Goal: Contribute content: Contribute content

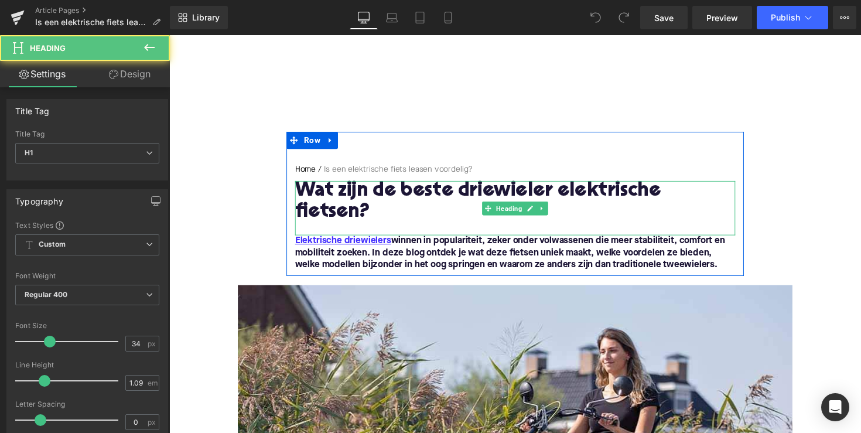
click at [409, 195] on h1 "Wat zijn de beste driewieler elektrische fietsen?" at bounding box center [523, 205] width 451 height 43
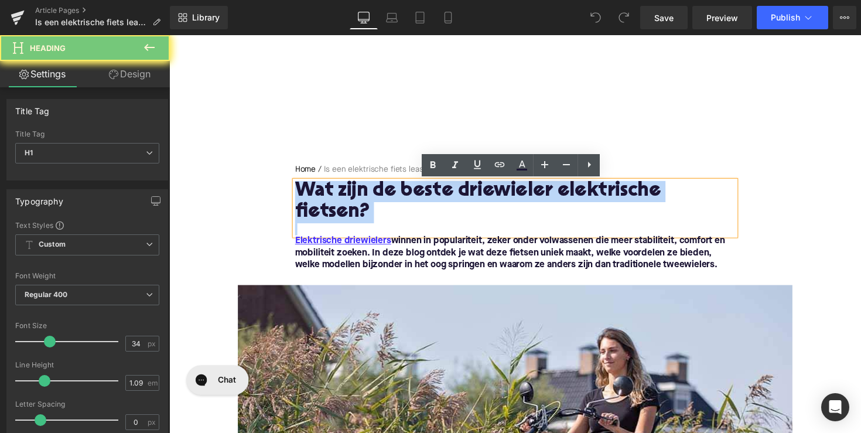
paste div
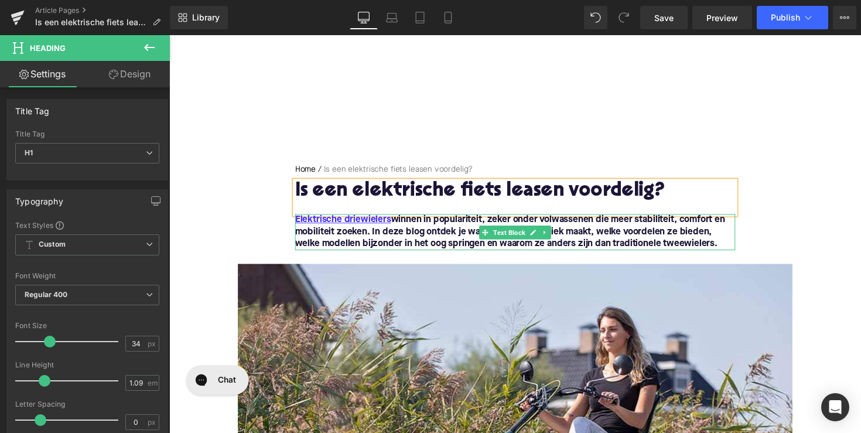
click at [384, 245] on font "Elektrische driewielers winnen in populariteit, zeker onder volwassenen die mee…" at bounding box center [518, 237] width 440 height 34
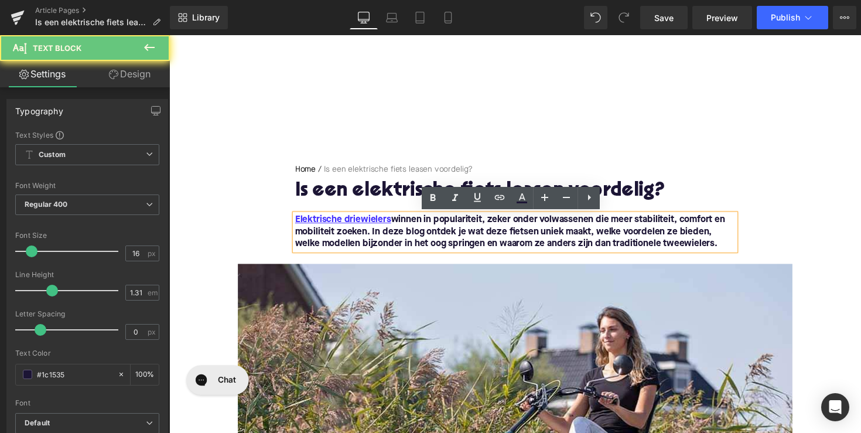
click at [724, 252] on font "Elektrische driewielers winnen in populariteit, zeker onder volwassenen die mee…" at bounding box center [518, 237] width 440 height 34
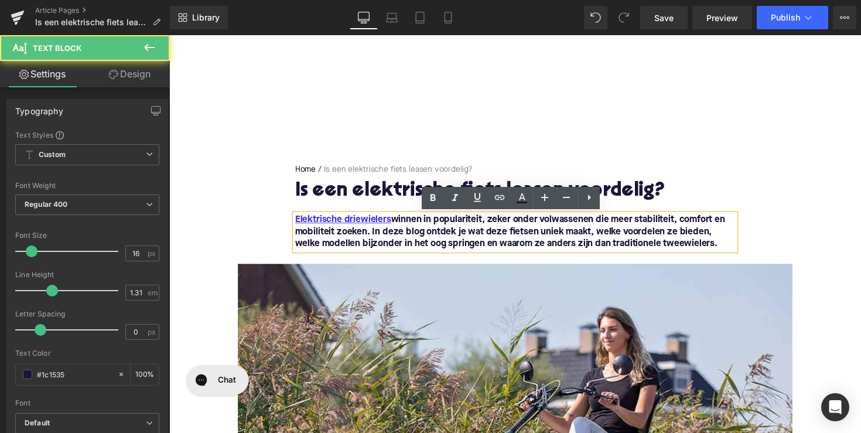
drag, startPoint x: 733, startPoint y: 252, endPoint x: 290, endPoint y: 214, distance: 443.7
click at [290, 214] on div "Home / Is een elektrische fiets leasen voordelig? Breadcrumbs Is een elektrisch…" at bounding box center [523, 211] width 468 height 88
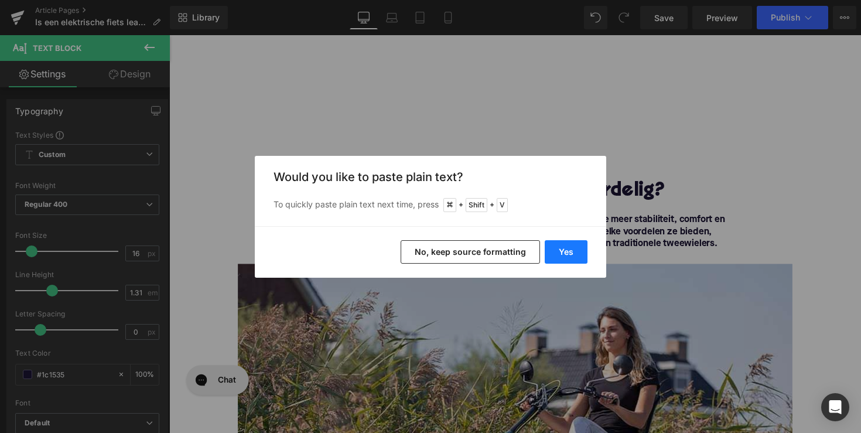
click at [570, 255] on button "Yes" at bounding box center [566, 251] width 43 height 23
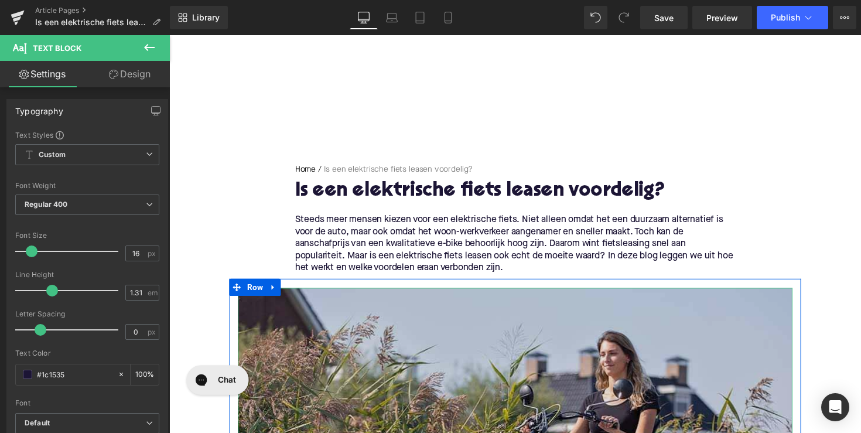
scroll to position [4, 0]
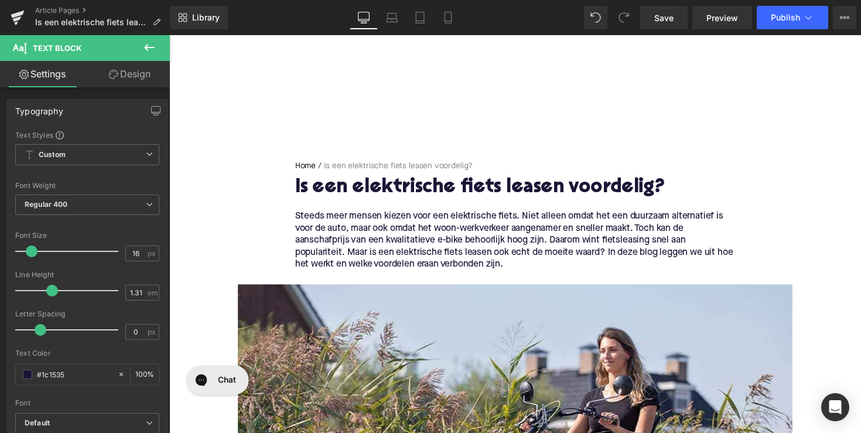
click at [509, 260] on p "Steeds meer mensen kiezen voor een elektrische fiets. Niet alleen omdat het een…" at bounding box center [523, 245] width 451 height 61
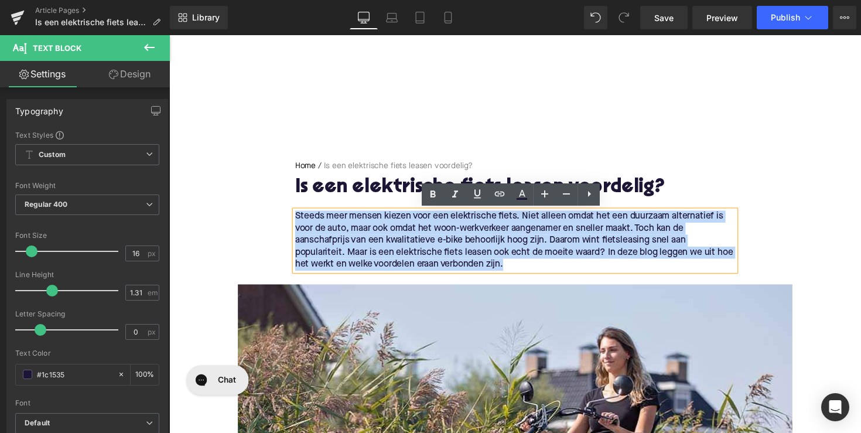
drag, startPoint x: 520, startPoint y: 272, endPoint x: 285, endPoint y: 223, distance: 240.5
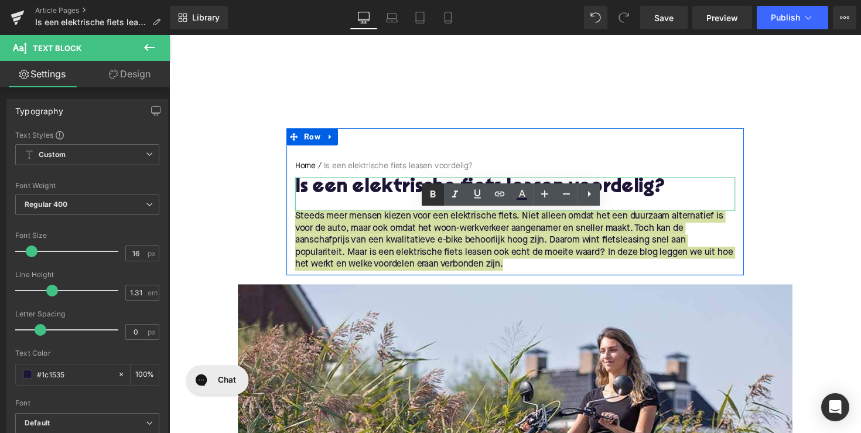
click at [437, 192] on icon at bounding box center [433, 194] width 14 height 14
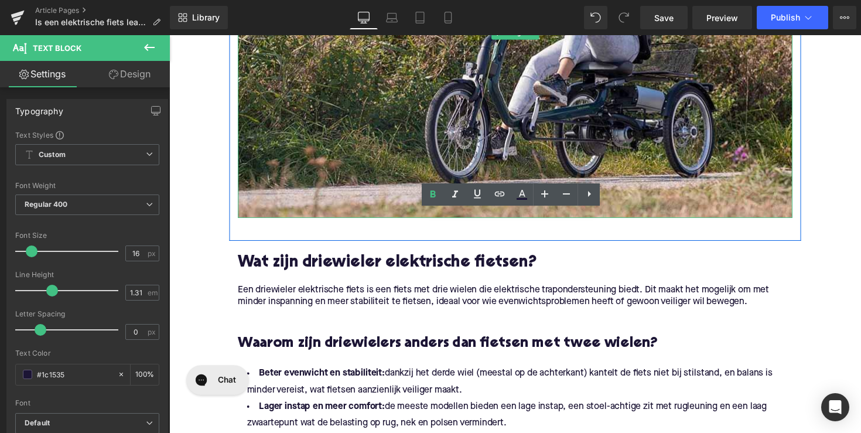
scroll to position [474, 0]
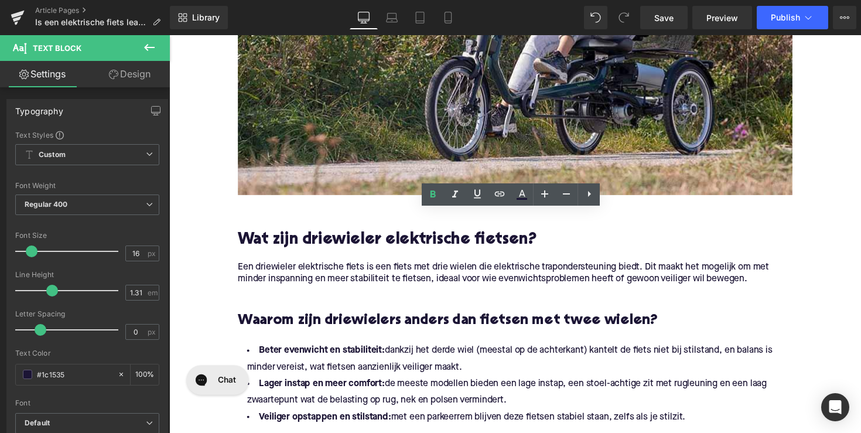
click at [362, 245] on h2 "Wat zijn driewieler elektrische fietsen?" at bounding box center [523, 246] width 568 height 18
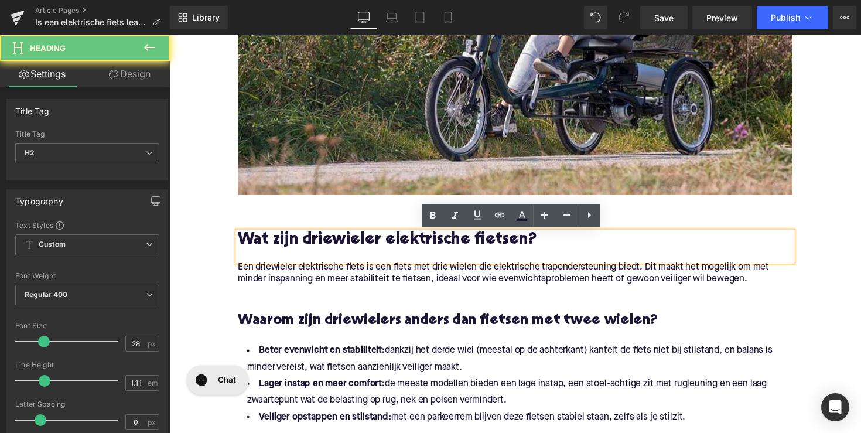
click at [362, 245] on h2 "Wat zijn driewieler elektrische fietsen?" at bounding box center [523, 246] width 568 height 18
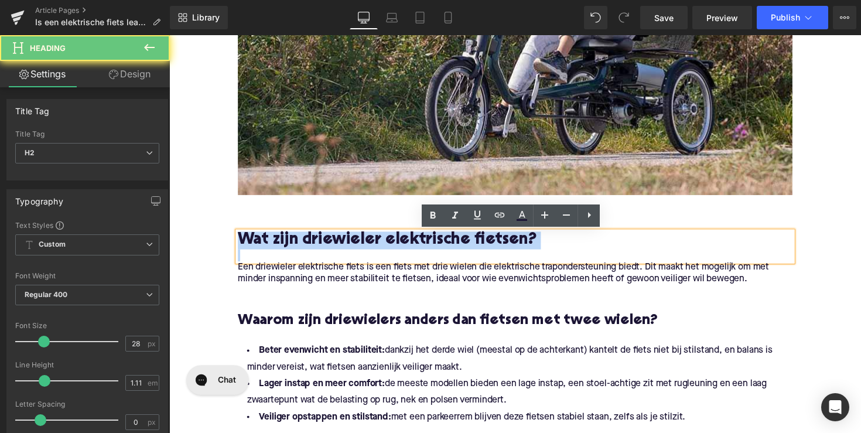
click at [362, 245] on h2 "Wat zijn driewieler elektrische fietsen?" at bounding box center [523, 246] width 568 height 18
paste div
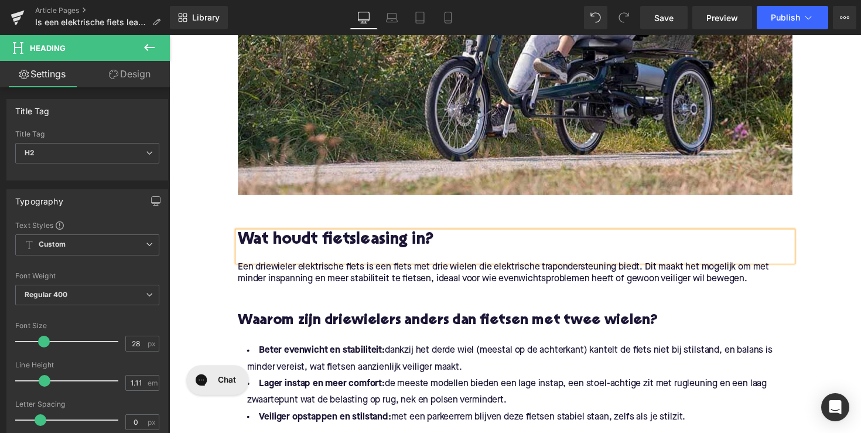
click at [295, 283] on p "Een driewieler elektrische fiets is een fiets met drie wielen die elektrische t…" at bounding box center [523, 279] width 568 height 25
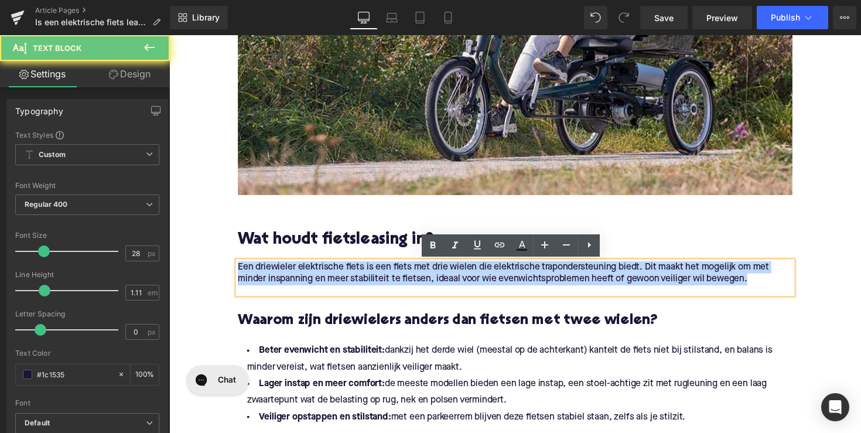
click at [295, 283] on p "Een driewieler elektrische fiets is een fiets met drie wielen die elektrische t…" at bounding box center [523, 279] width 568 height 25
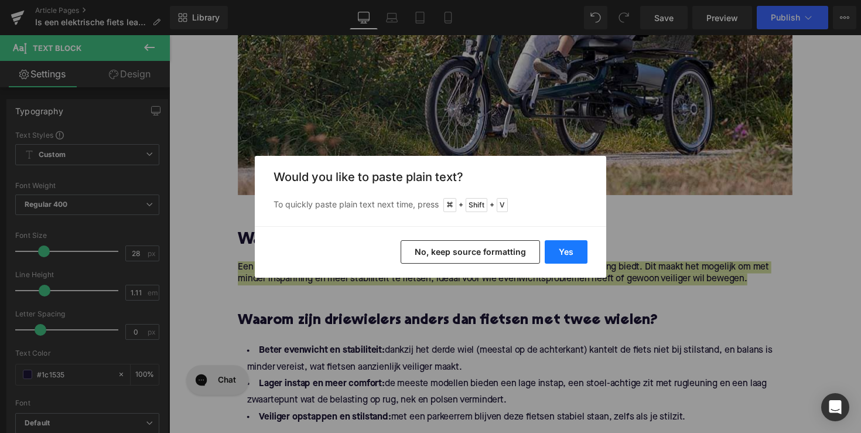
click at [550, 249] on button "Yes" at bounding box center [566, 251] width 43 height 23
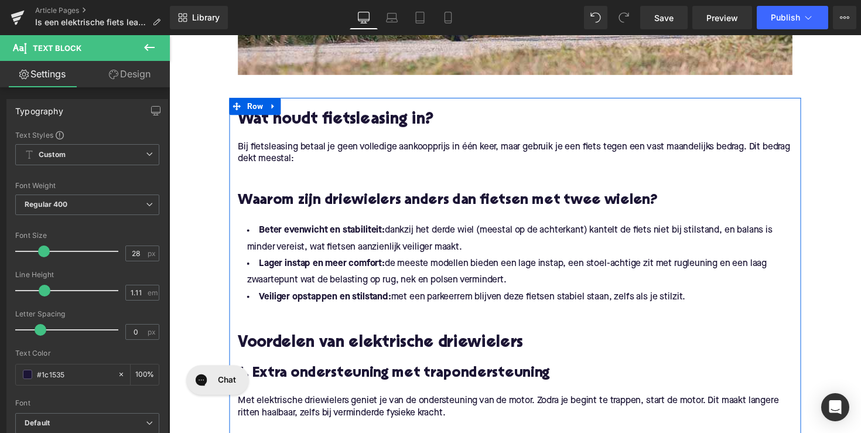
scroll to position [567, 0]
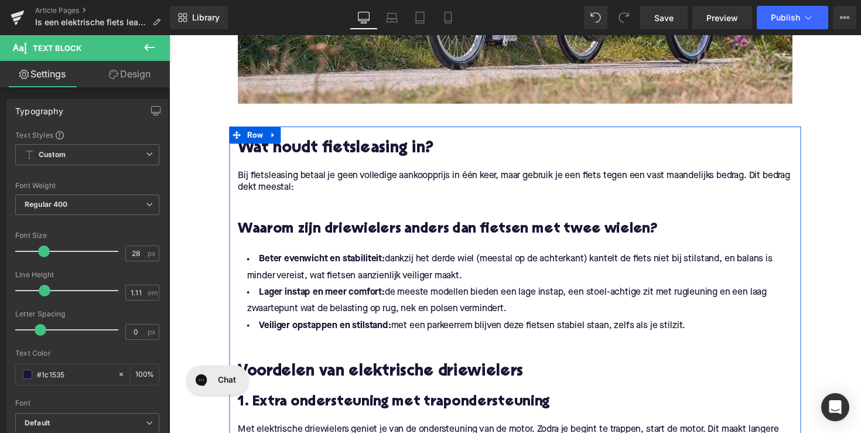
click at [558, 285] on li "Beter evenwicht en stabiliteit: dankzij het derde wiel (meestal op de achterkan…" at bounding box center [523, 273] width 568 height 34
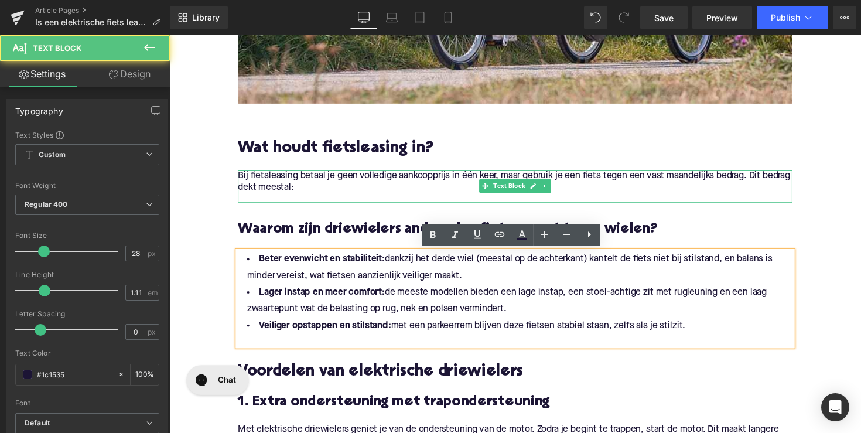
click at [381, 201] on div "Bij fietsleasing betaal je geen volledige aankoopprijs in één keer, maar gebrui…" at bounding box center [523, 189] width 568 height 33
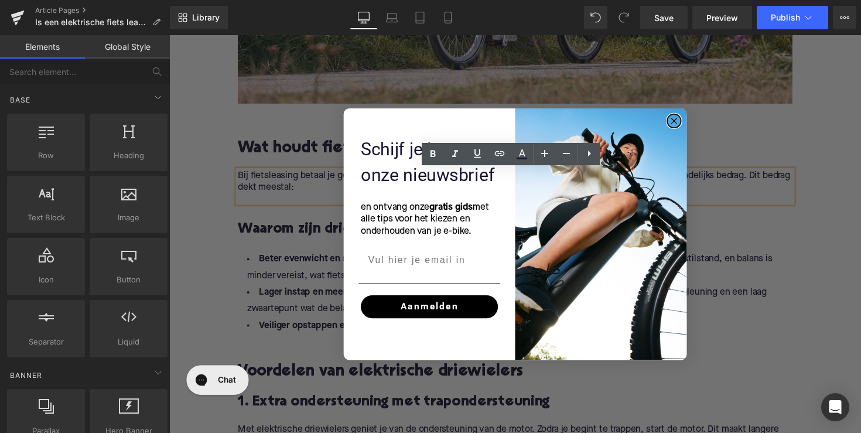
click at [687, 121] on circle "Close dialog" at bounding box center [686, 123] width 13 height 13
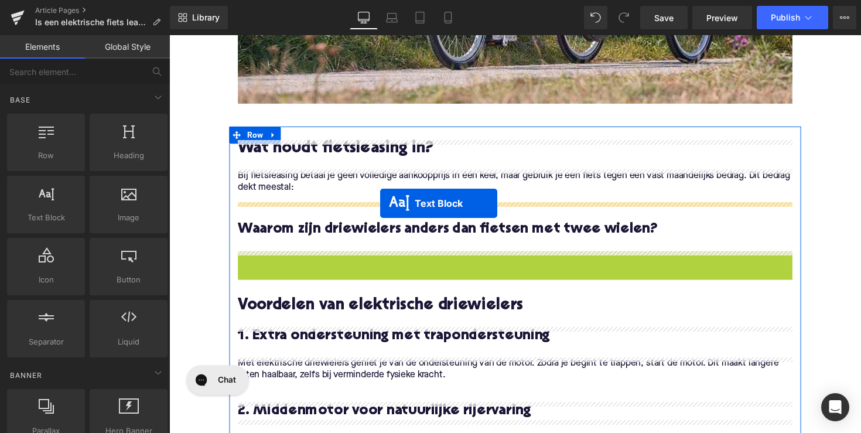
drag, startPoint x: 492, startPoint y: 306, endPoint x: 385, endPoint y: 207, distance: 145.5
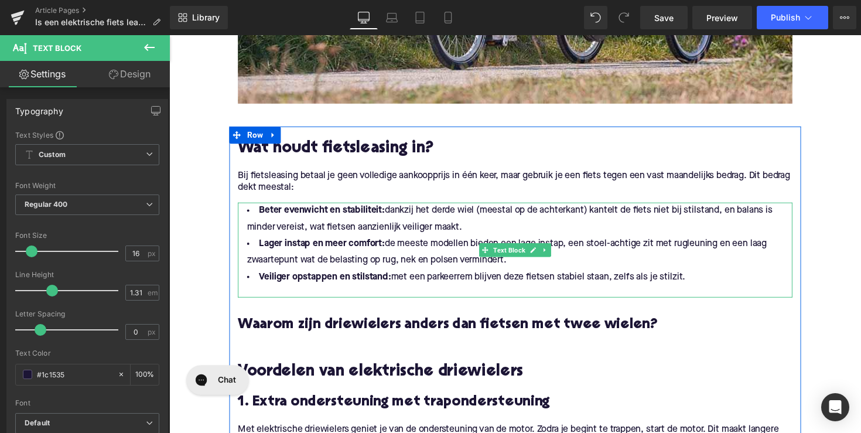
click at [535, 278] on li "[PERSON_NAME] opstappen en stilstand: met een parkeerrem blijven deze fietsen s…" at bounding box center [523, 283] width 568 height 17
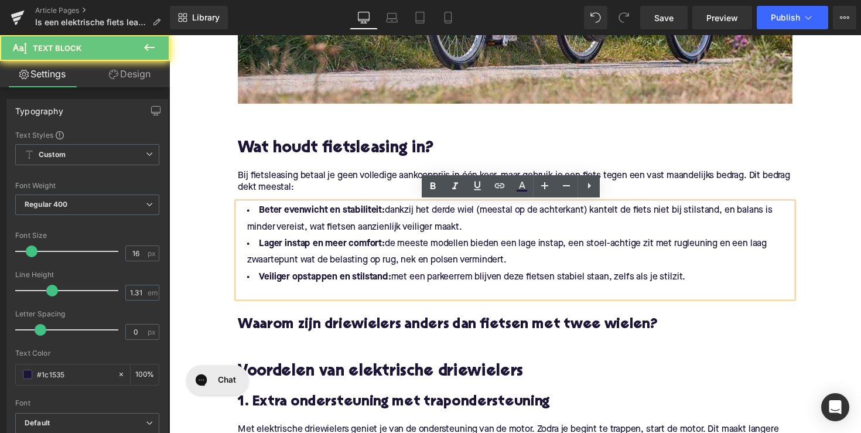
click at [700, 282] on li "[PERSON_NAME] opstappen en stilstand: met een parkeerrem blijven deze fietsen s…" at bounding box center [523, 283] width 568 height 17
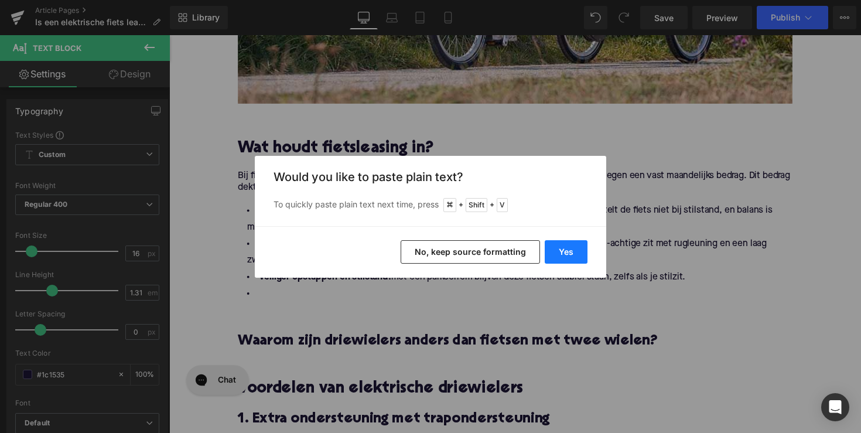
click at [573, 261] on button "Yes" at bounding box center [566, 251] width 43 height 23
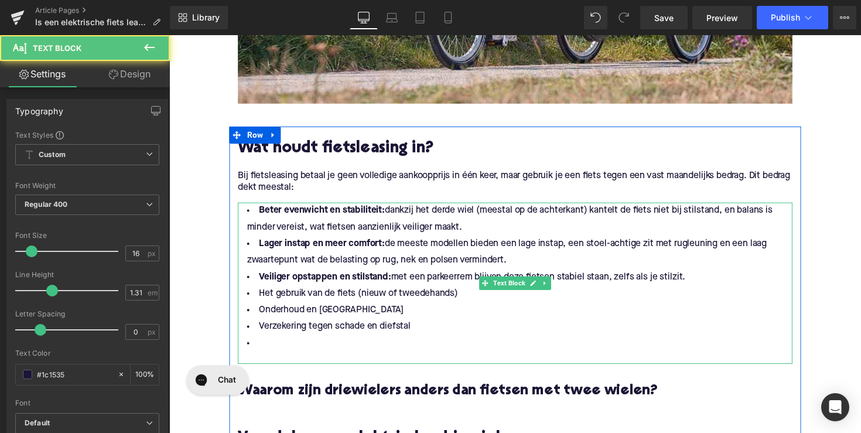
drag, startPoint x: 716, startPoint y: 285, endPoint x: 245, endPoint y: 213, distance: 476.4
click at [245, 213] on ul "Beter evenwicht en stabiliteit: dankzij het derde wiel (meestal op de achterkan…" at bounding box center [523, 283] width 568 height 153
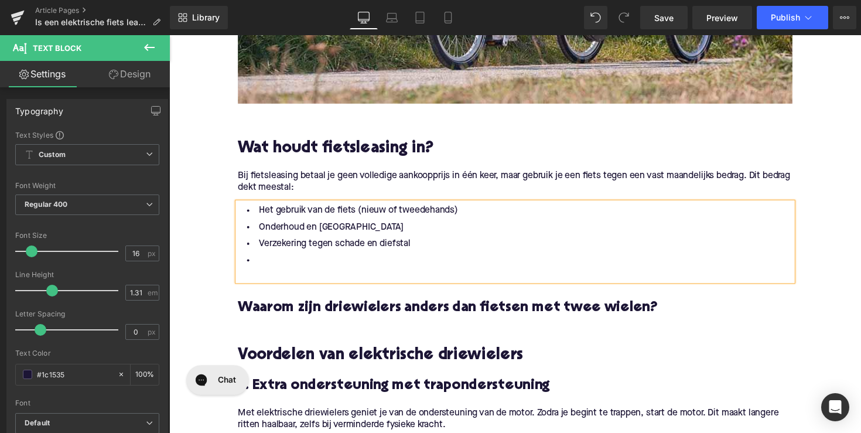
click at [259, 264] on li at bounding box center [523, 266] width 568 height 17
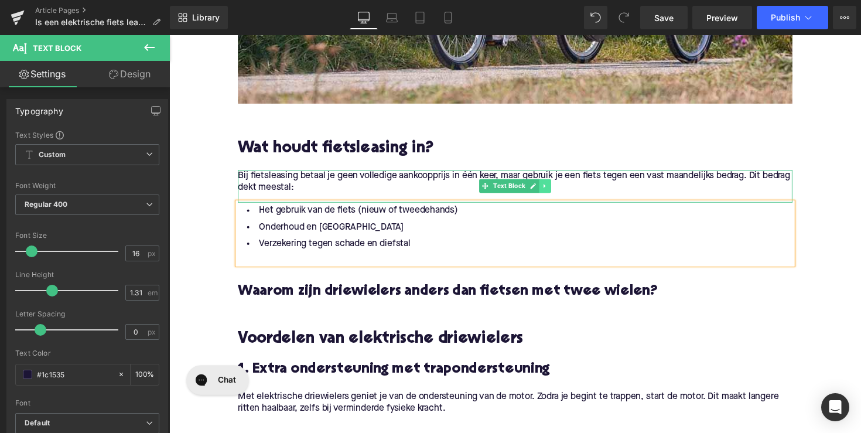
click at [556, 189] on link at bounding box center [554, 190] width 12 height 14
click at [548, 191] on icon at bounding box center [548, 190] width 6 height 6
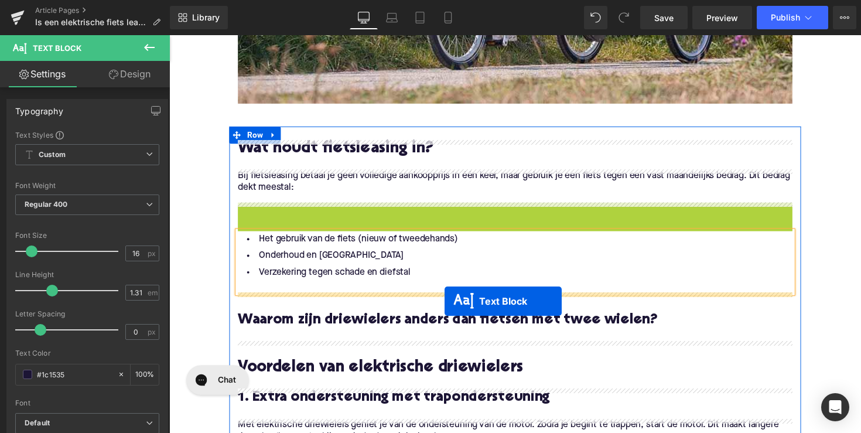
drag, startPoint x: 488, startPoint y: 223, endPoint x: 451, endPoint y: 300, distance: 85.4
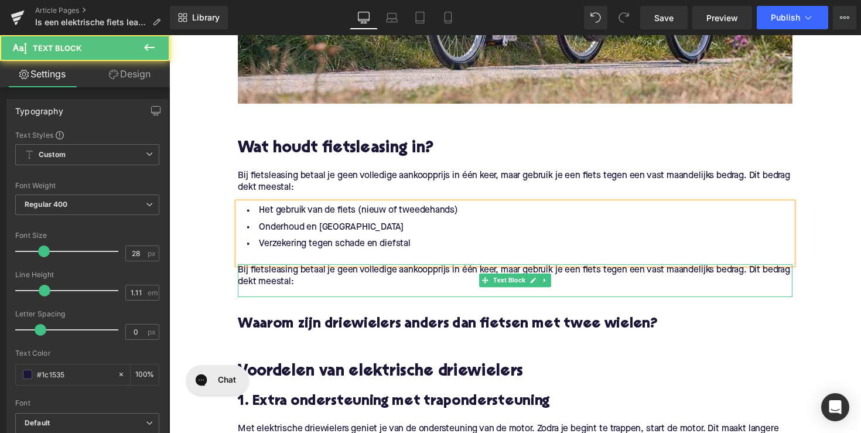
click at [330, 283] on p "Bij fietsleasing betaal je geen volledige aankoopprijs in één keer, maar gebrui…" at bounding box center [523, 282] width 568 height 25
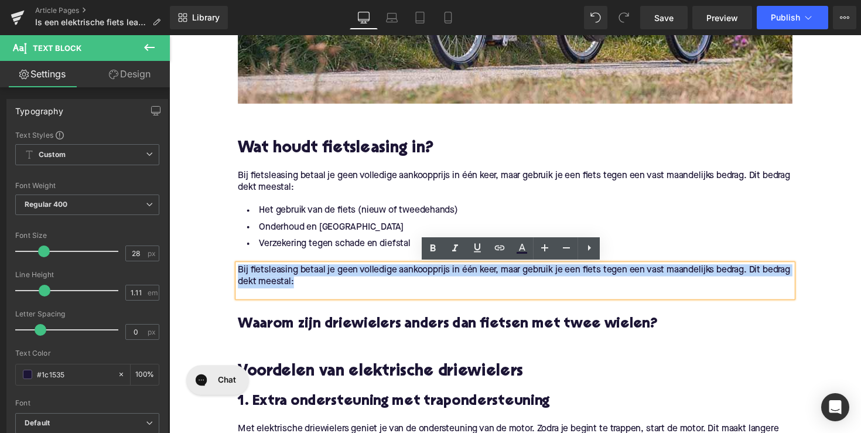
drag, startPoint x: 332, startPoint y: 287, endPoint x: 176, endPoint y: 270, distance: 157.3
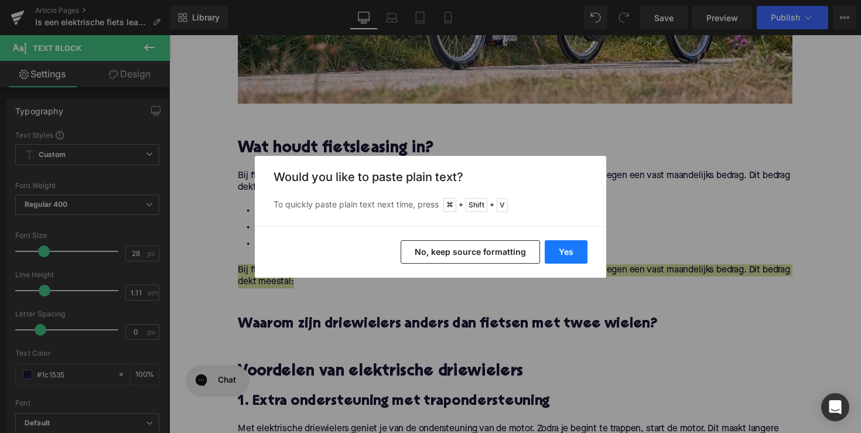
click at [559, 254] on button "Yes" at bounding box center [566, 251] width 43 height 23
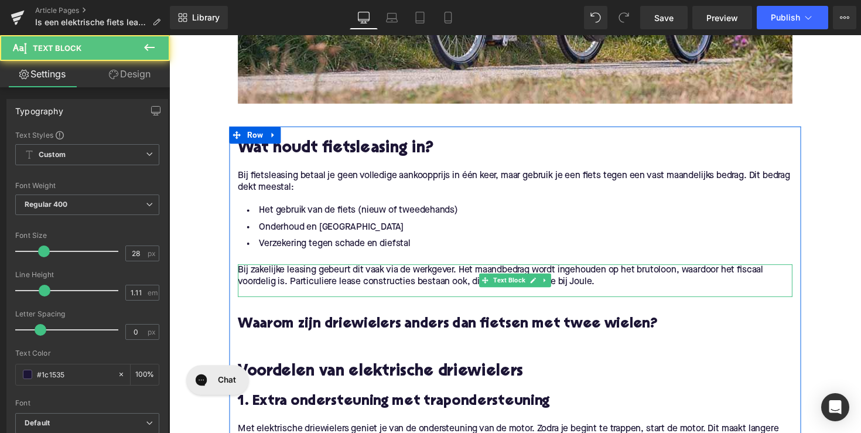
click at [264, 296] on div "Bij zakelijke leasing gebeurt dit vaak via de werkgever. Het maandbedrag wordt …" at bounding box center [523, 286] width 568 height 33
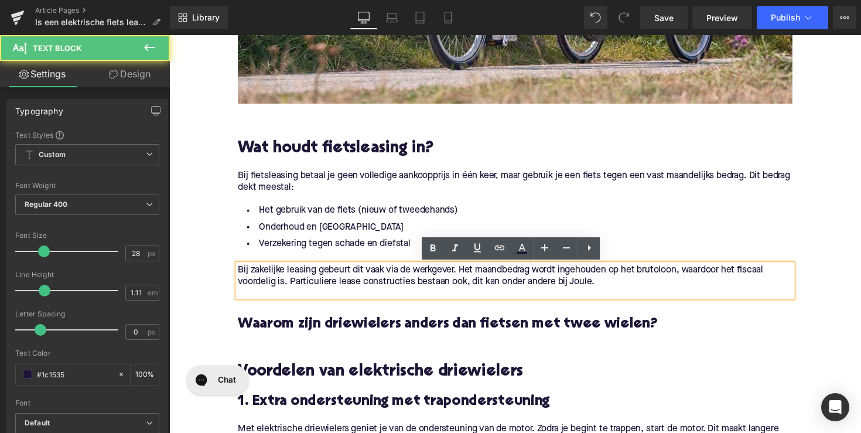
click at [169, 35] on div at bounding box center [169, 35] width 0 height 0
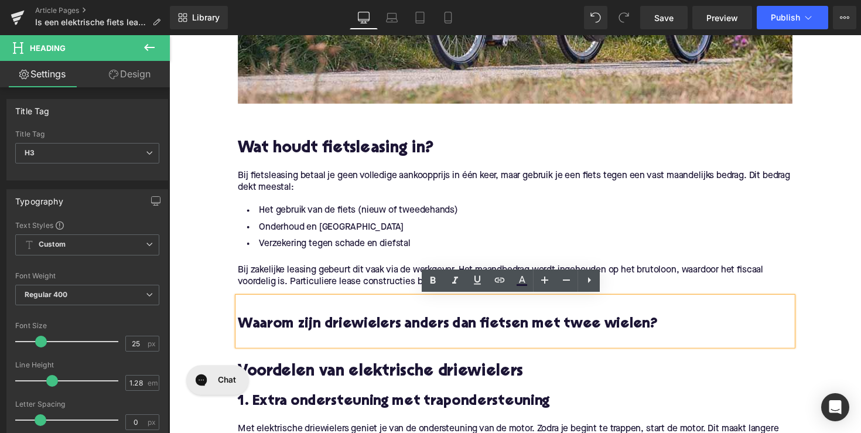
click at [352, 331] on span "Waarom zijn driewielers anders dan fietsen met twee wielen?" at bounding box center [454, 331] width 430 height 15
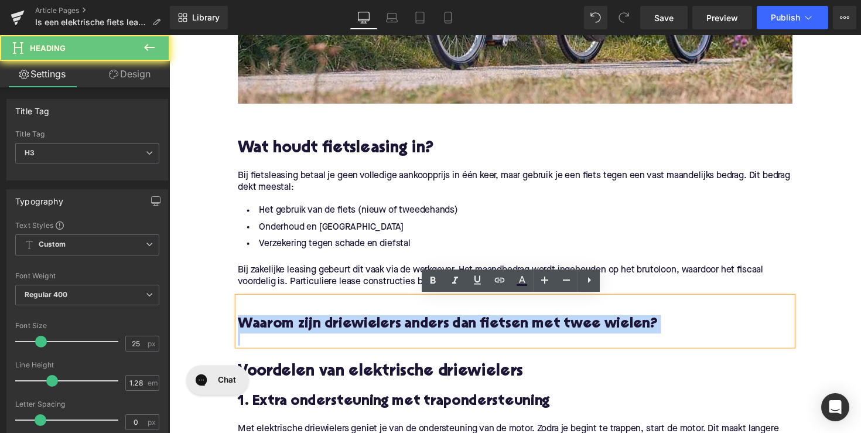
click at [352, 331] on span "Waarom zijn driewielers anders dan fietsen met twee wielen?" at bounding box center [454, 331] width 430 height 15
paste div
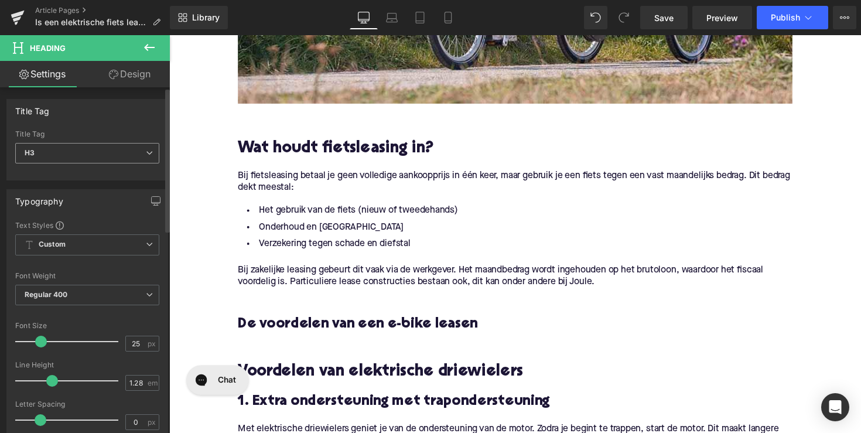
click at [124, 155] on span "H3" at bounding box center [87, 153] width 144 height 20
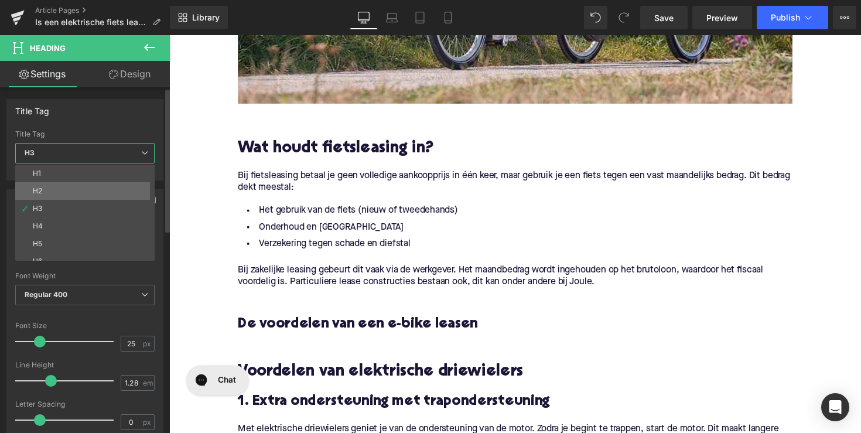
click at [112, 189] on li "H2" at bounding box center [87, 191] width 145 height 18
type input "28"
type input "1.11"
type input "100"
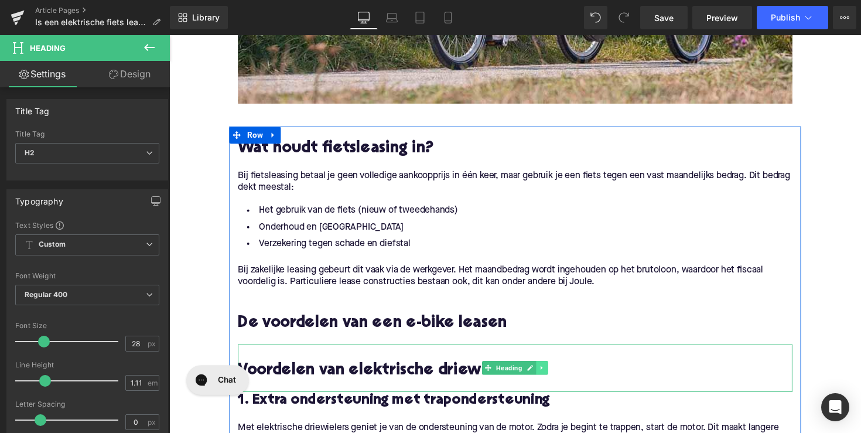
click at [545, 377] on link at bounding box center [551, 376] width 12 height 14
click at [554, 376] on icon at bounding box center [557, 376] width 6 height 6
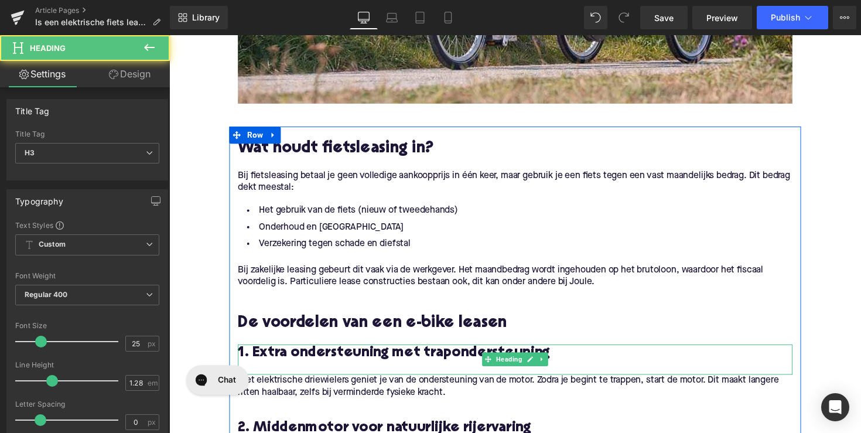
click at [357, 360] on span "1. Extra ondersteuning met trapondersteuning" at bounding box center [398, 361] width 319 height 15
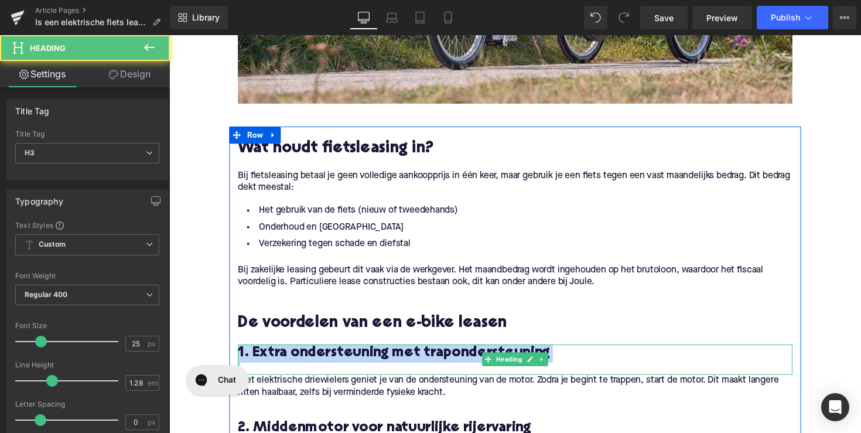
click at [357, 360] on span "1. Extra ondersteuning met trapondersteuning" at bounding box center [398, 361] width 319 height 15
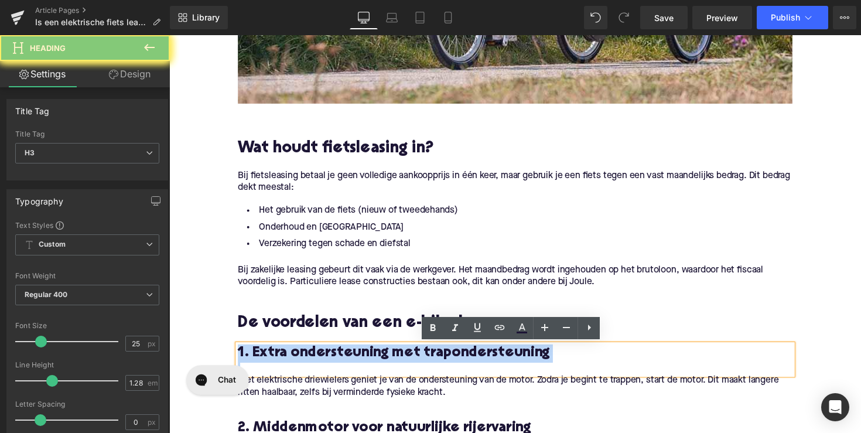
click at [357, 360] on span "1. Extra ondersteuning met trapondersteuning" at bounding box center [398, 361] width 319 height 15
paste div
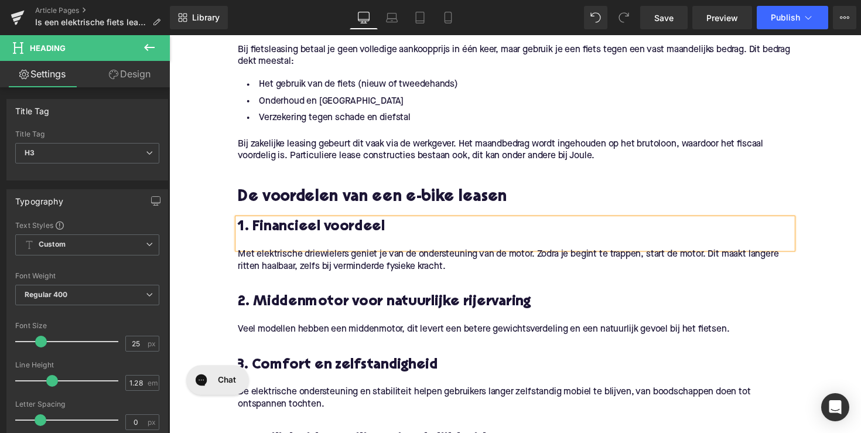
scroll to position [741, 0]
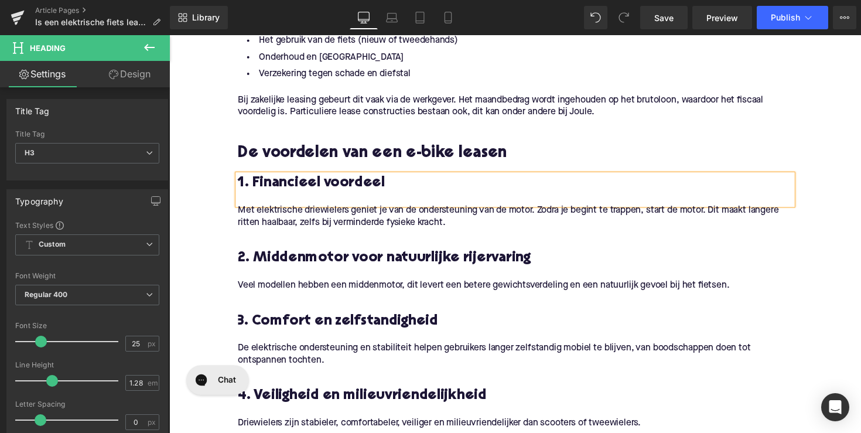
click at [372, 223] on p "Met elektrische driewielers geniet je van de ondersteuning van de motor. Zodra …" at bounding box center [523, 221] width 568 height 25
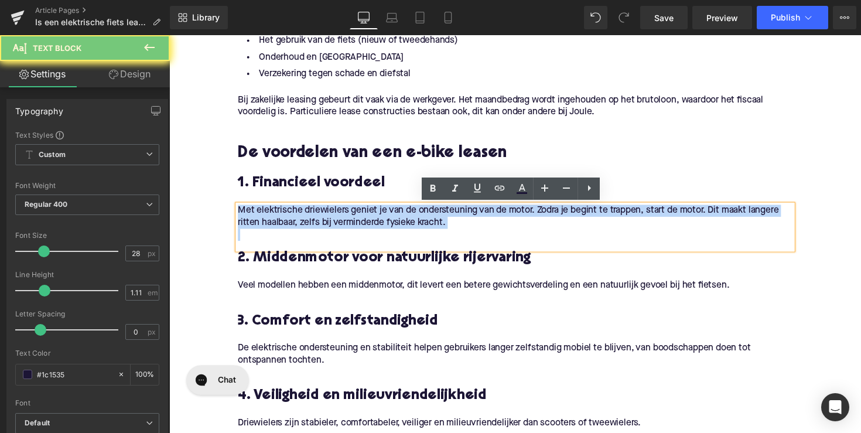
click at [372, 223] on p "Met elektrische driewielers geniet je van de ondersteuning van de motor. Zodra …" at bounding box center [523, 221] width 568 height 25
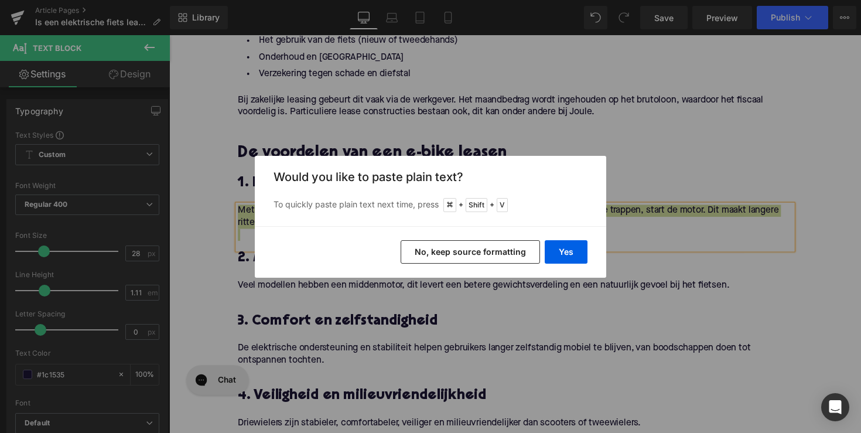
click at [572, 249] on button "Yes" at bounding box center [566, 251] width 43 height 23
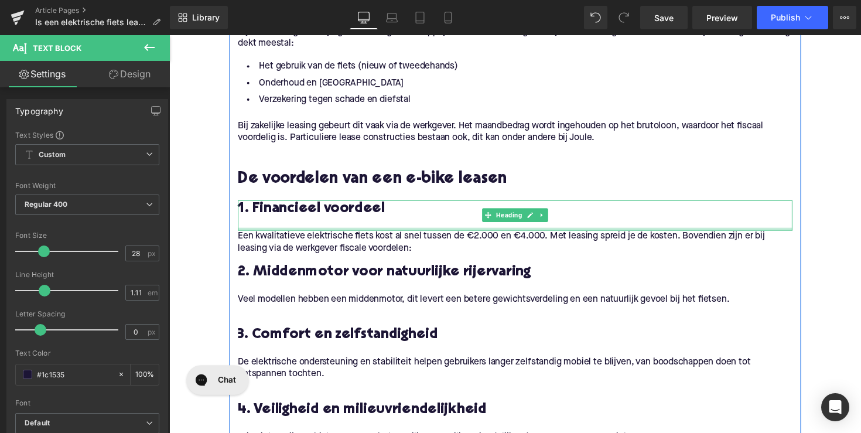
scroll to position [710, 0]
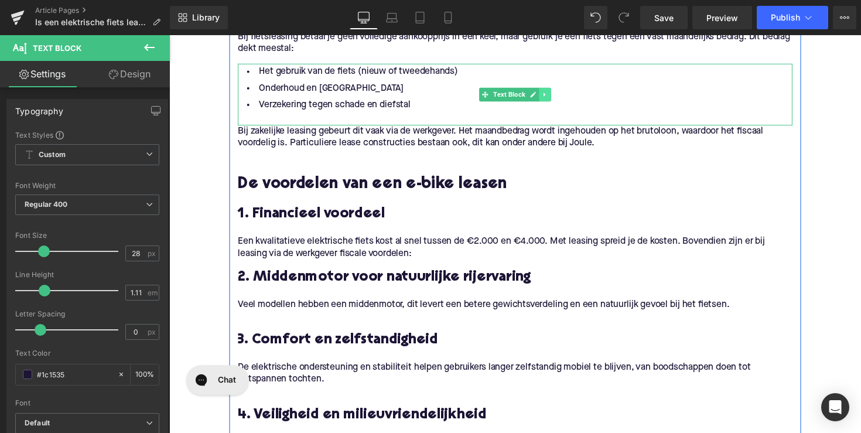
click at [548, 101] on link at bounding box center [554, 96] width 12 height 14
click at [543, 100] on link at bounding box center [548, 96] width 12 height 14
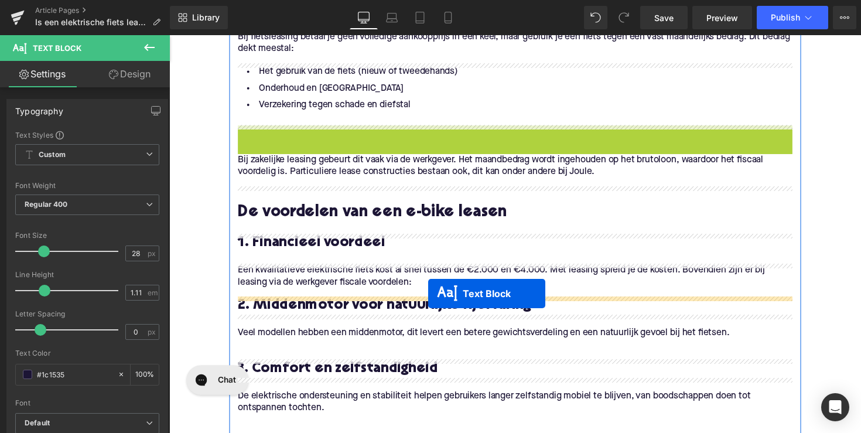
drag, startPoint x: 492, startPoint y: 160, endPoint x: 434, endPoint y: 300, distance: 150.9
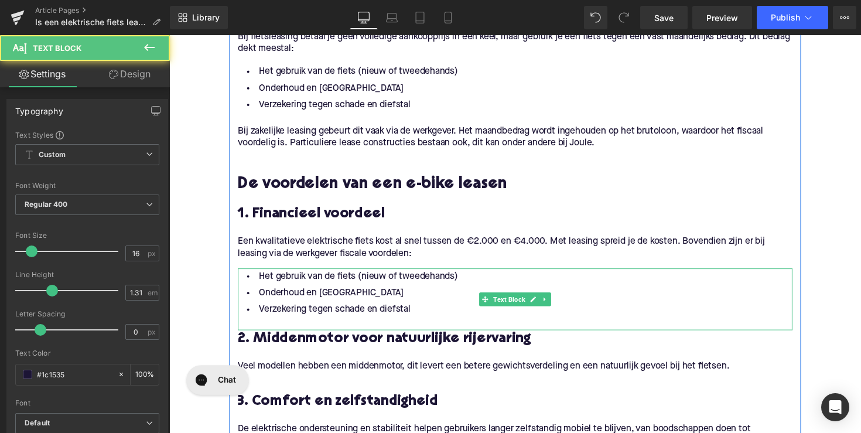
click at [387, 313] on li "Verzekering tegen schade en diefstal" at bounding box center [523, 316] width 568 height 17
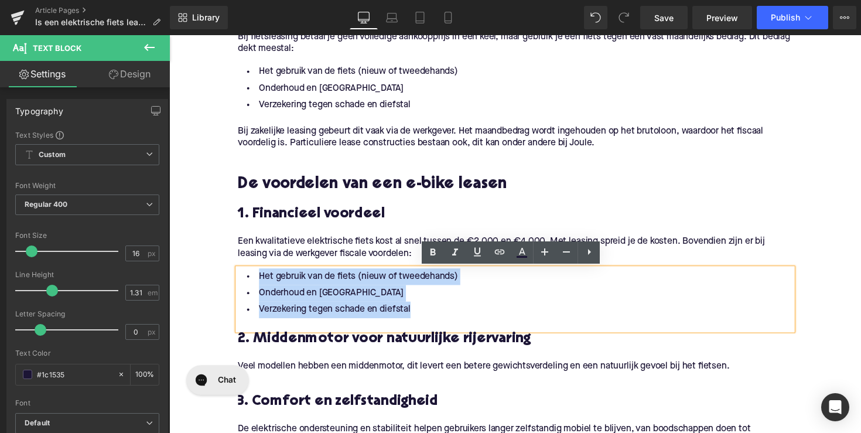
drag, startPoint x: 420, startPoint y: 317, endPoint x: 232, endPoint y: 280, distance: 191.4
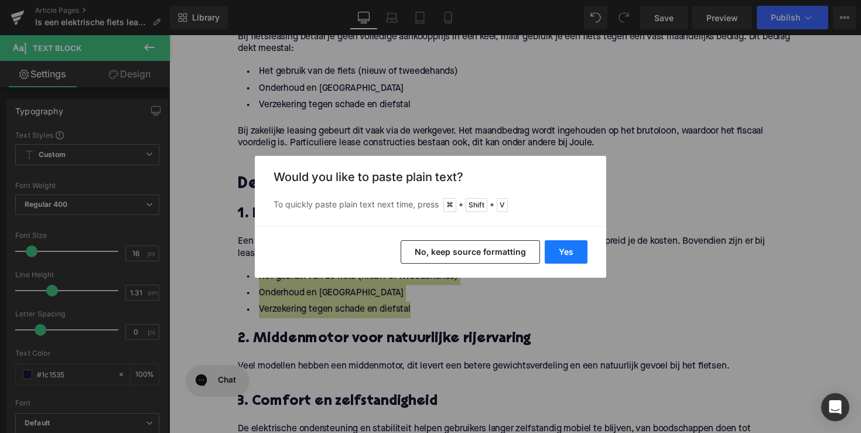
click at [551, 249] on button "Yes" at bounding box center [566, 251] width 43 height 23
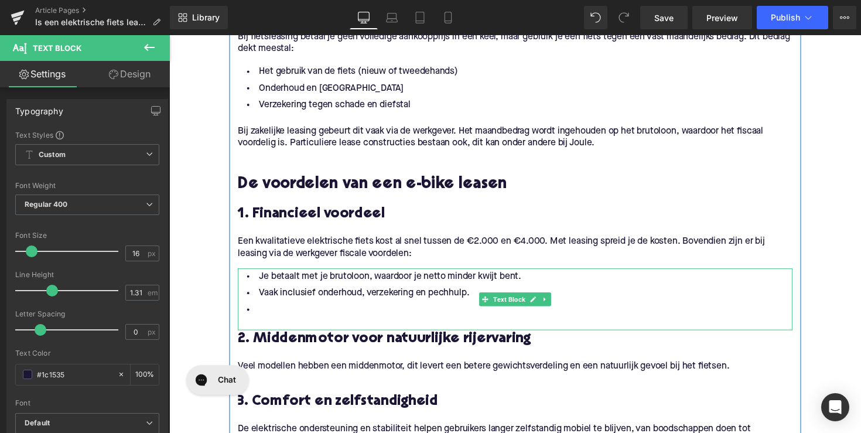
click at [357, 310] on li at bounding box center [523, 316] width 568 height 17
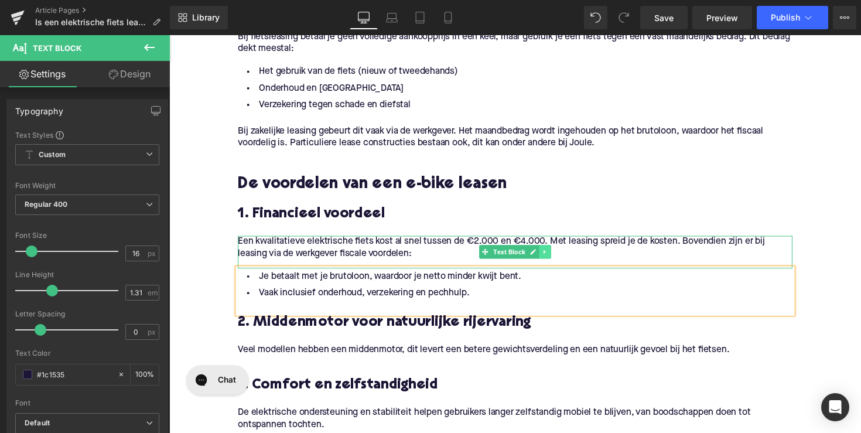
click at [551, 254] on link at bounding box center [554, 257] width 12 height 14
click at [545, 255] on icon at bounding box center [548, 257] width 6 height 6
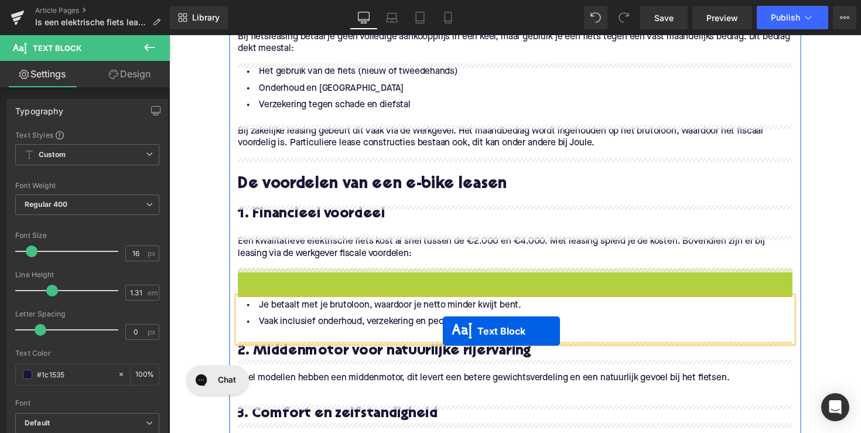
drag, startPoint x: 489, startPoint y: 289, endPoint x: 449, endPoint y: 338, distance: 63.3
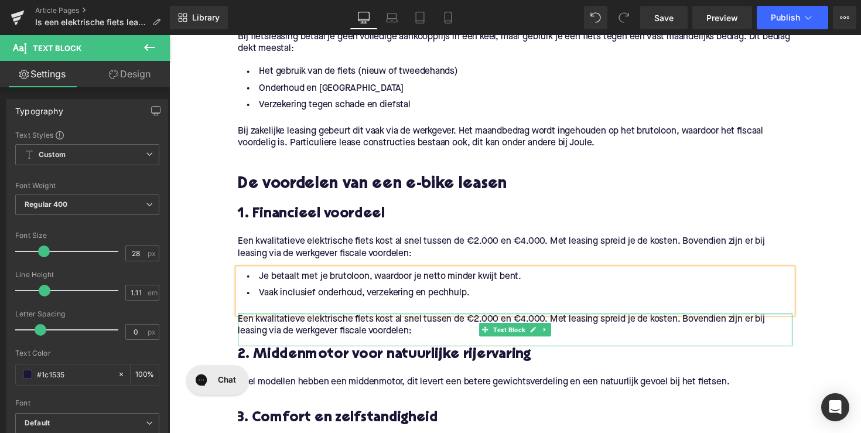
click at [416, 337] on p "Een kwalitatieve elektrische fiets kost al snel tussen de €2.000 en €4.000. Met…" at bounding box center [523, 332] width 568 height 25
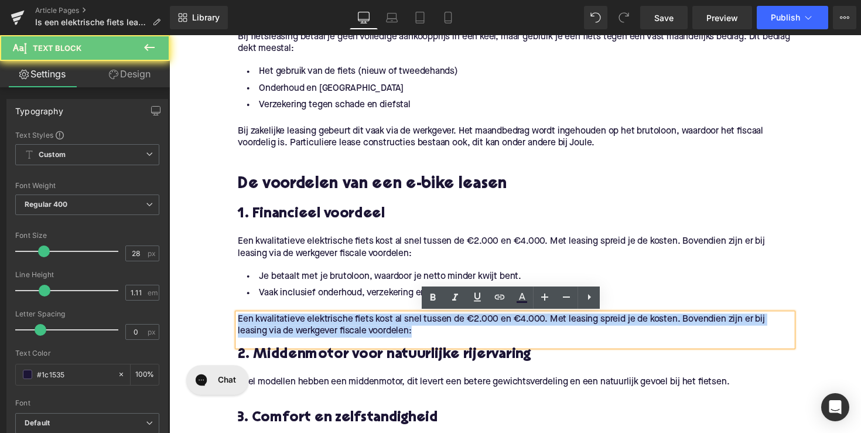
drag, startPoint x: 425, startPoint y: 338, endPoint x: 199, endPoint y: 314, distance: 226.7
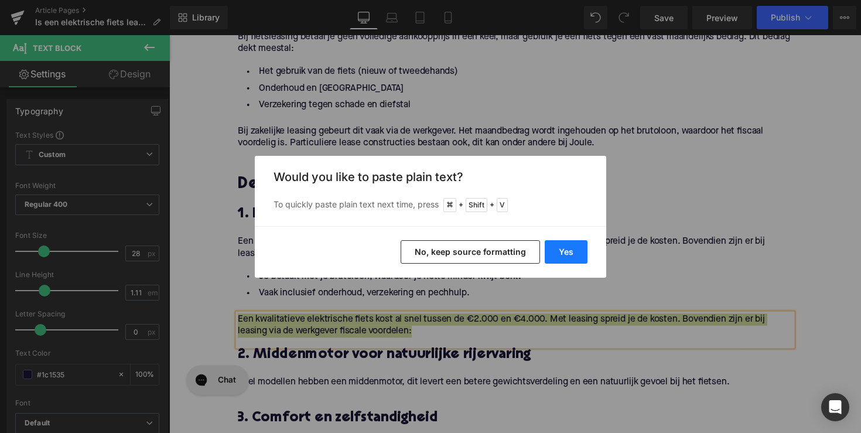
click at [563, 255] on button "Yes" at bounding box center [566, 251] width 43 height 23
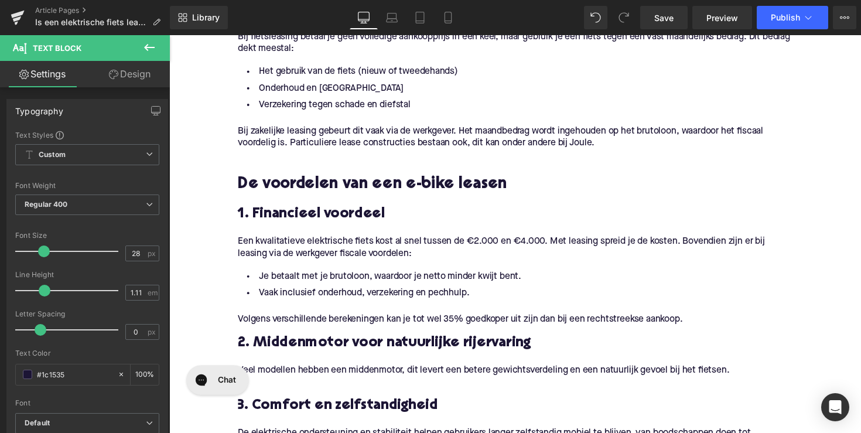
click at [310, 355] on span "2. Middenmotor voor natuurlijke rijervaring" at bounding box center [389, 350] width 300 height 15
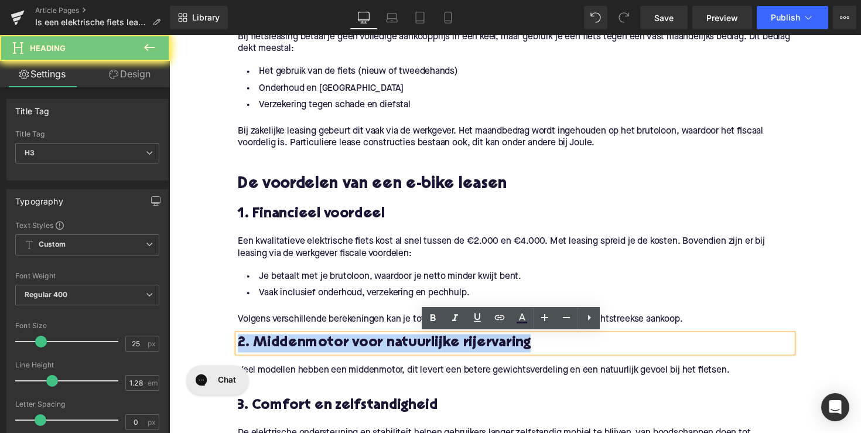
click at [310, 355] on span "2. Middenmotor voor natuurlijke rijervaring" at bounding box center [389, 350] width 300 height 15
paste div
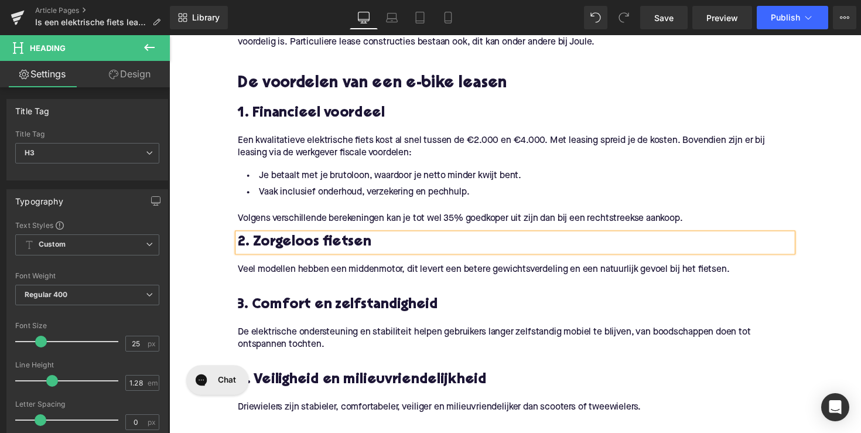
scroll to position [872, 0]
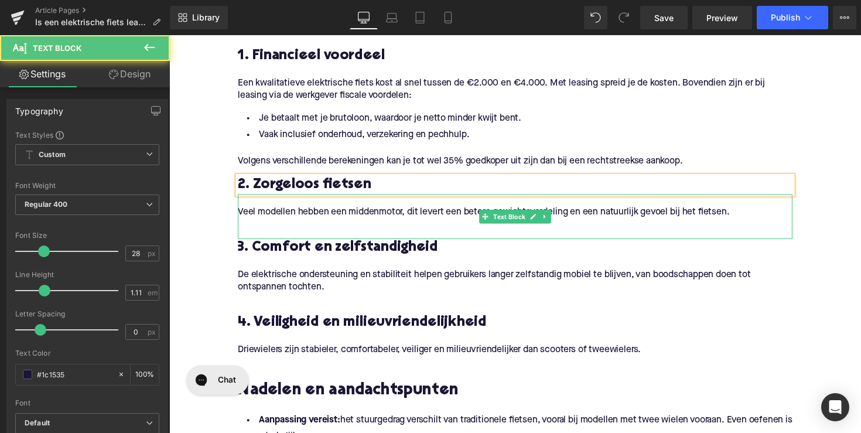
click at [321, 214] on p "Veel modellen hebben een middenmotor, dit levert een betere gewichtsverdeling e…" at bounding box center [523, 216] width 568 height 12
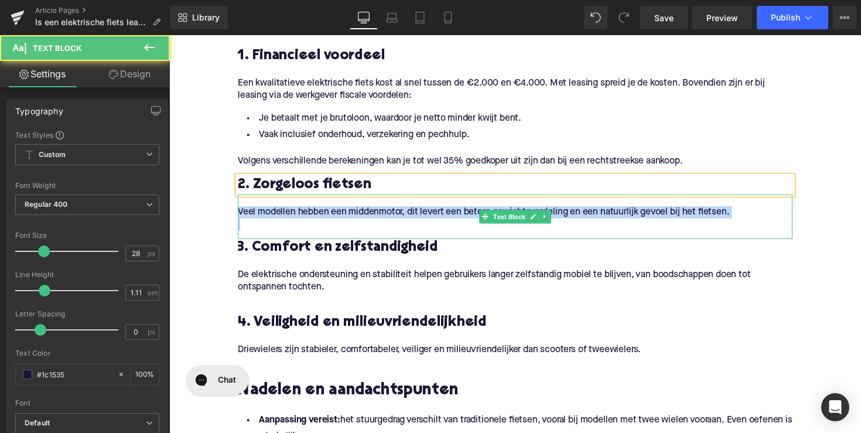
click at [321, 214] on p "Veel modellen hebben een middenmotor, dit levert een betere gewichtsverdeling e…" at bounding box center [523, 216] width 568 height 12
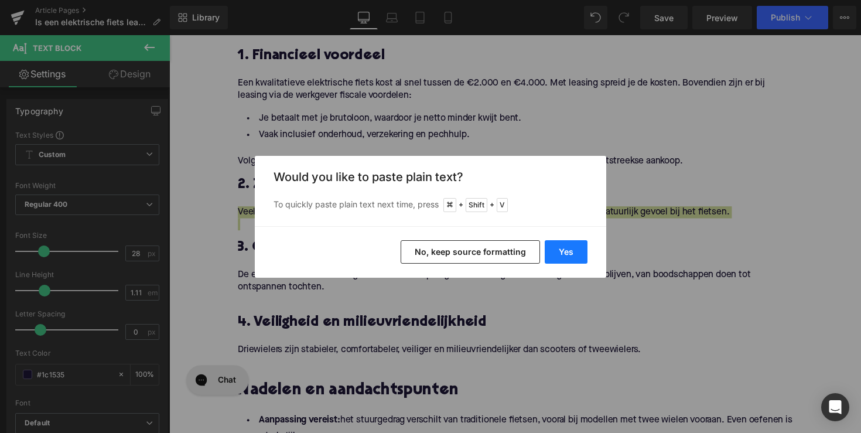
click at [549, 251] on button "Yes" at bounding box center [566, 251] width 43 height 23
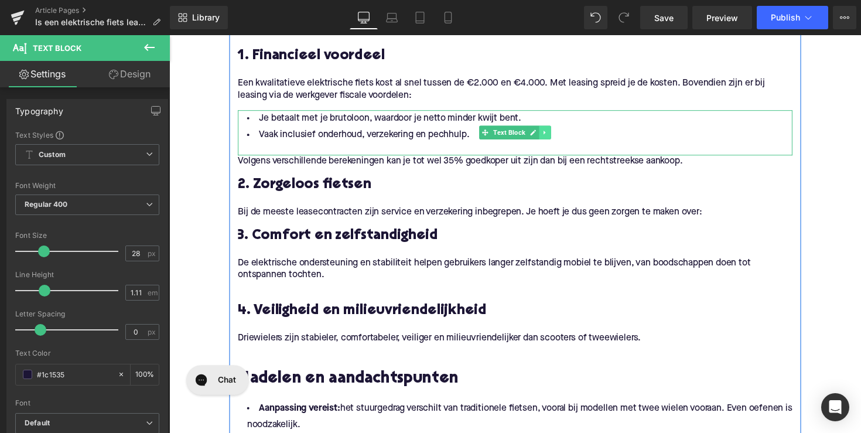
click at [553, 135] on icon at bounding box center [554, 134] width 6 height 7
click at [545, 137] on icon at bounding box center [548, 134] width 6 height 7
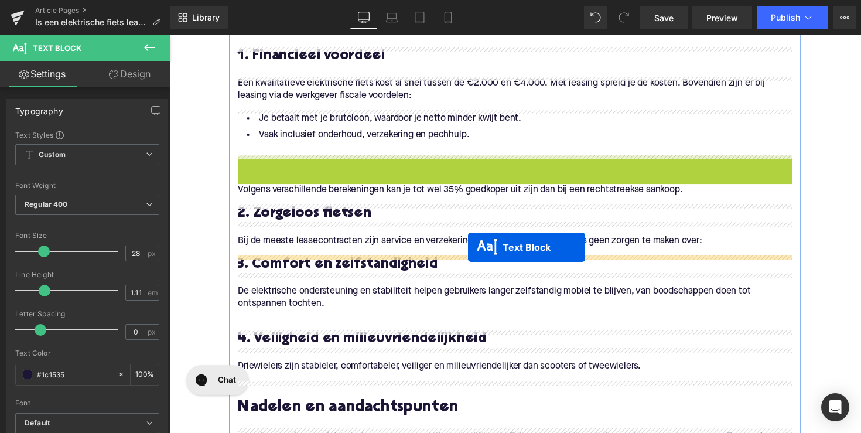
drag, startPoint x: 491, startPoint y: 183, endPoint x: 475, endPoint y: 252, distance: 71.5
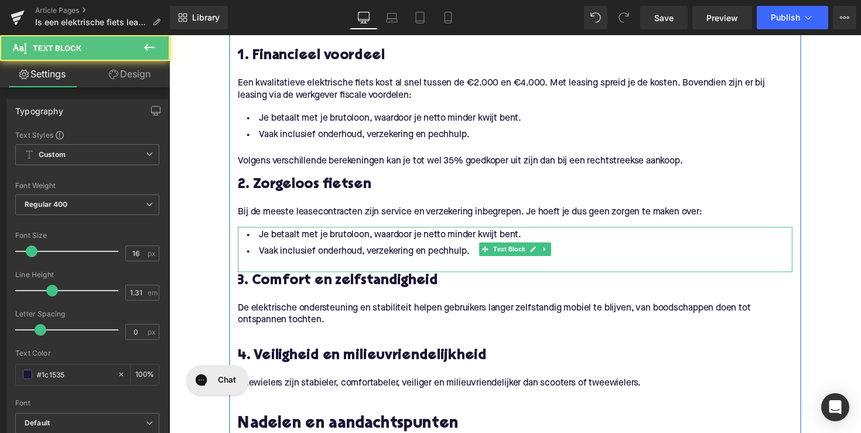
click at [369, 251] on li "Vaak inclusief onderhoud, verzekering en pechhulp." at bounding box center [523, 256] width 568 height 17
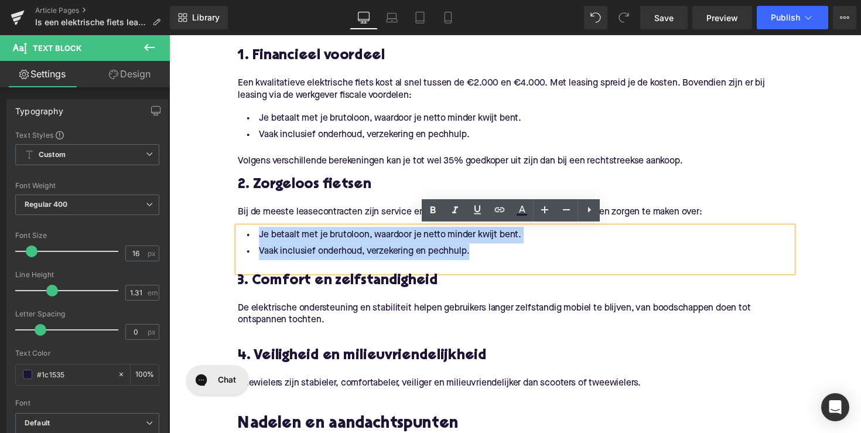
drag, startPoint x: 478, startPoint y: 259, endPoint x: 232, endPoint y: 237, distance: 247.6
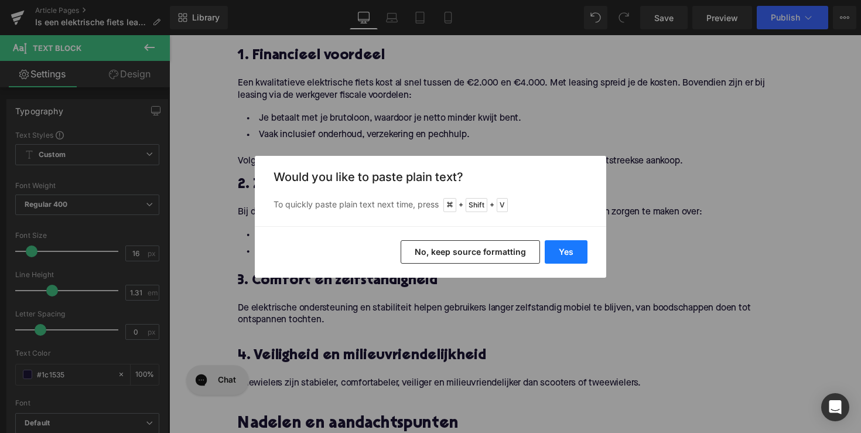
click at [570, 247] on button "Yes" at bounding box center [566, 251] width 43 height 23
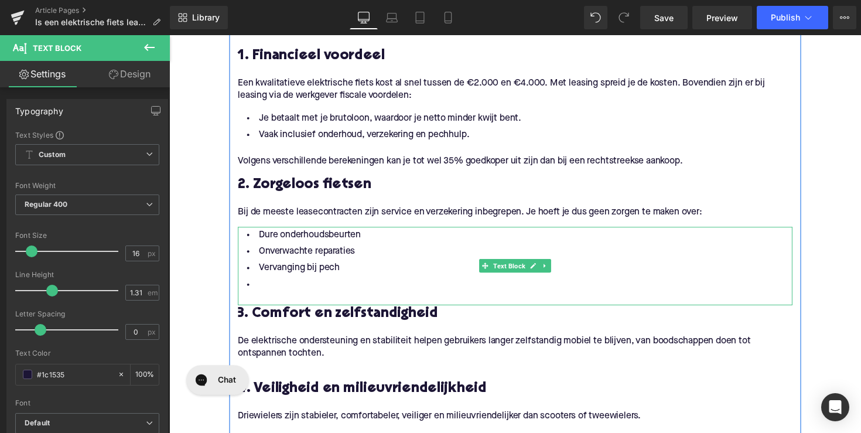
click at [334, 287] on li at bounding box center [523, 290] width 568 height 17
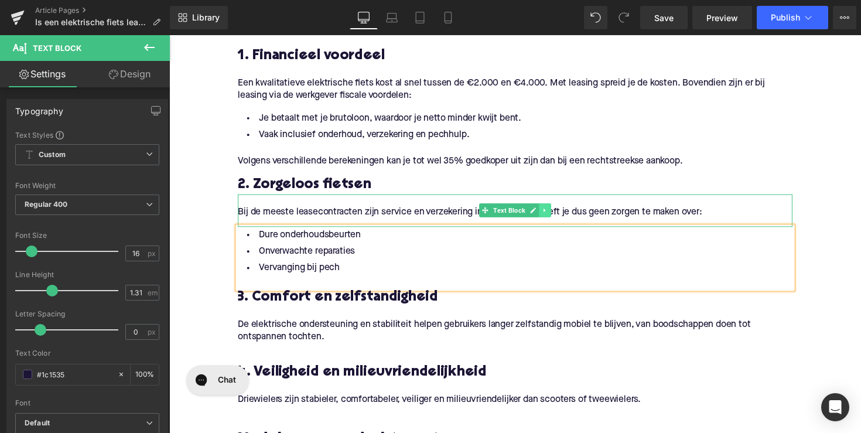
click at [551, 215] on icon at bounding box center [554, 214] width 6 height 7
click at [545, 215] on icon at bounding box center [548, 214] width 6 height 6
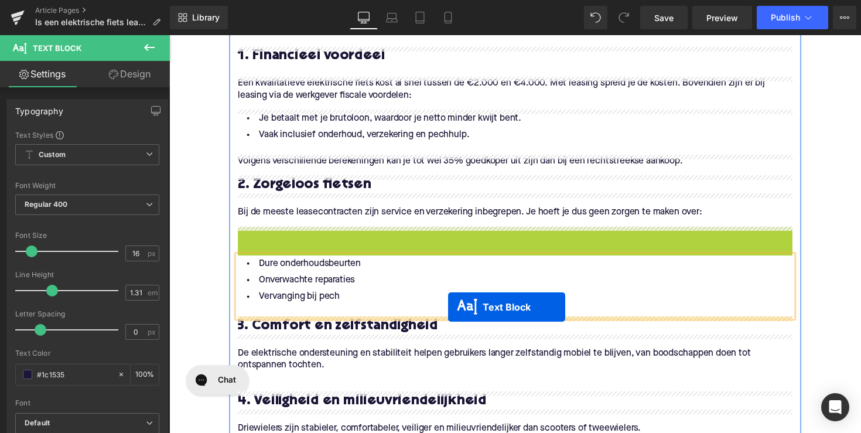
drag, startPoint x: 489, startPoint y: 245, endPoint x: 455, endPoint y: 313, distance: 75.9
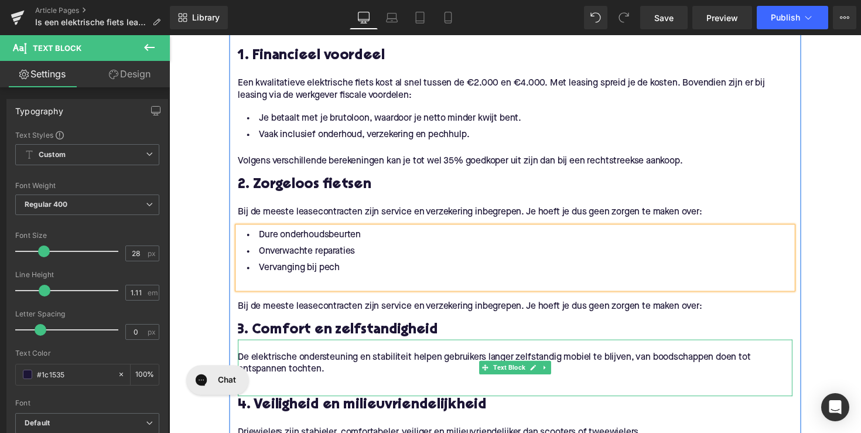
click at [296, 317] on p "Bij de meeste leasecontracten zijn service en verzekering inbegrepen. Je hoeft …" at bounding box center [523, 313] width 568 height 12
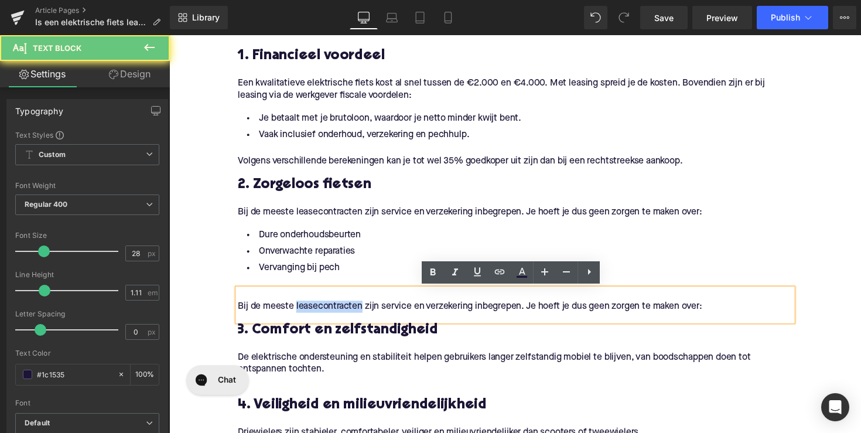
click at [296, 317] on p "Bij de meeste leasecontracten zijn service en verzekering inbegrepen. Je hoeft …" at bounding box center [523, 313] width 568 height 12
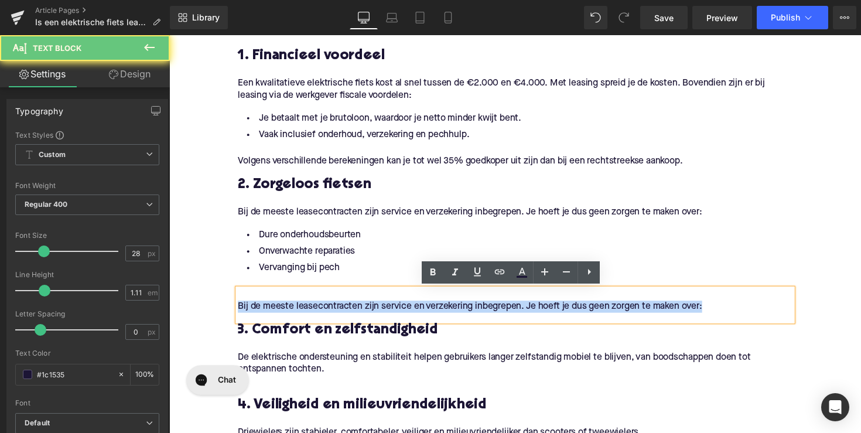
click at [296, 317] on p "Bij de meeste leasecontracten zijn service en verzekering inbegrepen. Je hoeft …" at bounding box center [523, 313] width 568 height 12
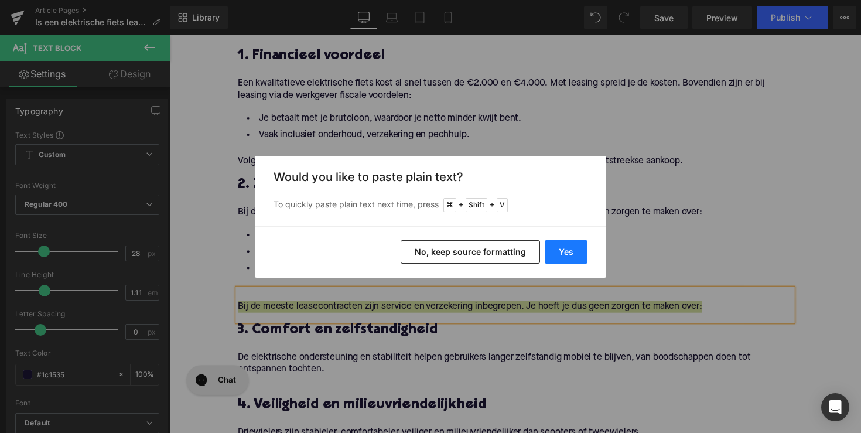
click at [556, 244] on button "Yes" at bounding box center [566, 251] width 43 height 23
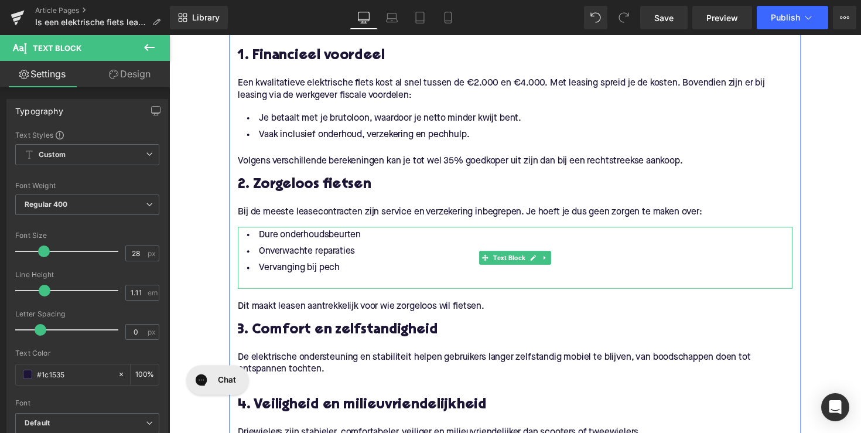
click at [273, 285] on div at bounding box center [523, 288] width 568 height 12
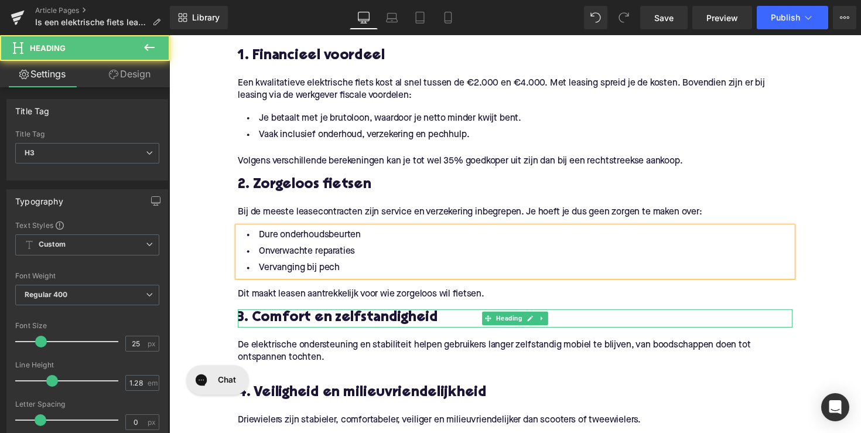
click at [369, 330] on span "3. Comfort en zelfstandigheid" at bounding box center [341, 324] width 205 height 15
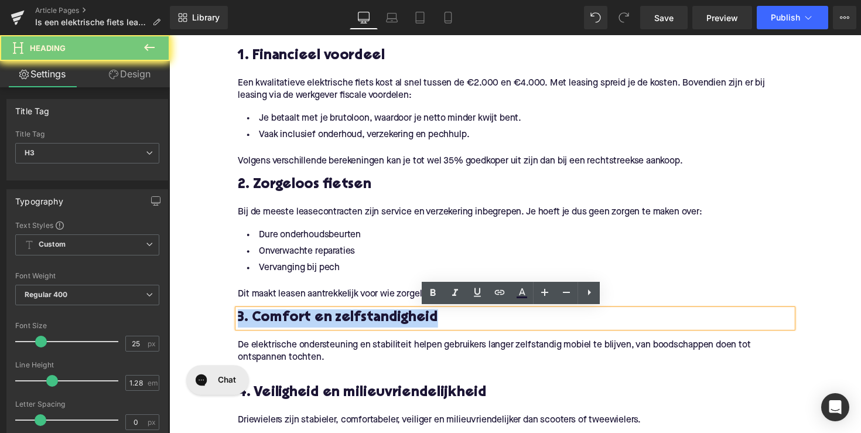
paste div
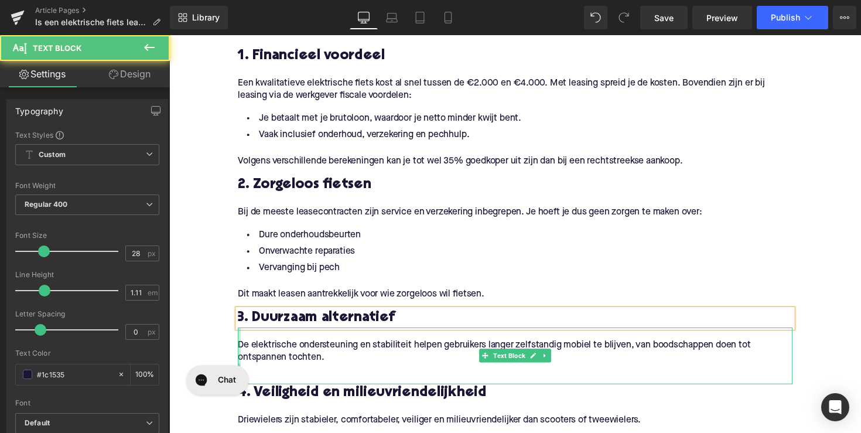
drag, startPoint x: 334, startPoint y: 364, endPoint x: 239, endPoint y: 345, distance: 96.8
click at [239, 345] on div "De elektrische ondersteuning en stabiliteit helpen gebruikers langer zelfstandi…" at bounding box center [523, 363] width 568 height 58
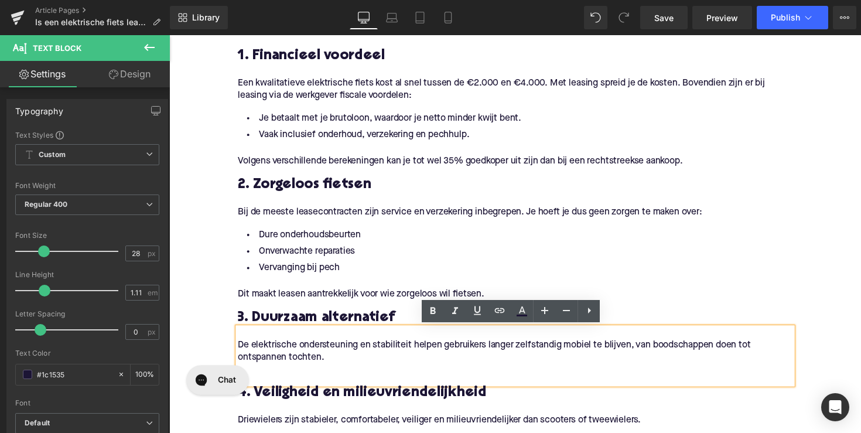
click at [285, 354] on p "De elektrische ondersteuning en stabiliteit helpen gebruikers langer zelfstandi…" at bounding box center [523, 359] width 568 height 25
click at [320, 369] on p "De elektrische ondersteuning en stabiliteit helpen gebruikers langer zelfstandi…" at bounding box center [523, 359] width 568 height 25
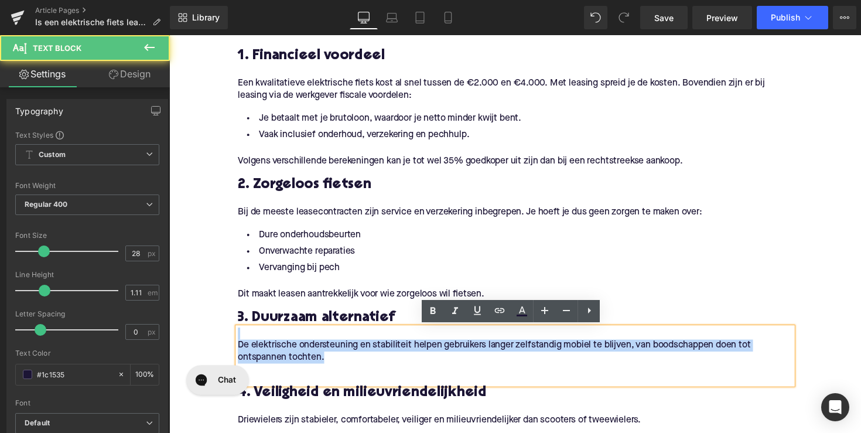
drag, startPoint x: 327, startPoint y: 369, endPoint x: 199, endPoint y: 345, distance: 130.4
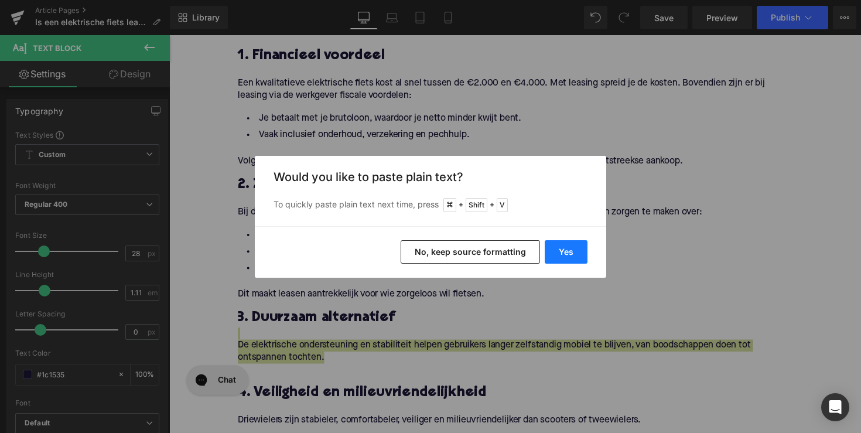
click at [586, 254] on button "Yes" at bounding box center [566, 251] width 43 height 23
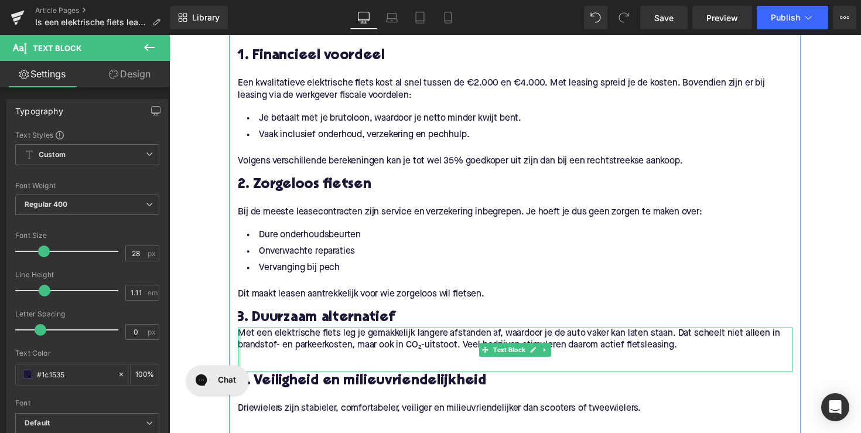
click at [239, 340] on div at bounding box center [240, 357] width 3 height 46
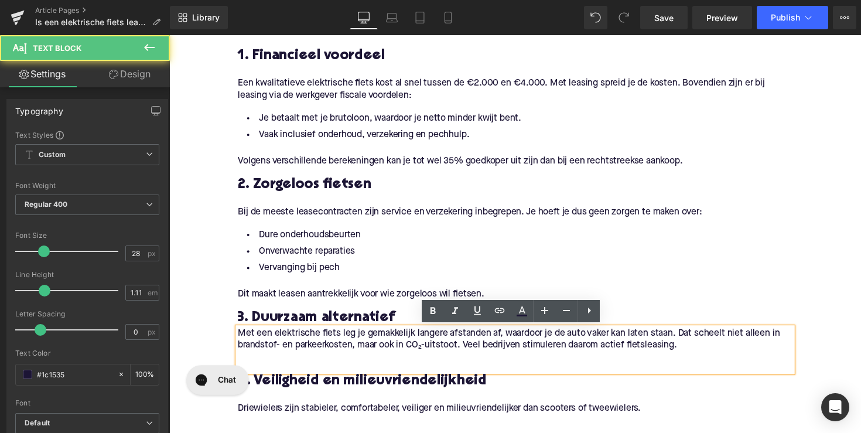
click at [239, 340] on p "Met een elektrische fiets leg je gemakkelijk langere afstanden af, waardoor je …" at bounding box center [523, 346] width 568 height 25
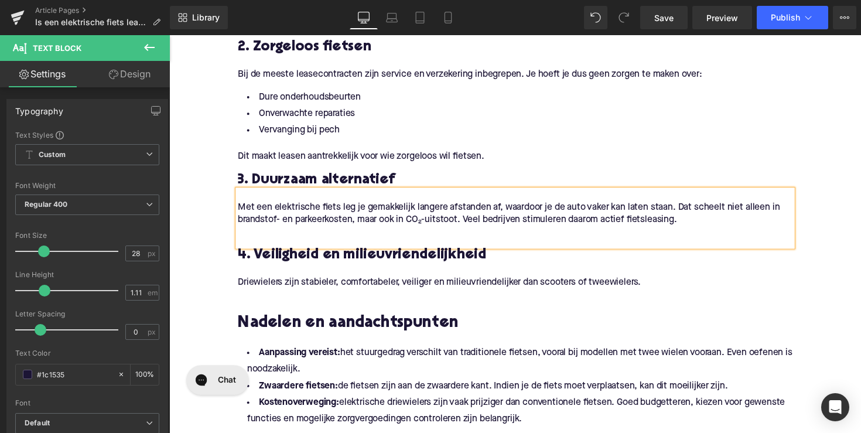
scroll to position [1116, 0]
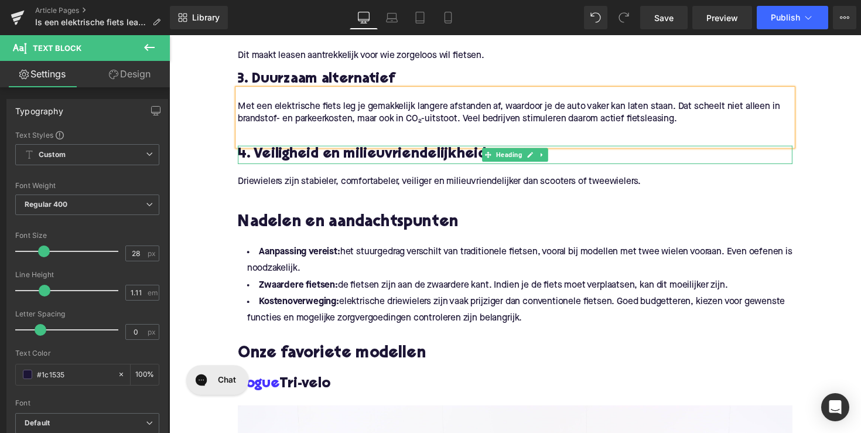
click at [334, 155] on span "4. Veiligheid en milieuvriendelijkheid" at bounding box center [366, 157] width 255 height 15
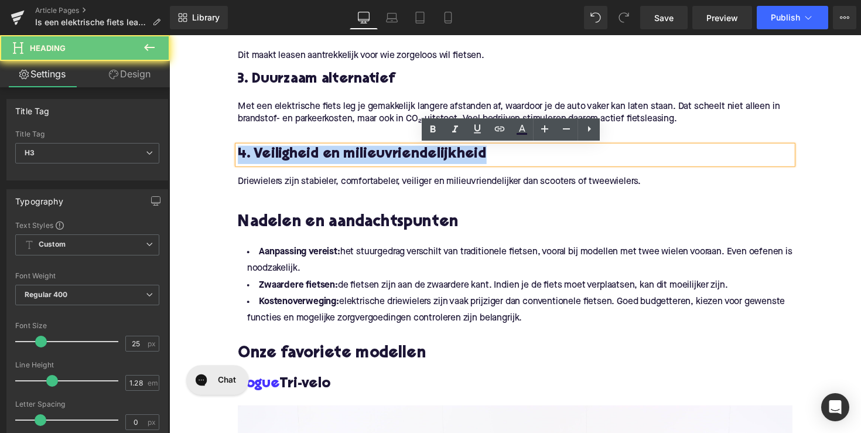
click at [334, 155] on span "4. Veiligheid en milieuvriendelijkheid" at bounding box center [366, 157] width 255 height 15
paste div
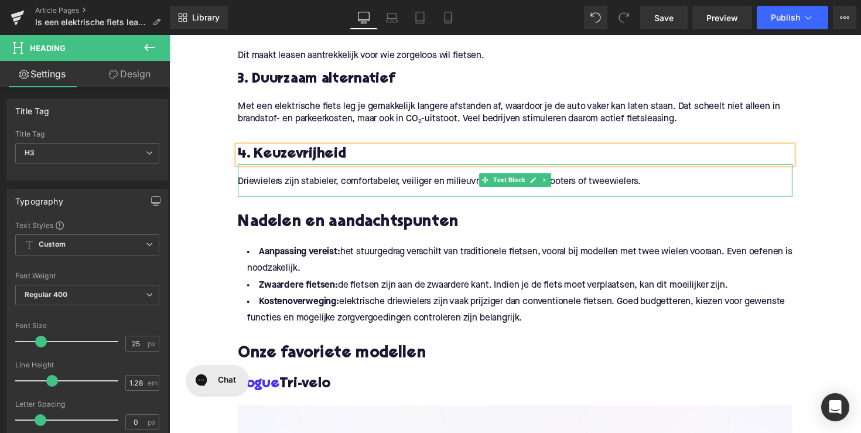
click at [432, 181] on p "Driewielers zijn stabieler, comfortabeler, veiliger en milieuvriendelijker dan …" at bounding box center [523, 185] width 568 height 12
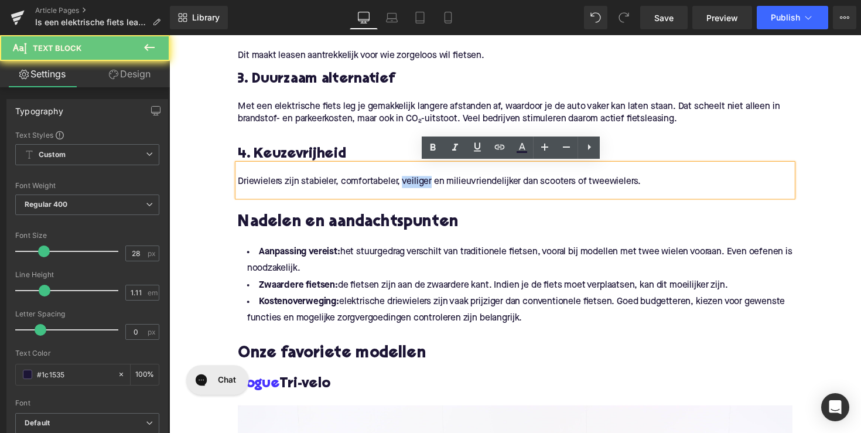
click at [432, 181] on p "Driewielers zijn stabieler, comfortabeler, veiliger en milieuvriendelijker dan …" at bounding box center [523, 185] width 568 height 12
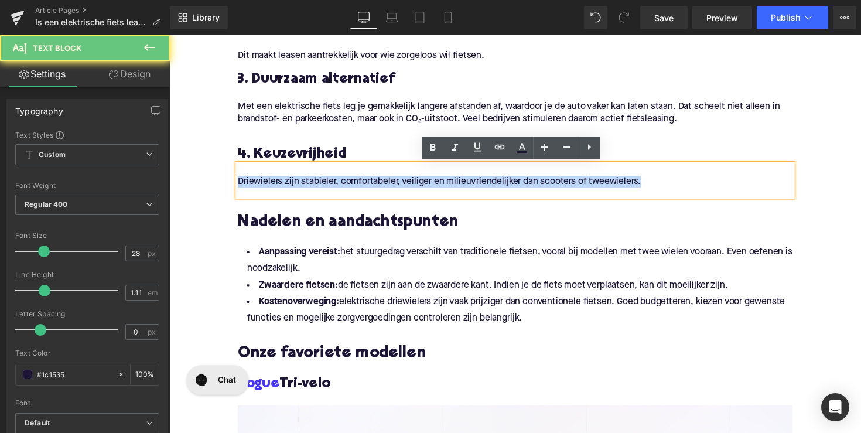
click at [432, 181] on p "Driewielers zijn stabieler, comfortabeler, veiliger en milieuvriendelijker dan …" at bounding box center [523, 185] width 568 height 12
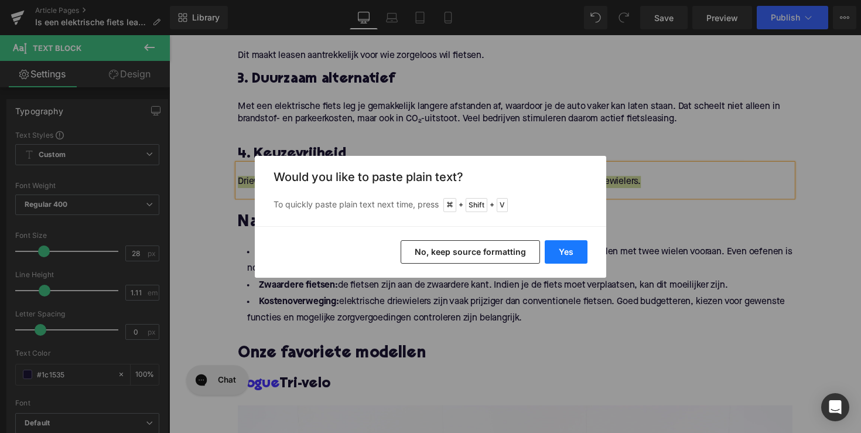
click at [564, 256] on button "Yes" at bounding box center [566, 251] width 43 height 23
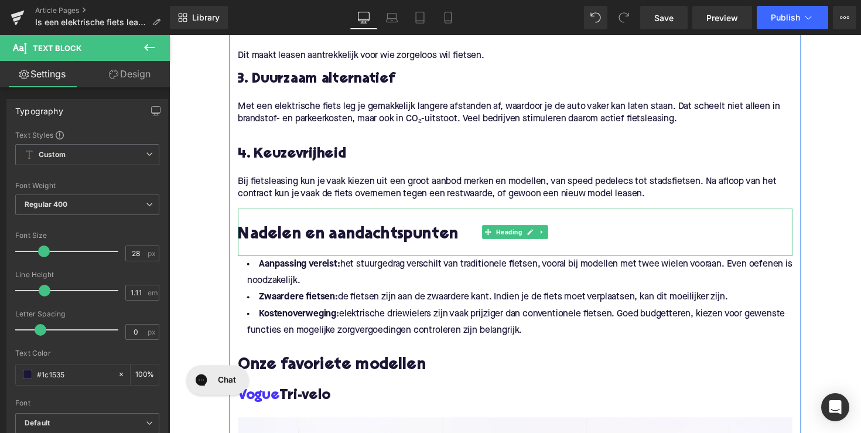
click at [367, 239] on h2 "Nadelen en aandachtspunten" at bounding box center [523, 240] width 568 height 18
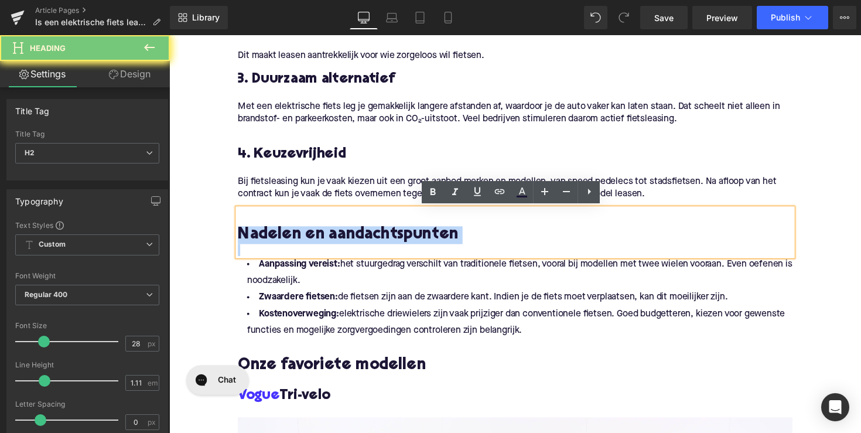
click at [367, 239] on h2 "Nadelen en aandachtspunten" at bounding box center [523, 240] width 568 height 18
paste div
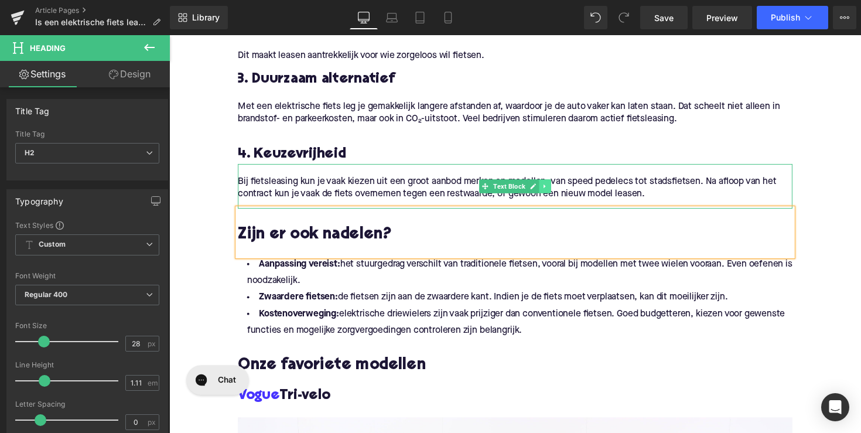
click at [552, 187] on icon at bounding box center [554, 189] width 6 height 7
click at [546, 190] on icon at bounding box center [548, 189] width 6 height 6
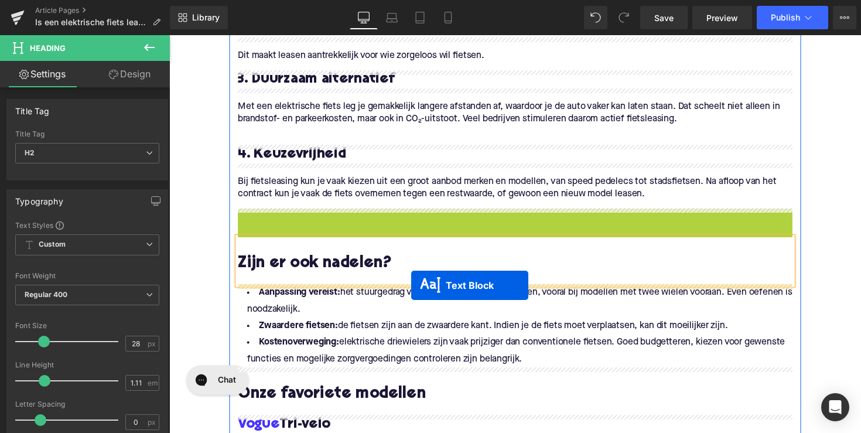
drag, startPoint x: 490, startPoint y: 235, endPoint x: 418, endPoint y: 290, distance: 91.1
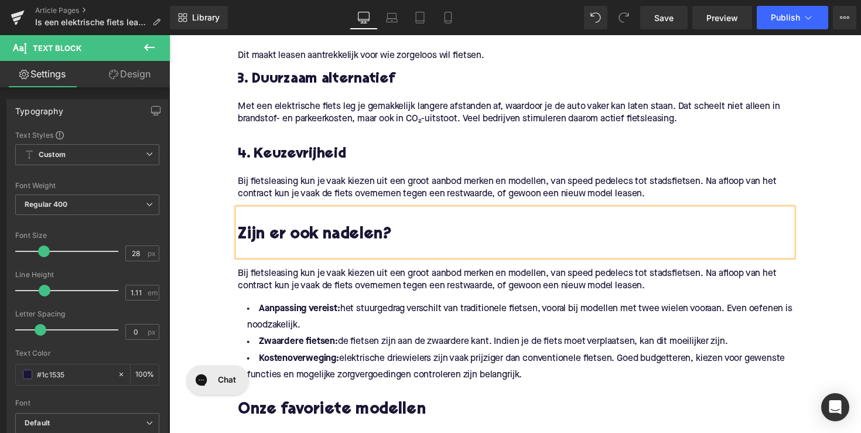
click at [454, 282] on p "Bij fietsleasing kun je vaak kiezen uit een groot aanbod merken en modellen, va…" at bounding box center [523, 285] width 568 height 25
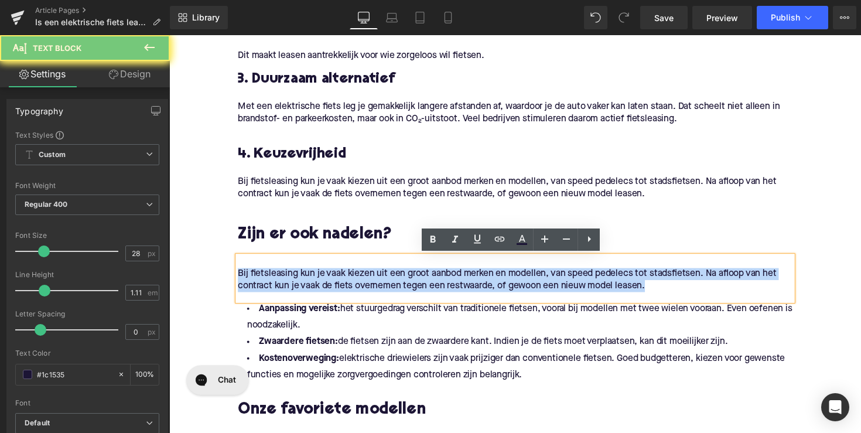
click at [454, 282] on p "Bij fietsleasing kun je vaak kiezen uit een groot aanbod merken en modellen, va…" at bounding box center [523, 285] width 568 height 25
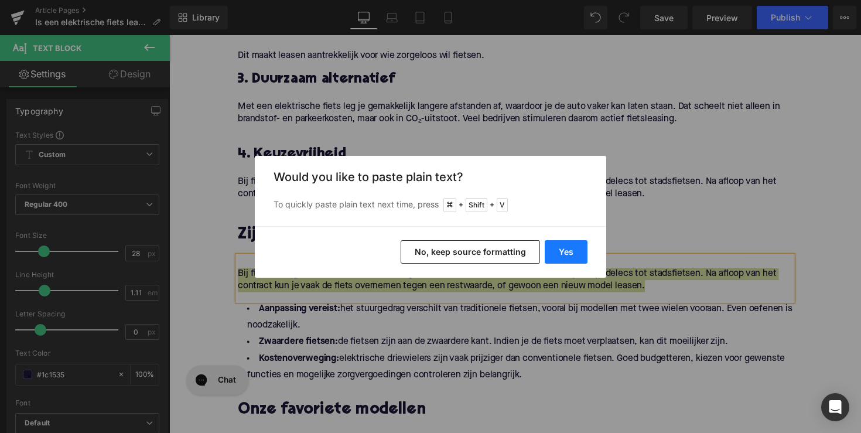
click at [562, 251] on button "Yes" at bounding box center [566, 251] width 43 height 23
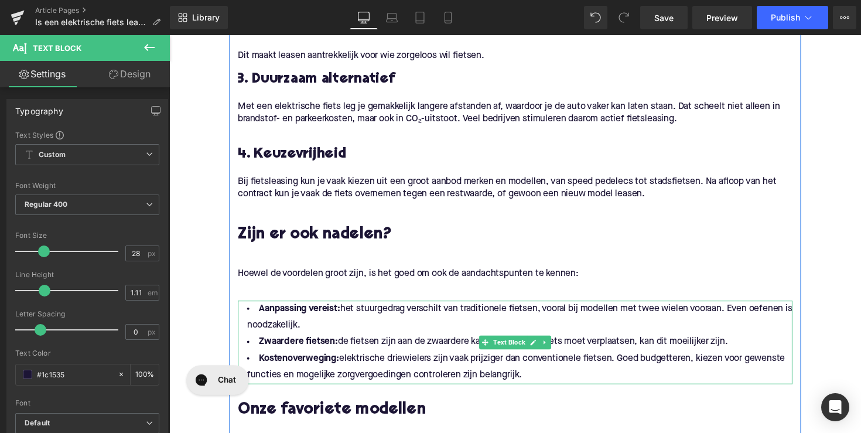
click at [484, 357] on li "Zwaardere fietsen: de fietsen zijn aan de zwaardere kant. Indien je de fiets mo…" at bounding box center [523, 349] width 568 height 17
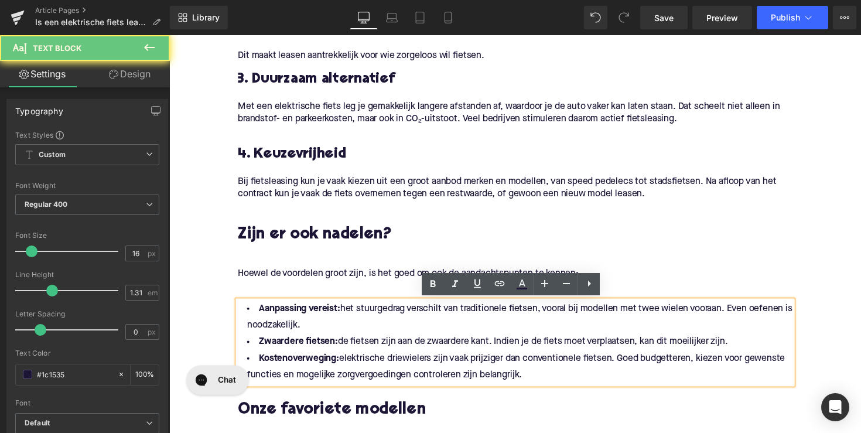
click at [536, 386] on li "Kostenoverweging: elektrische driewielers zijn vaak prijziger dan conventionele…" at bounding box center [523, 375] width 568 height 34
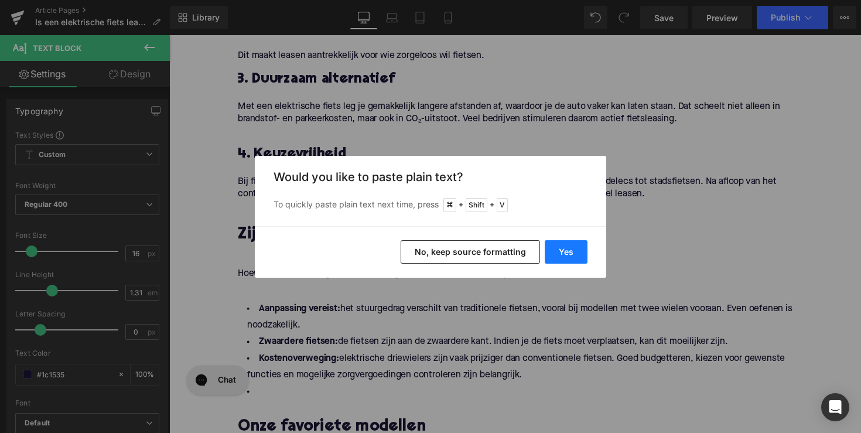
click at [556, 247] on button "Yes" at bounding box center [566, 251] width 43 height 23
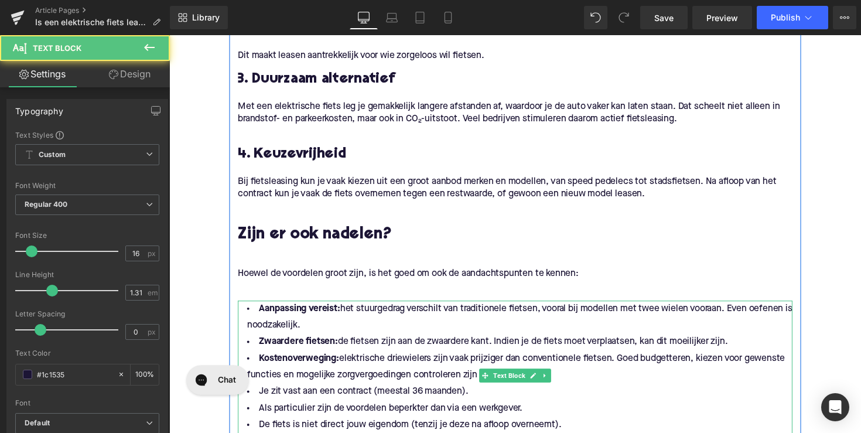
click at [580, 374] on li "Kostenoverweging: elektrische driewielers zijn vaak prijziger dan conventionele…" at bounding box center [523, 375] width 568 height 34
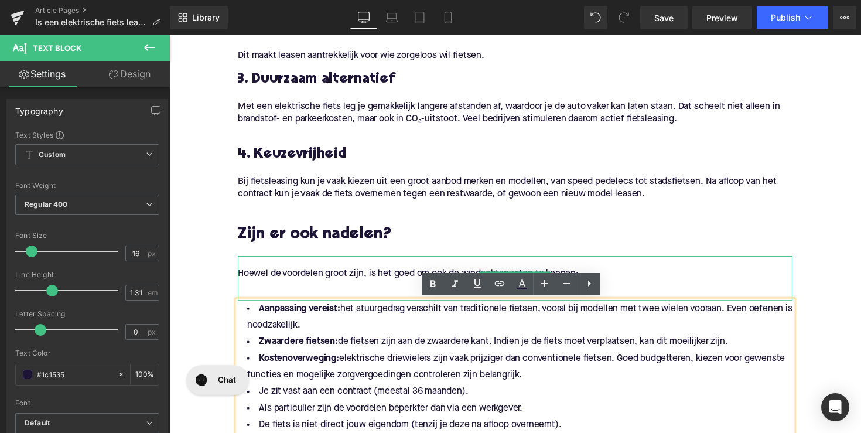
drag, startPoint x: 567, startPoint y: 382, endPoint x: 242, endPoint y: 299, distance: 335.6
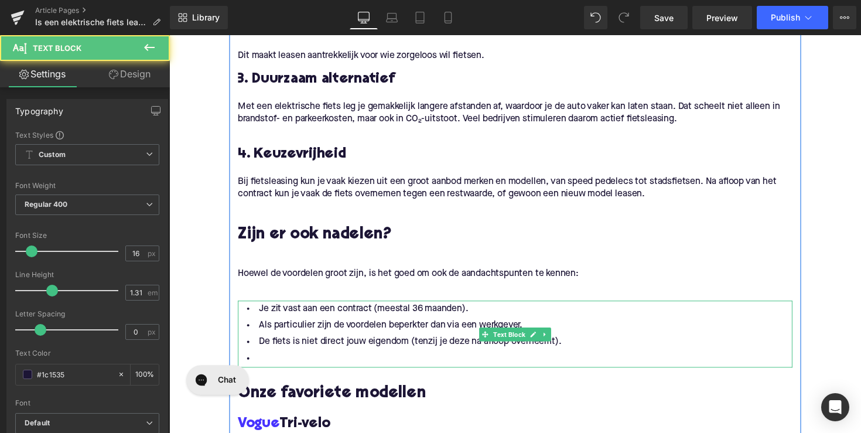
click at [317, 369] on li at bounding box center [523, 366] width 568 height 17
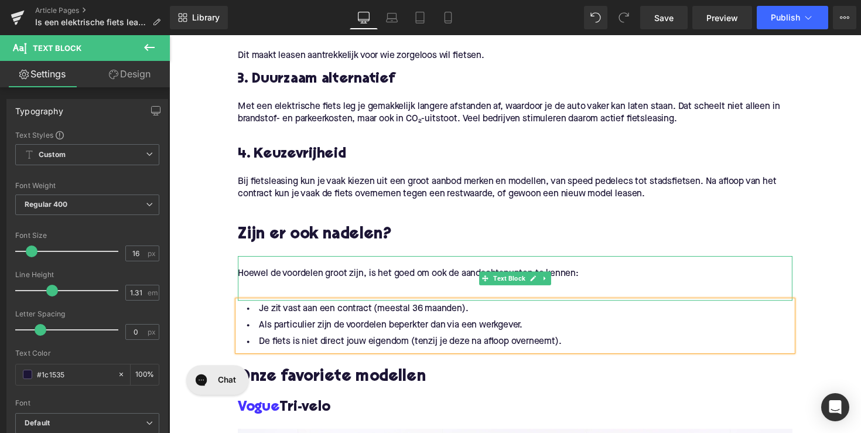
click at [264, 290] on p at bounding box center [523, 292] width 568 height 12
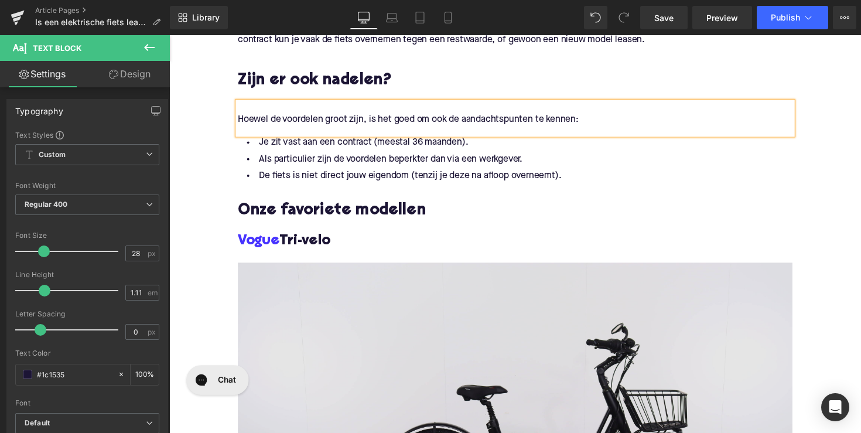
scroll to position [1272, 0]
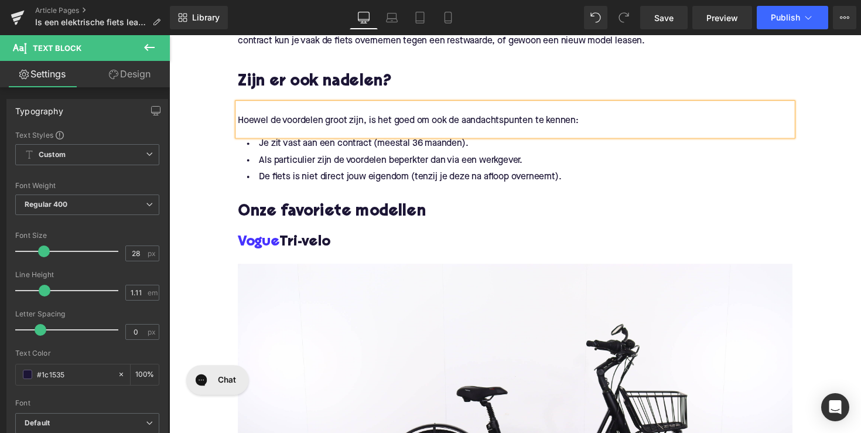
click at [330, 217] on h2 "Onze favoriete modellen" at bounding box center [523, 217] width 568 height 18
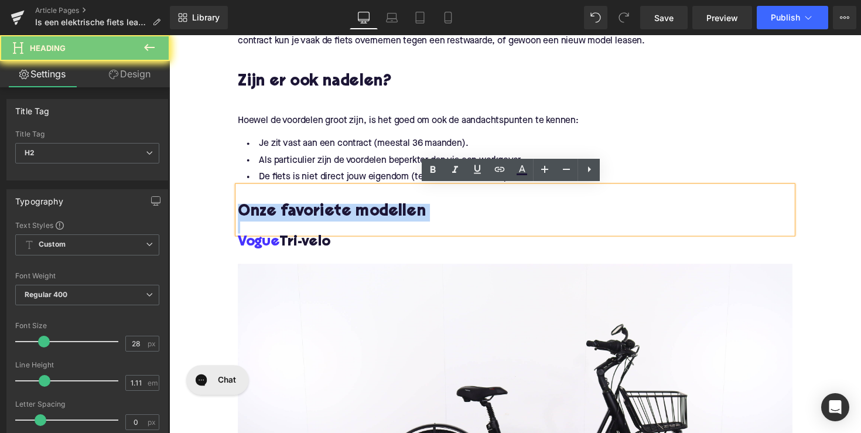
paste div
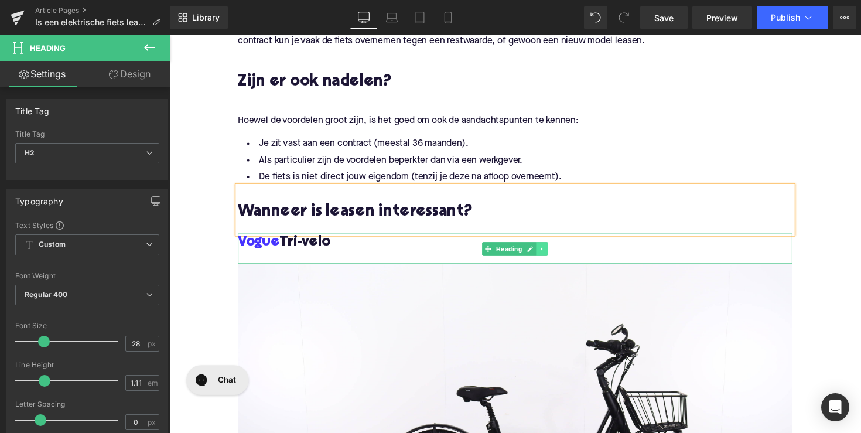
click at [546, 249] on link at bounding box center [551, 254] width 12 height 14
click at [554, 252] on icon at bounding box center [557, 254] width 6 height 6
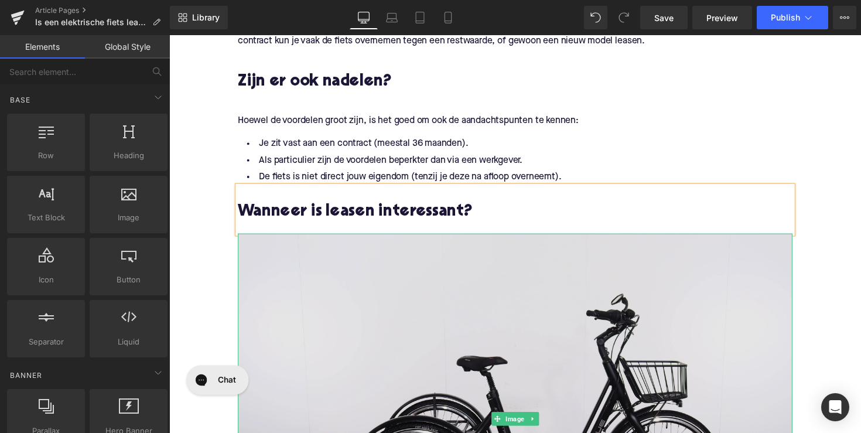
scroll to position [1399, 0]
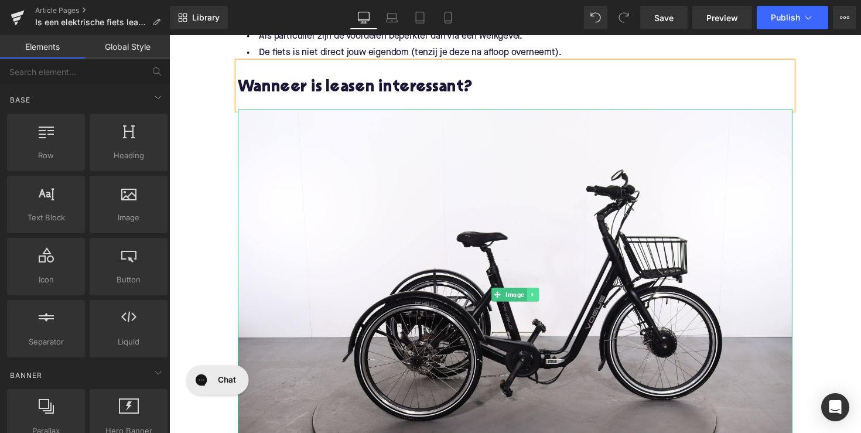
click at [542, 302] on icon at bounding box center [541, 300] width 6 height 7
click at [546, 300] on icon at bounding box center [548, 300] width 6 height 6
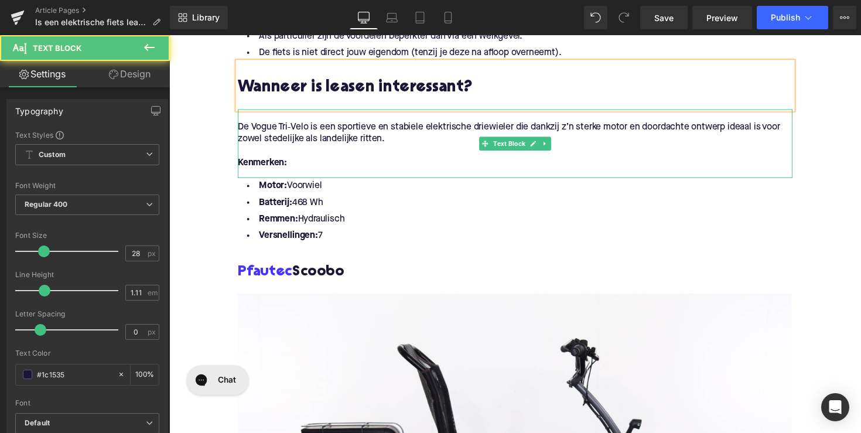
click at [379, 140] on p "De Vogue Tri‑Velo is een sportieve en stabiele elektrische driewieler die dankz…" at bounding box center [523, 136] width 568 height 25
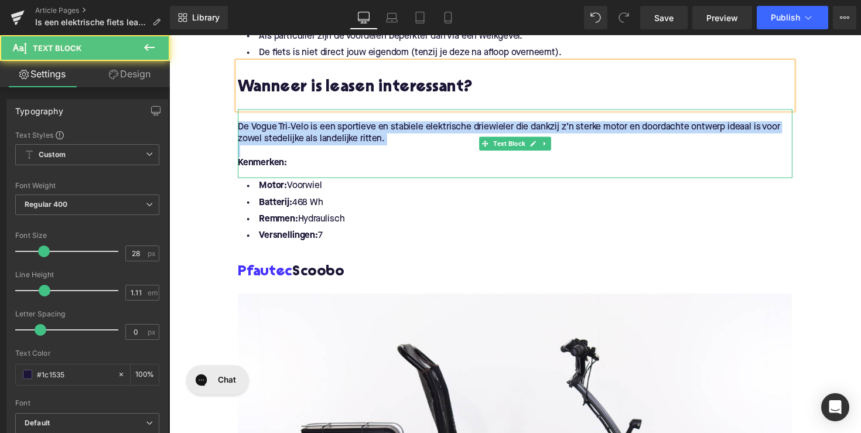
click at [379, 140] on p "De Vogue Tri‑Velo is een sportieve en stabiele elektrische driewieler die dankz…" at bounding box center [523, 136] width 568 height 25
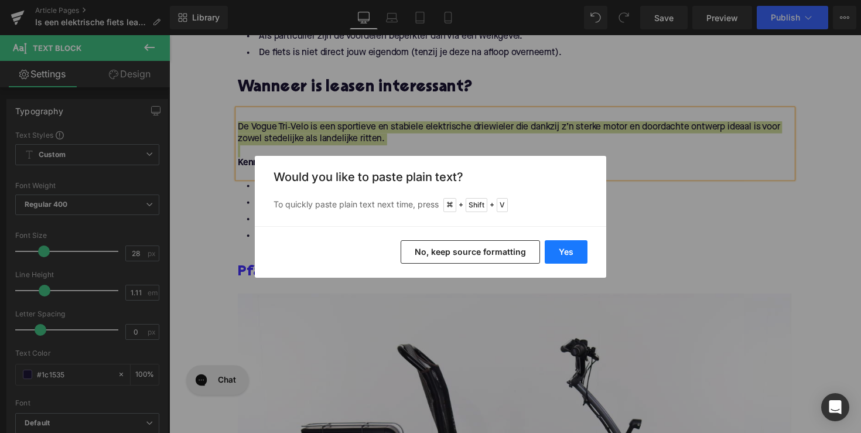
click at [559, 245] on button "Yes" at bounding box center [566, 251] width 43 height 23
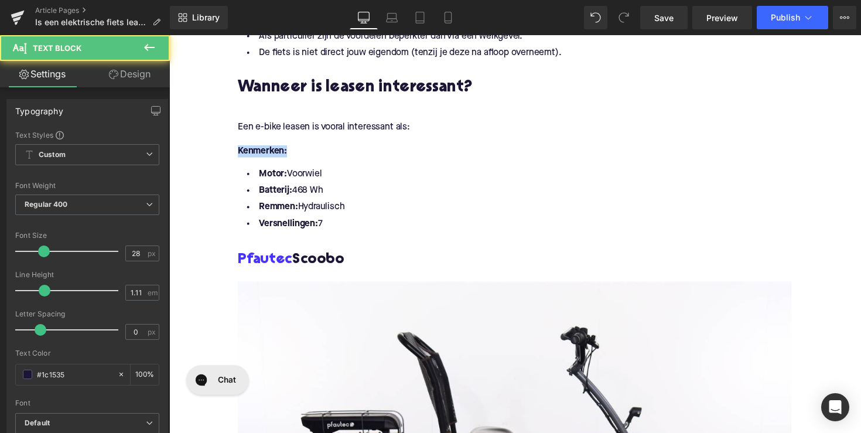
drag, startPoint x: 306, startPoint y: 159, endPoint x: 223, endPoint y: 158, distance: 83.2
click at [223, 158] on div "Home / Is een elektrische fiets leasen voordelig? Breadcrumbs Is een elektrisch…" at bounding box center [523, 28] width 709 height 2587
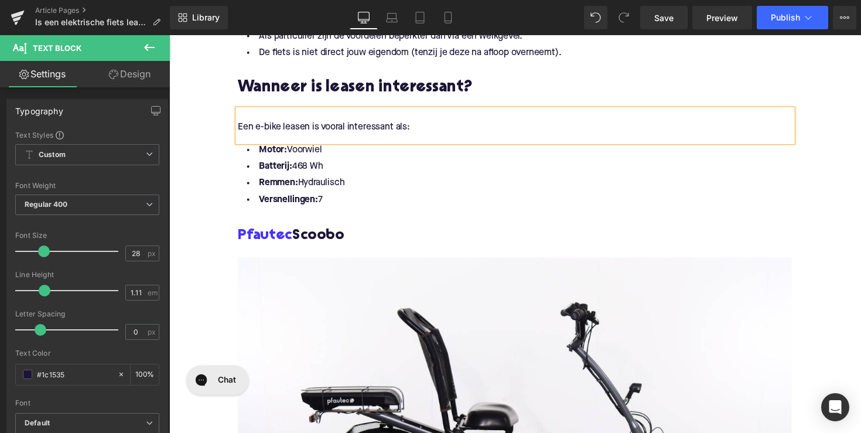
click at [349, 203] on li "Versnellingen: 7" at bounding box center [523, 204] width 568 height 17
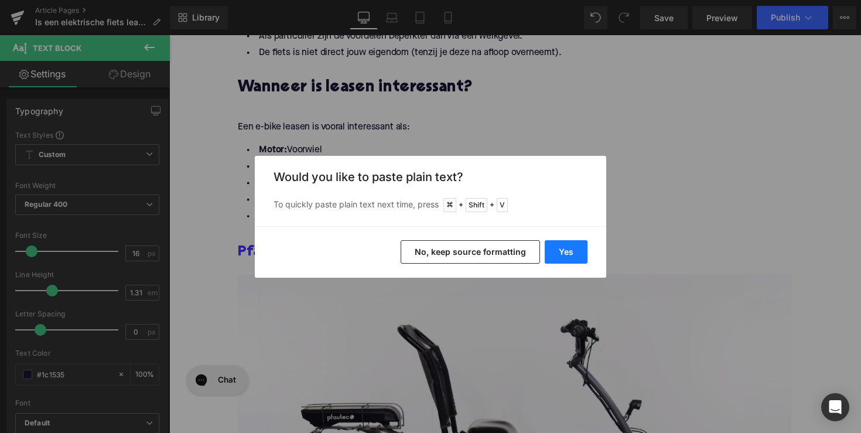
click at [552, 255] on button "Yes" at bounding box center [566, 251] width 43 height 23
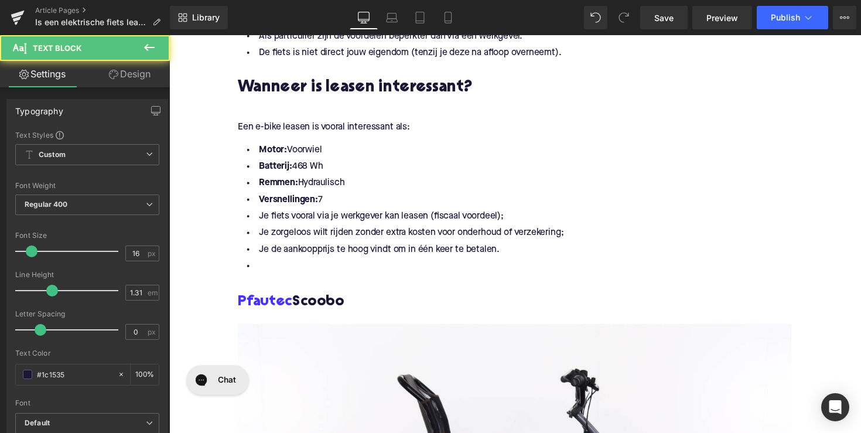
drag, startPoint x: 341, startPoint y: 198, endPoint x: 200, endPoint y: 122, distance: 160.1
click at [200, 122] on div "Home / Is een elektrische fiets leasen voordelig? Breadcrumbs Is een elektrisch…" at bounding box center [523, 50] width 709 height 2630
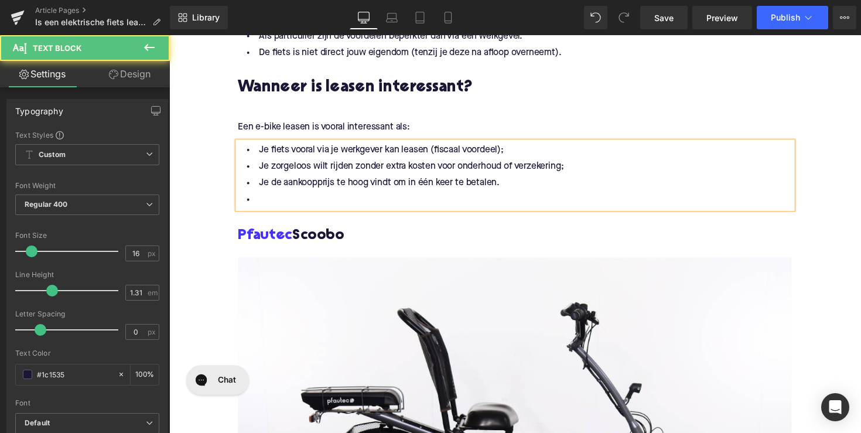
click at [268, 207] on li at bounding box center [523, 204] width 568 height 17
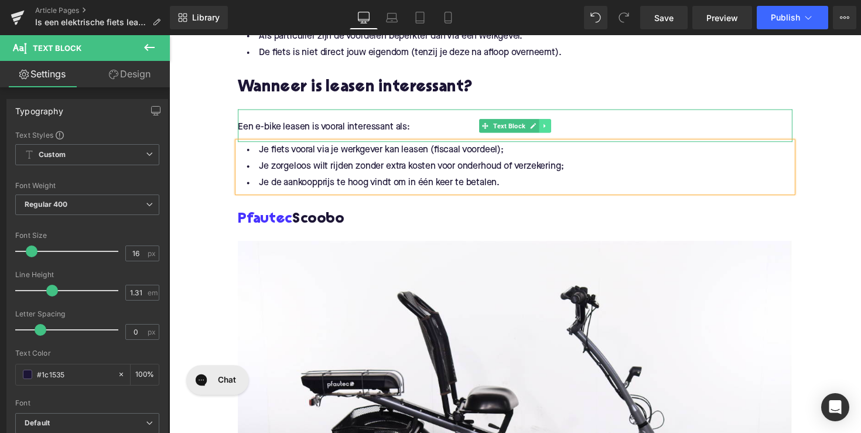
click at [553, 129] on icon at bounding box center [554, 128] width 2 height 4
click at [548, 127] on icon at bounding box center [548, 128] width 6 height 6
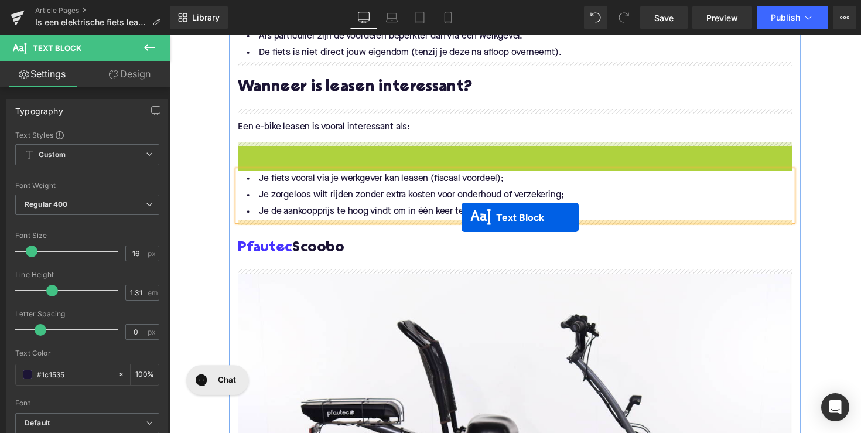
drag, startPoint x: 488, startPoint y: 161, endPoint x: 466, endPoint y: 225, distance: 67.4
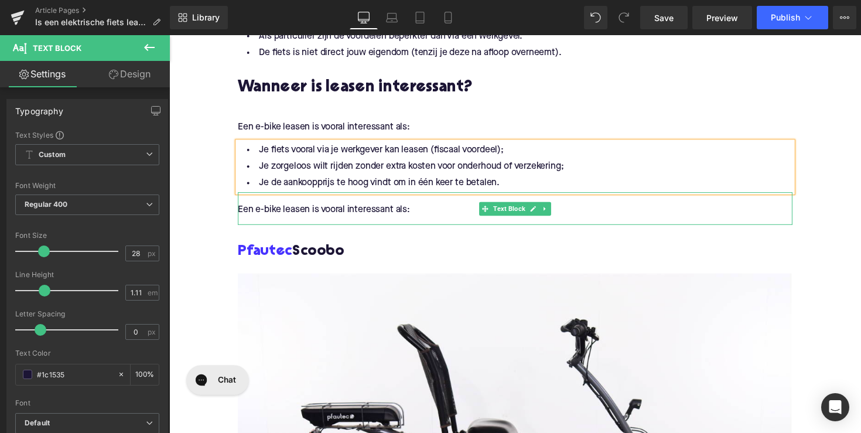
click at [383, 213] on p "Een e-bike leasen is vooral interessant als:" at bounding box center [523, 214] width 568 height 12
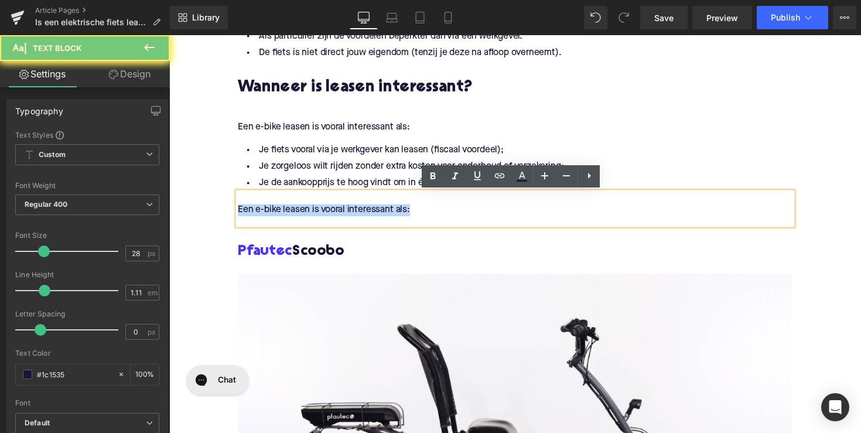
click at [383, 213] on p "Een e-bike leasen is vooral interessant als:" at bounding box center [523, 214] width 568 height 12
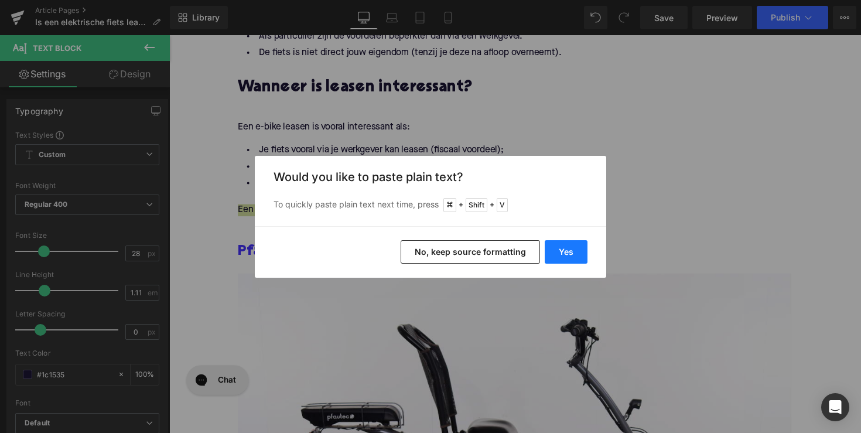
click at [576, 257] on button "Yes" at bounding box center [566, 251] width 43 height 23
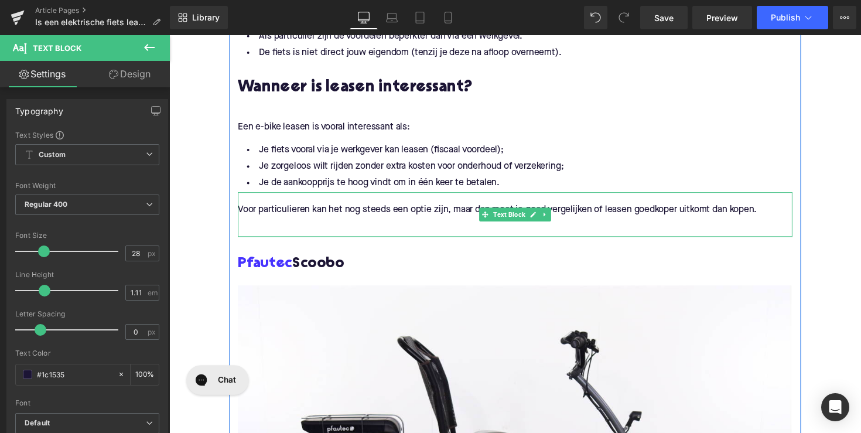
click at [323, 227] on p at bounding box center [523, 227] width 568 height 12
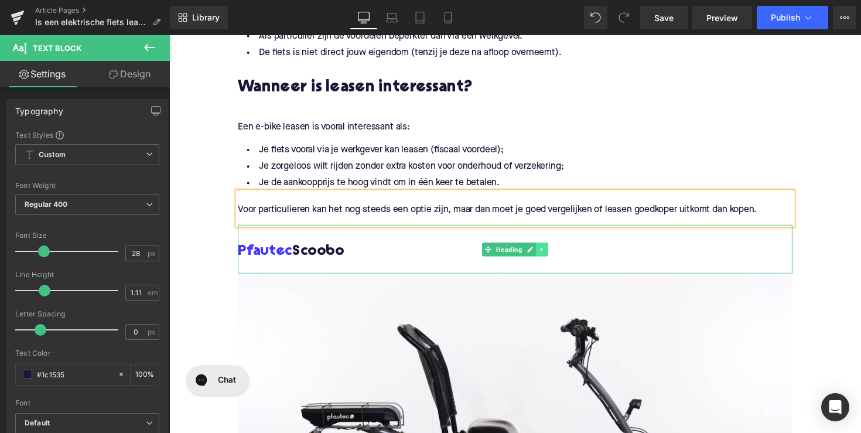
click at [549, 250] on link at bounding box center [551, 255] width 12 height 14
click at [555, 255] on icon at bounding box center [557, 254] width 6 height 7
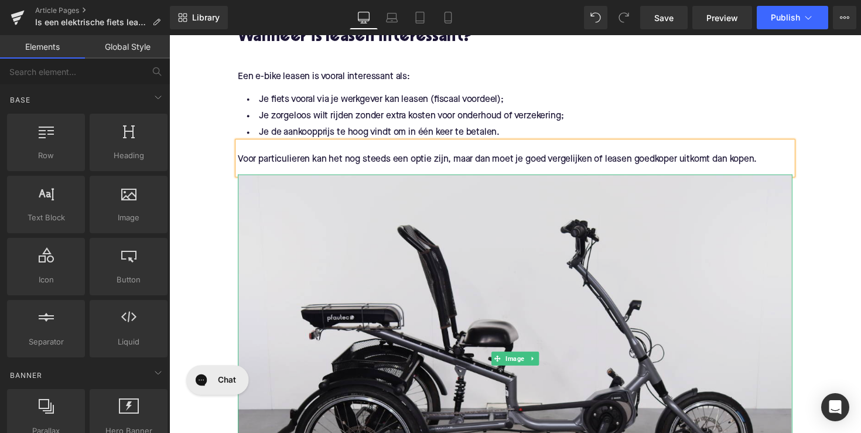
scroll to position [1492, 0]
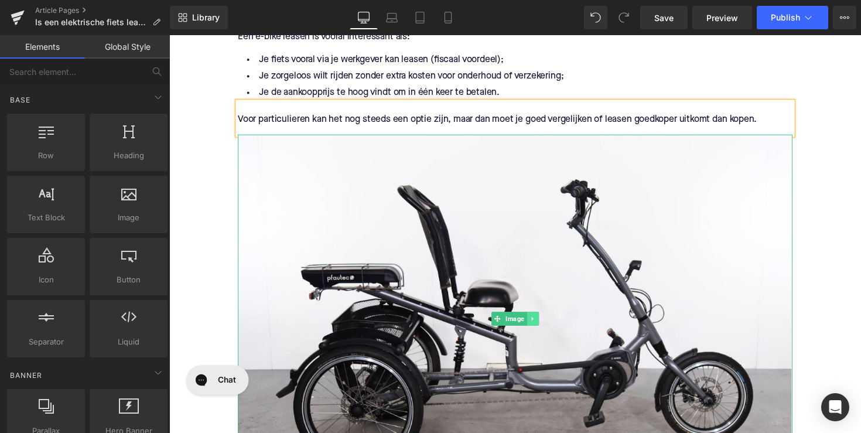
click at [539, 324] on icon at bounding box center [541, 325] width 6 height 7
click at [545, 324] on icon at bounding box center [548, 325] width 6 height 6
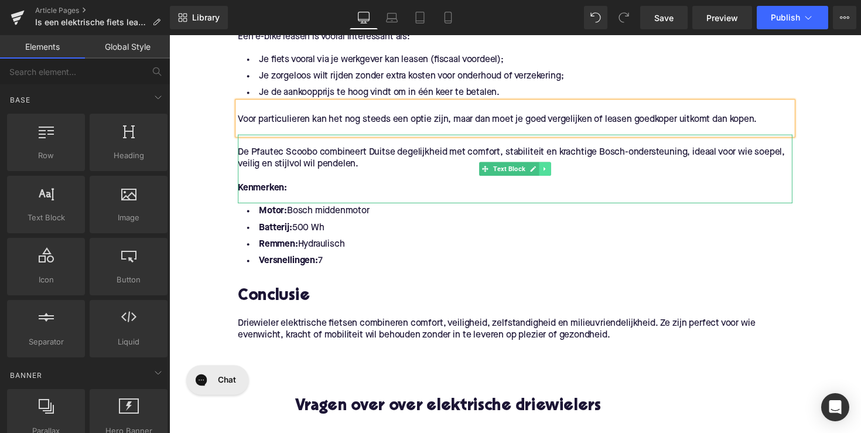
click at [549, 173] on link at bounding box center [554, 172] width 12 height 14
click at [557, 174] on icon at bounding box center [560, 172] width 6 height 7
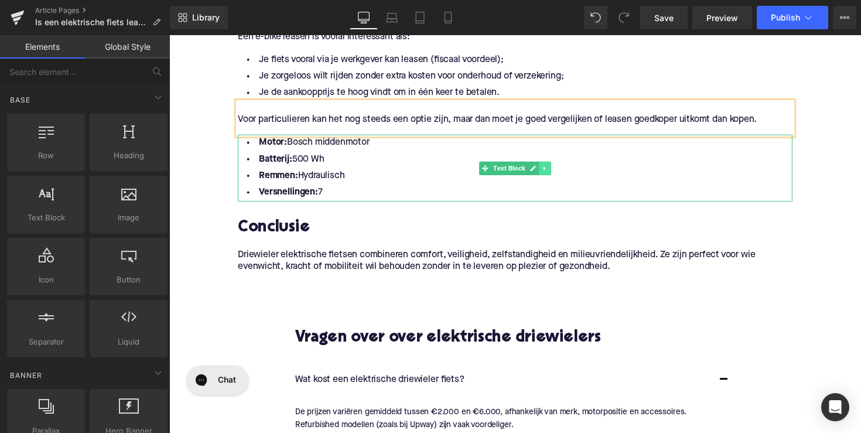
click at [553, 170] on icon at bounding box center [554, 171] width 2 height 4
click at [557, 170] on icon at bounding box center [560, 171] width 6 height 7
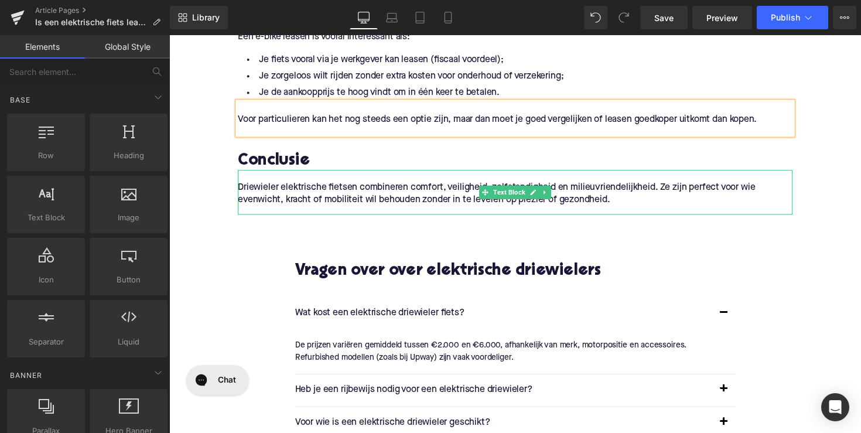
click at [399, 199] on p "Driewieler elektrische fietsen combineren comfort, veiligheid, zelfstandigheid …" at bounding box center [523, 198] width 568 height 25
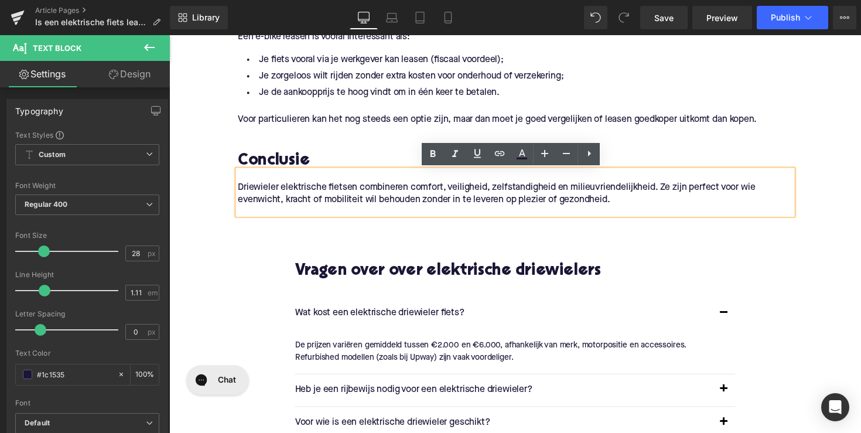
drag, startPoint x: 661, startPoint y: 210, endPoint x: 187, endPoint y: 190, distance: 474.1
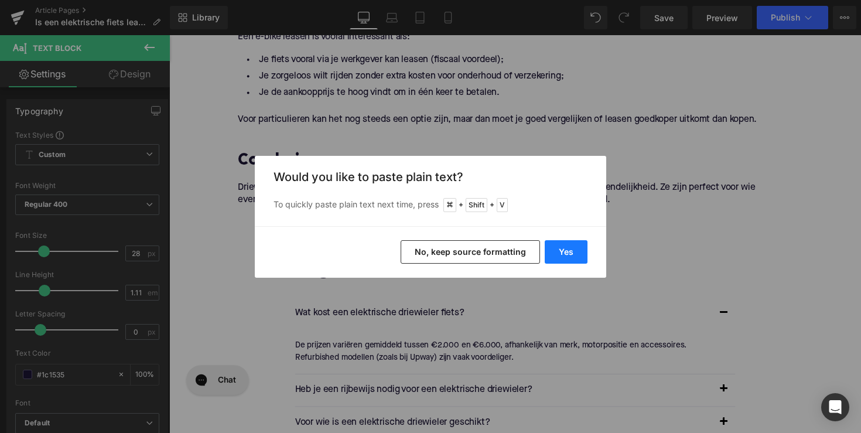
click at [560, 252] on button "Yes" at bounding box center [566, 251] width 43 height 23
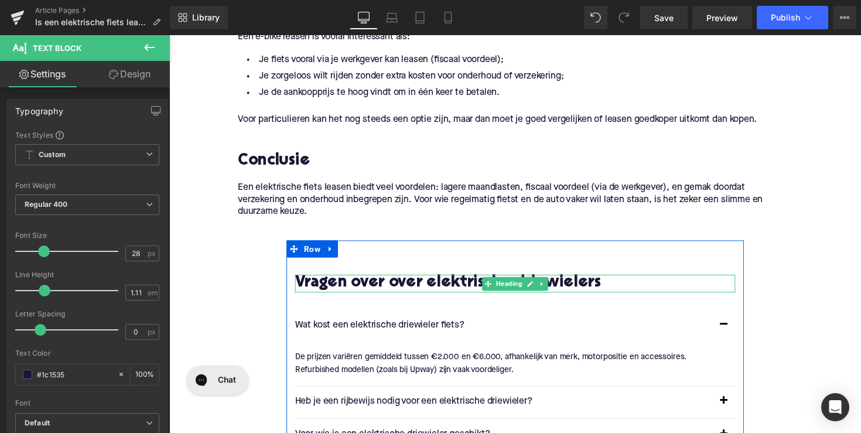
click at [611, 286] on h2 "Vragen over over elektrische driewielers" at bounding box center [523, 289] width 451 height 18
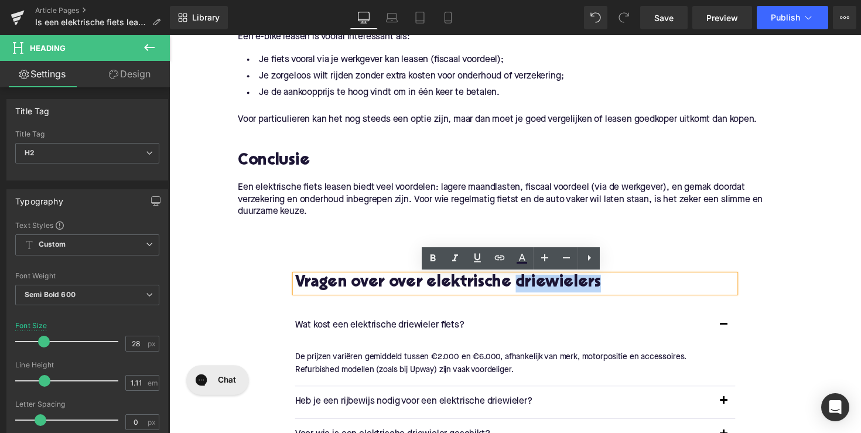
drag, startPoint x: 533, startPoint y: 289, endPoint x: 648, endPoint y: 290, distance: 114.8
click at [648, 290] on h2 "Vragen over over elektrische driewielers" at bounding box center [523, 289] width 451 height 18
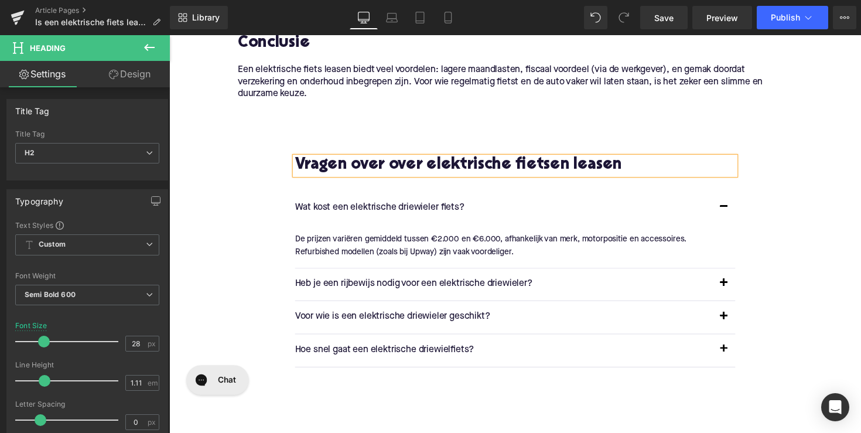
scroll to position [1646, 0]
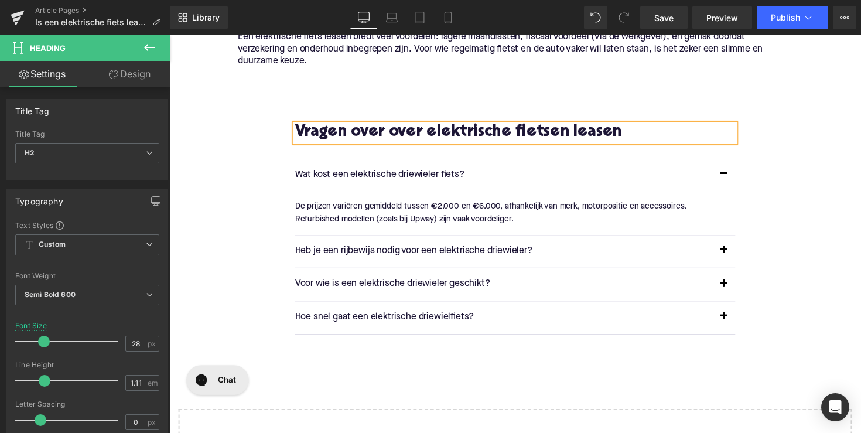
click at [391, 176] on p "Wat kost een elektrische driewieler fiets?" at bounding box center [511, 178] width 427 height 15
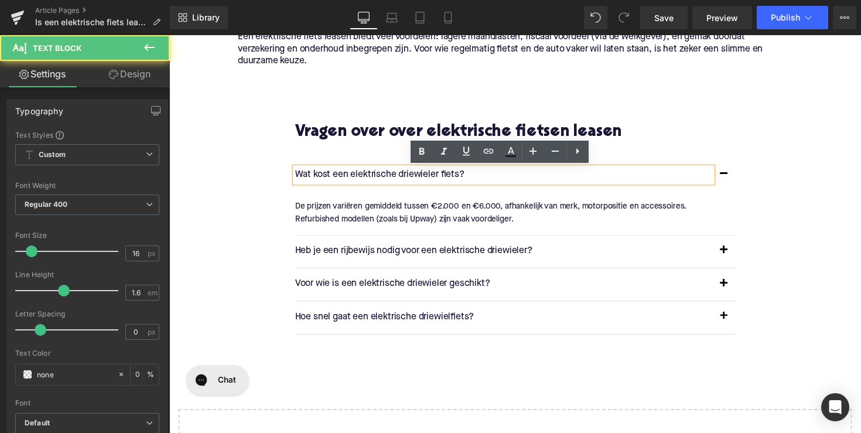
click at [391, 176] on p "Wat kost een elektrische driewieler fiets?" at bounding box center [511, 178] width 427 height 15
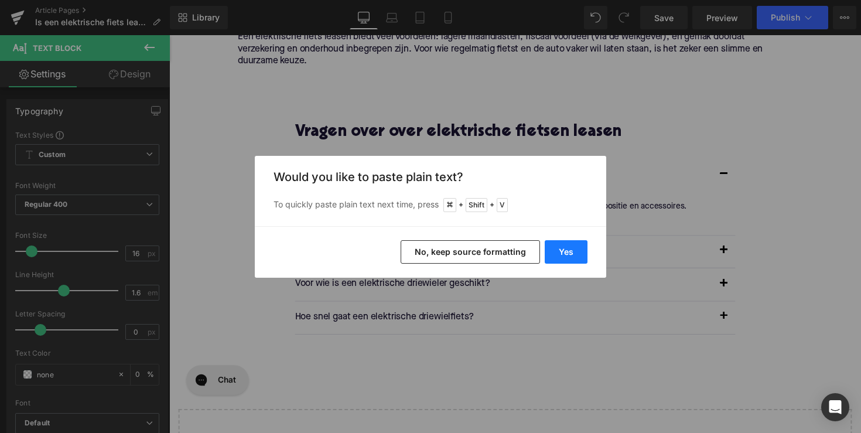
click at [580, 247] on button "Yes" at bounding box center [566, 251] width 43 height 23
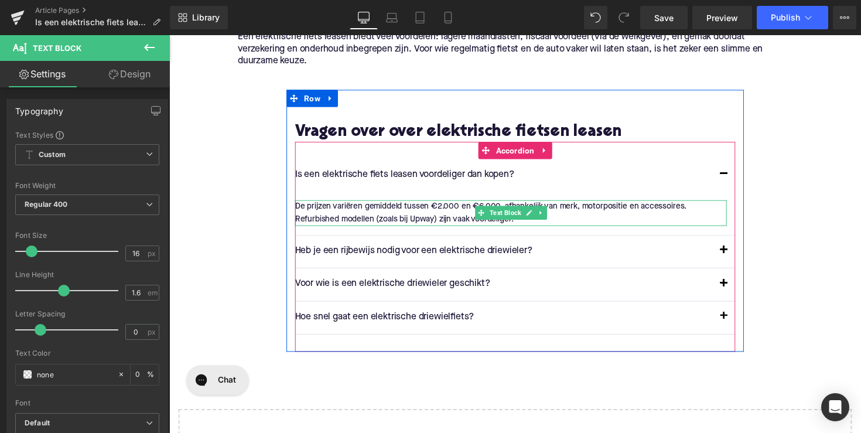
click at [337, 206] on div at bounding box center [519, 205] width 442 height 3
click at [337, 206] on p "De prijzen variëren gemiddeld tussen €2.000 en €6.000, afhankelijk van merk, mo…" at bounding box center [519, 217] width 442 height 26
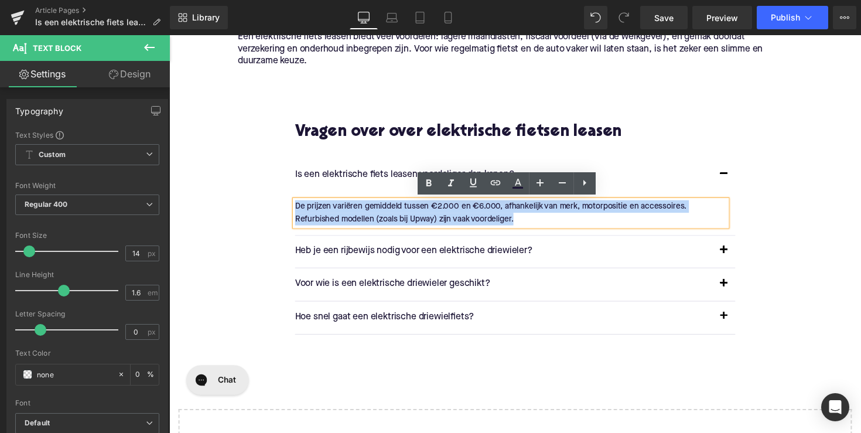
drag, startPoint x: 541, startPoint y: 221, endPoint x: 268, endPoint y: 208, distance: 273.2
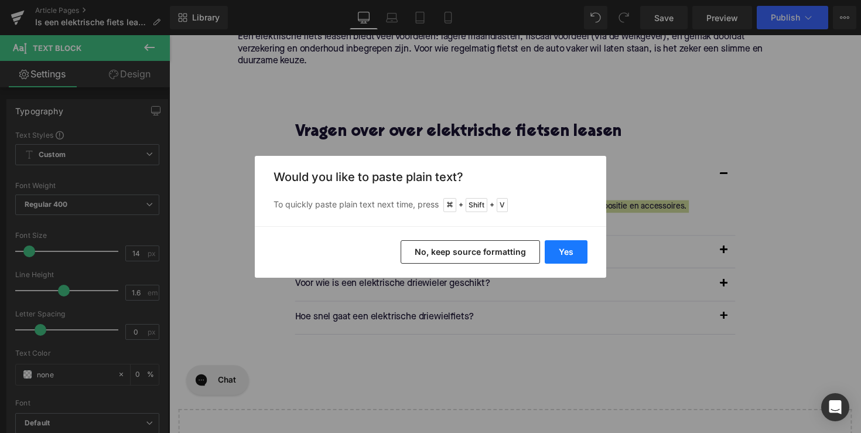
click at [577, 247] on button "Yes" at bounding box center [566, 251] width 43 height 23
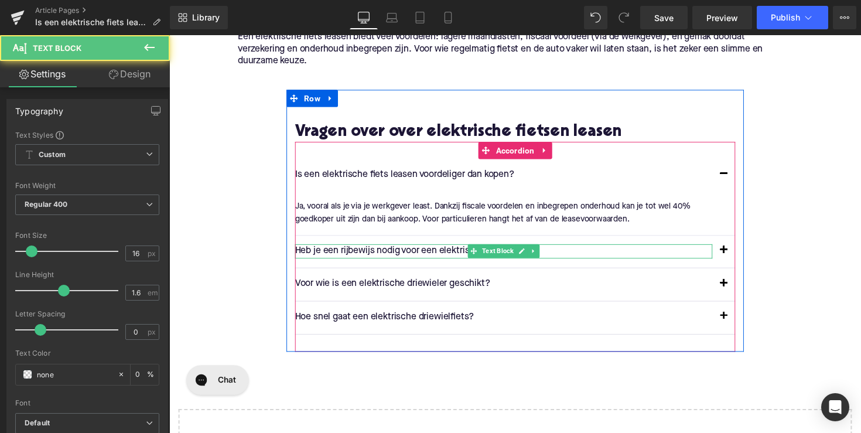
click at [323, 254] on p "Heb je een rijbewijs nodig voor een elektrische driewieler?" at bounding box center [511, 256] width 427 height 15
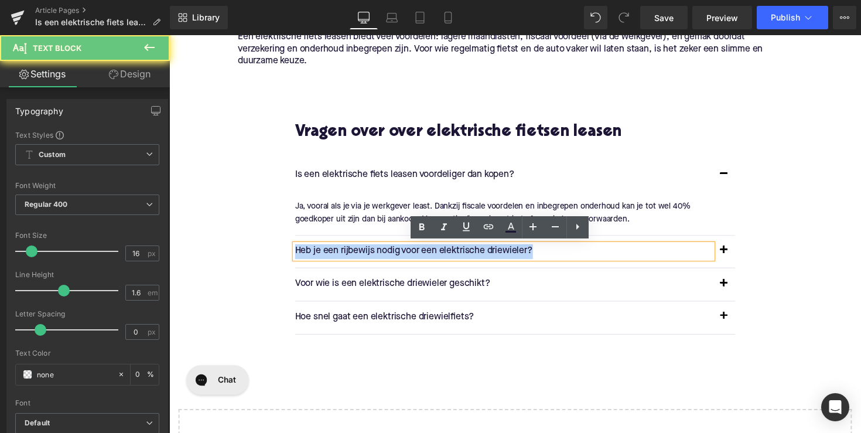
click at [323, 254] on p "Heb je een rijbewijs nodig voor een elektrische driewieler?" at bounding box center [511, 256] width 427 height 15
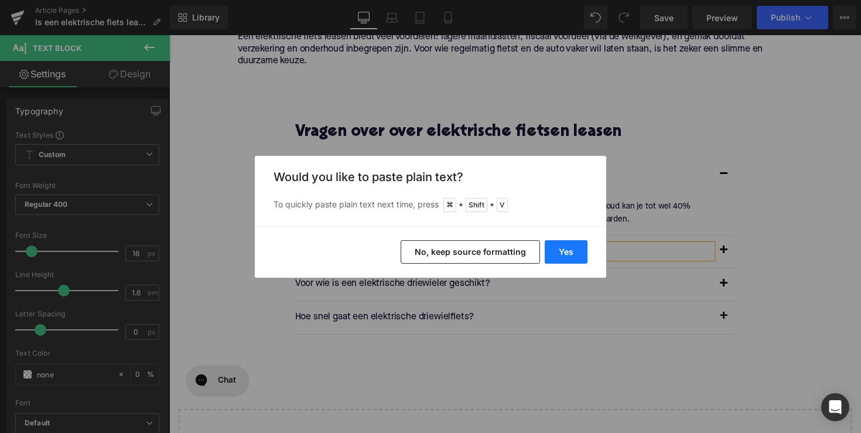
click at [563, 251] on button "Yes" at bounding box center [566, 251] width 43 height 23
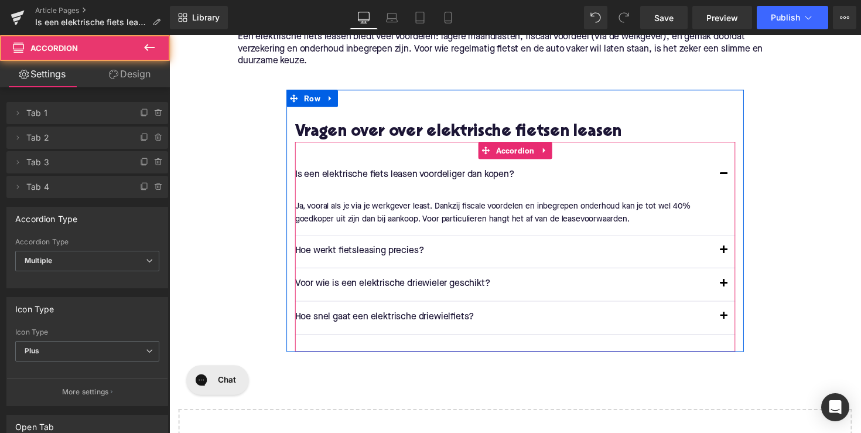
click at [736, 254] on button "button" at bounding box center [737, 257] width 23 height 33
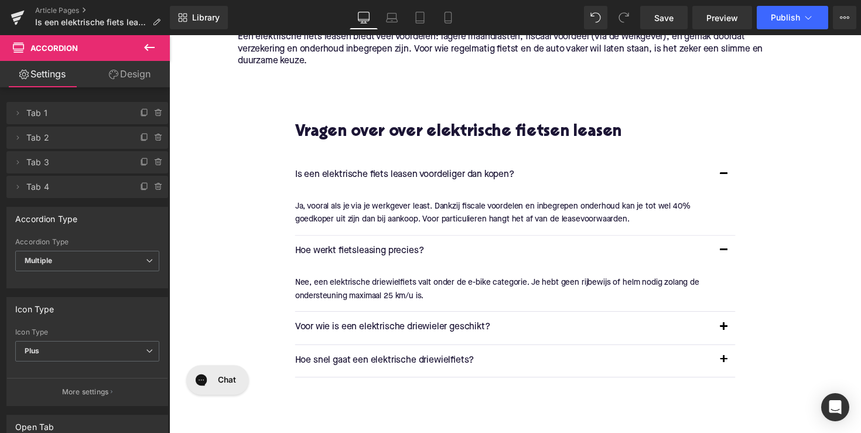
click at [345, 296] on div "Nee, een elektrische driewielfiets valt onder de e-bike categorie. Je hebt geen…" at bounding box center [519, 295] width 442 height 26
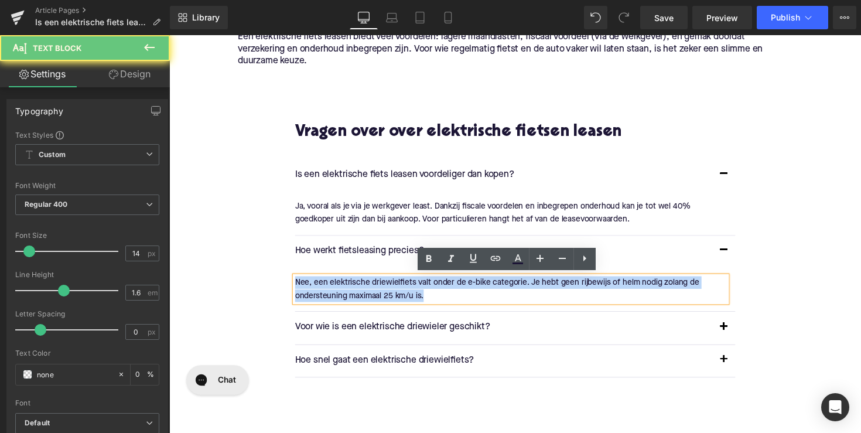
click at [345, 296] on div "Nee, een elektrische driewielfiets valt onder de e-bike categorie. Je hebt geen…" at bounding box center [519, 295] width 442 height 26
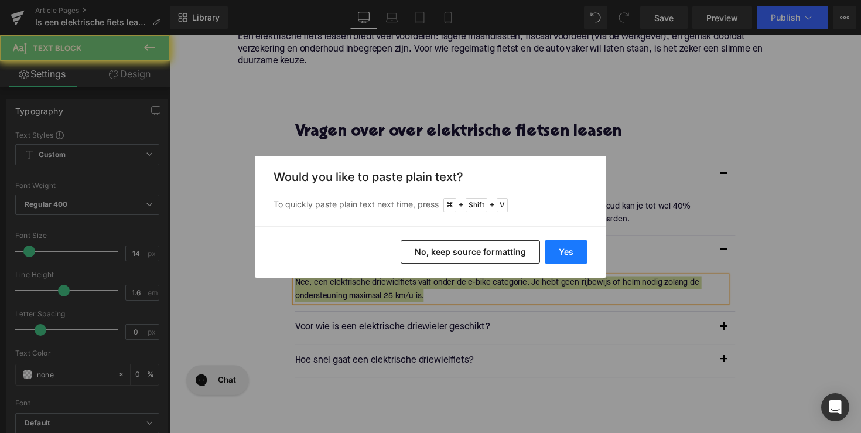
click at [580, 252] on button "Yes" at bounding box center [566, 251] width 43 height 23
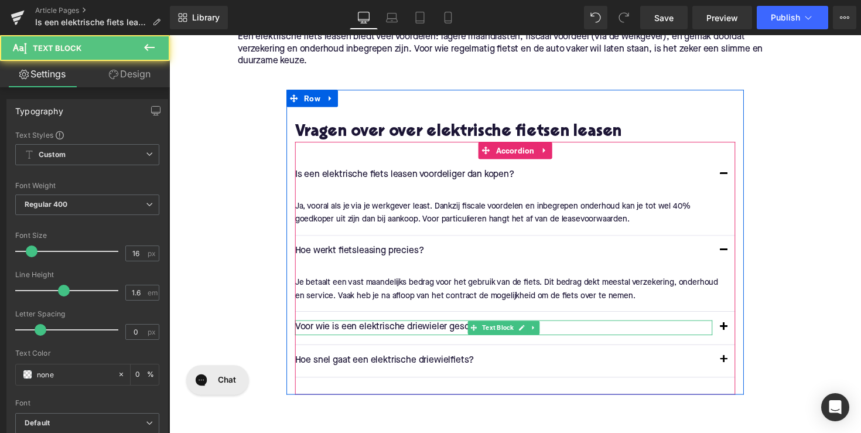
click at [420, 332] on p "Voor wie is een elektrische driewieler geschikt?" at bounding box center [511, 334] width 427 height 15
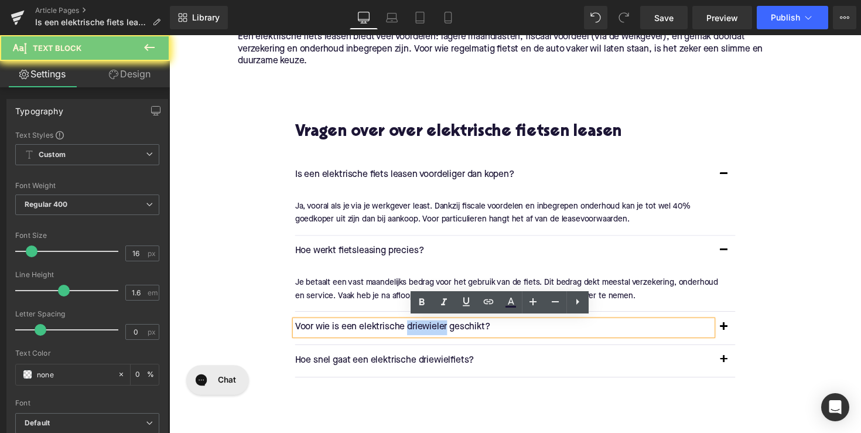
click at [420, 332] on p "Voor wie is een elektrische driewieler geschikt?" at bounding box center [511, 334] width 427 height 15
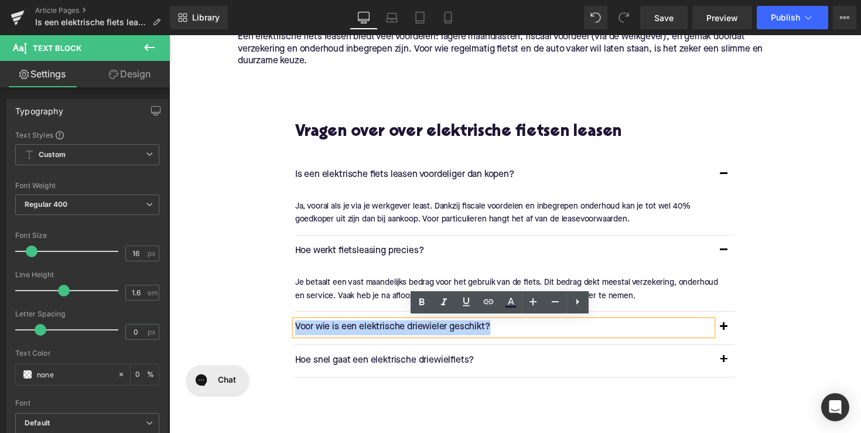
click at [420, 332] on p "Voor wie is een elektrische driewieler geschikt?" at bounding box center [511, 334] width 427 height 15
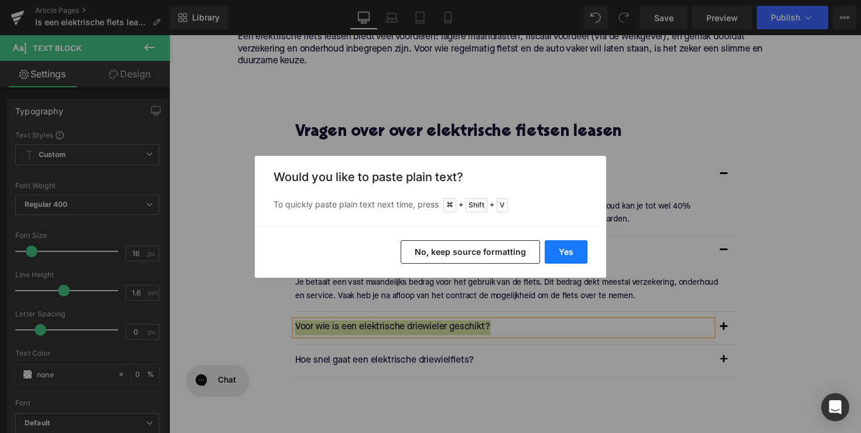
click at [550, 247] on button "Yes" at bounding box center [566, 251] width 43 height 23
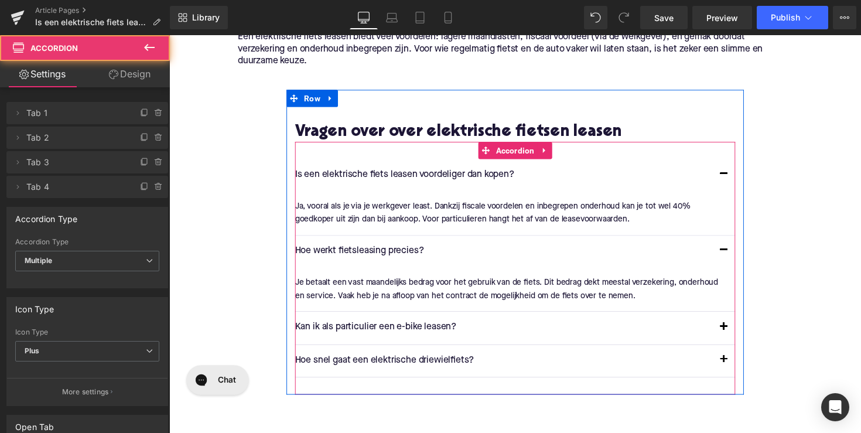
click at [737, 337] on span "button" at bounding box center [737, 337] width 0 height 0
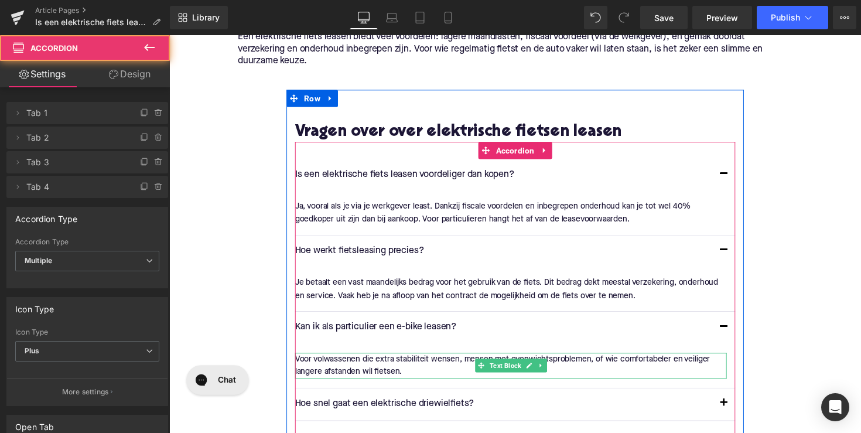
click at [408, 367] on p "Voor volwassenen die extra stabiliteit wensen, mensen met evenwichtsproblemen, …" at bounding box center [519, 374] width 442 height 26
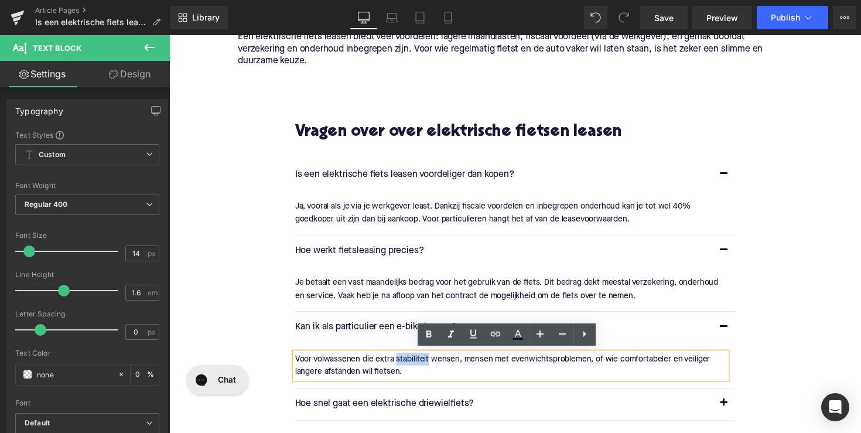
click at [408, 367] on p "Voor volwassenen die extra stabiliteit wensen, mensen met evenwichtsproblemen, …" at bounding box center [519, 374] width 442 height 26
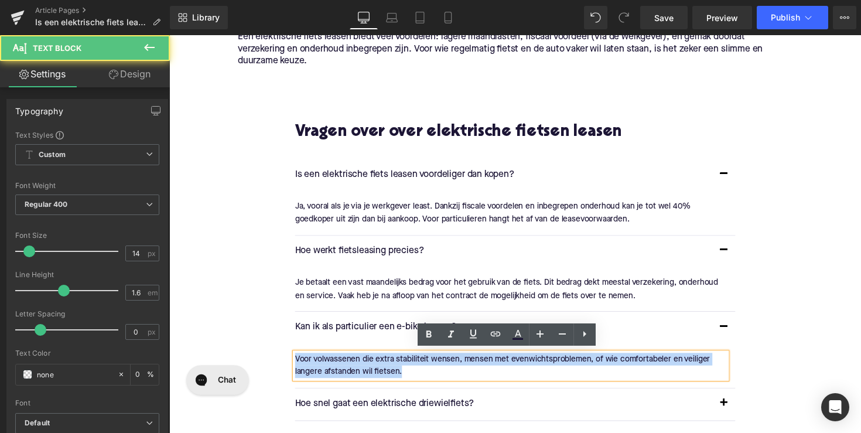
click at [408, 367] on p "Voor volwassenen die extra stabiliteit wensen, mensen met evenwichtsproblemen, …" at bounding box center [519, 374] width 442 height 26
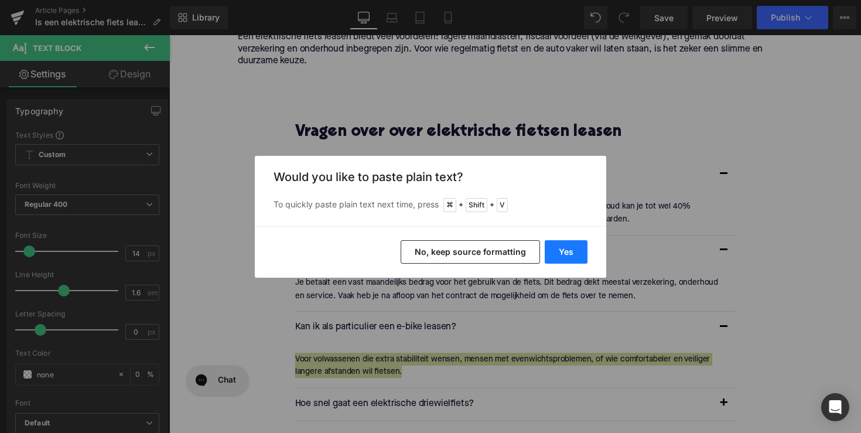
click at [555, 249] on button "Yes" at bounding box center [566, 251] width 43 height 23
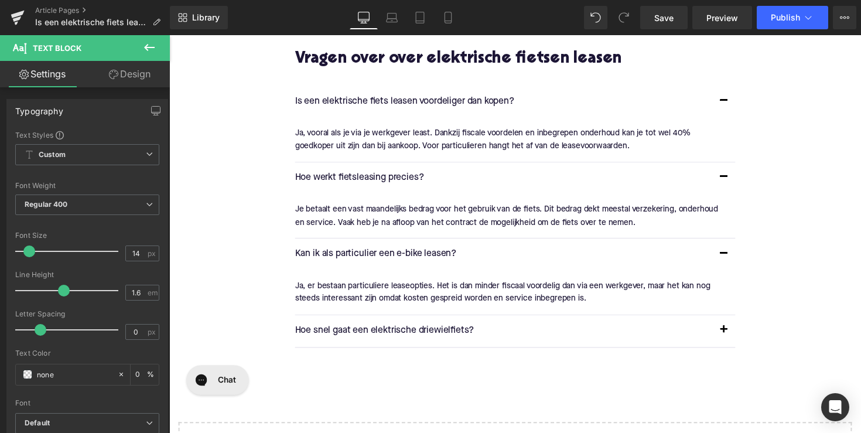
scroll to position [1771, 0]
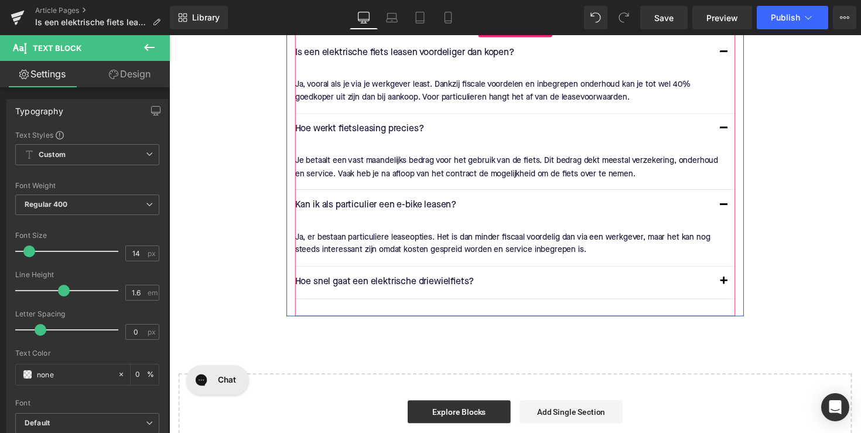
click at [365, 286] on p "Hoe snel gaat een elektrische driewielfiets?" at bounding box center [511, 287] width 427 height 15
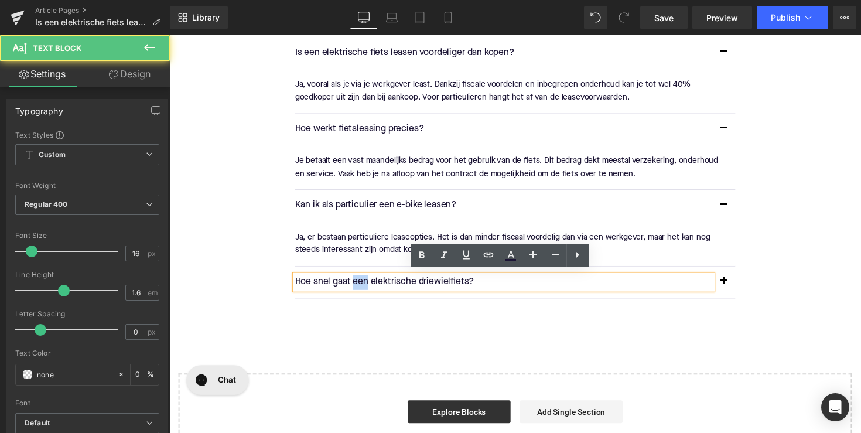
click at [365, 286] on p "Hoe snel gaat een elektrische driewielfiets?" at bounding box center [511, 287] width 427 height 15
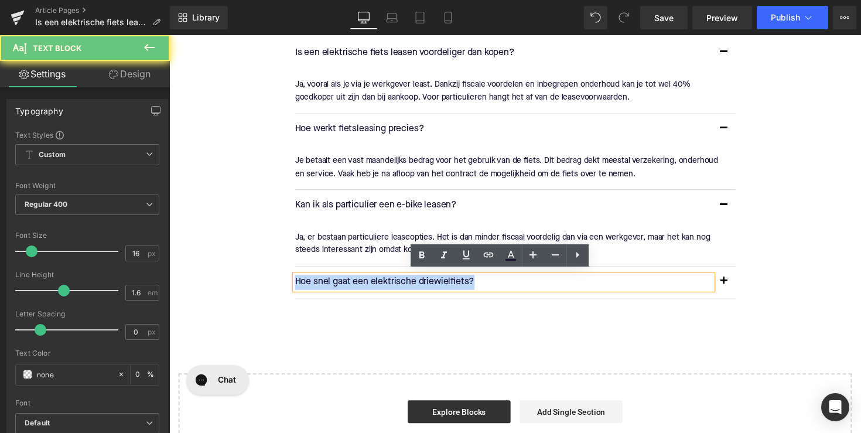
click at [365, 286] on p "Hoe snel gaat een elektrische driewielfiets?" at bounding box center [511, 287] width 427 height 15
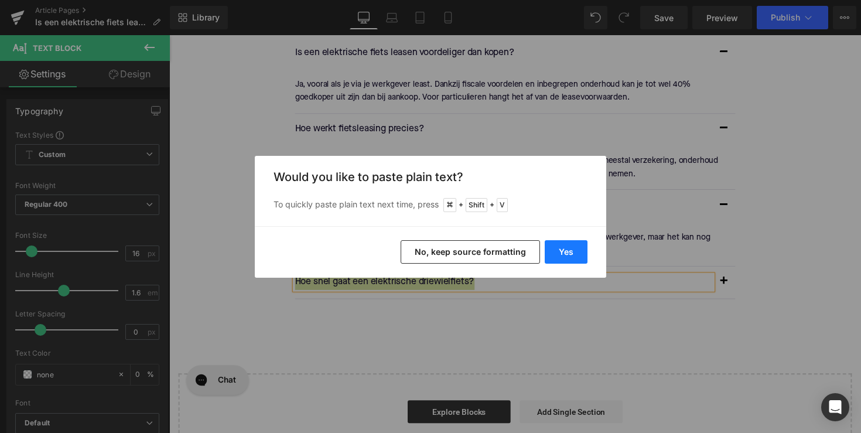
click at [564, 255] on button "Yes" at bounding box center [566, 251] width 43 height 23
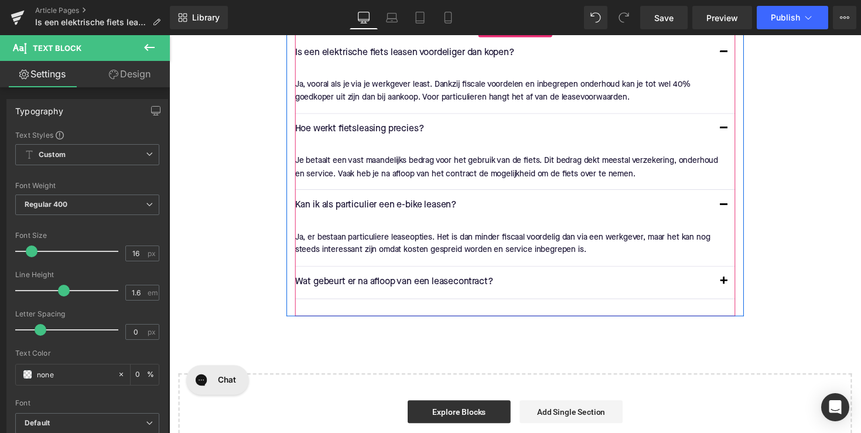
click at [737, 290] on span "button" at bounding box center [737, 290] width 0 height 0
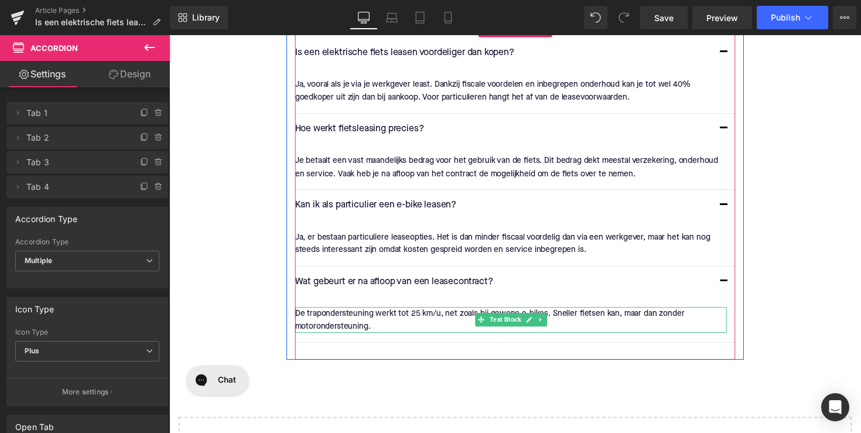
click at [470, 317] on p "De trapondersteuning werkt tot 25 km/u, net zoals bij gewone e-bikes. Sneller f…" at bounding box center [519, 326] width 442 height 26
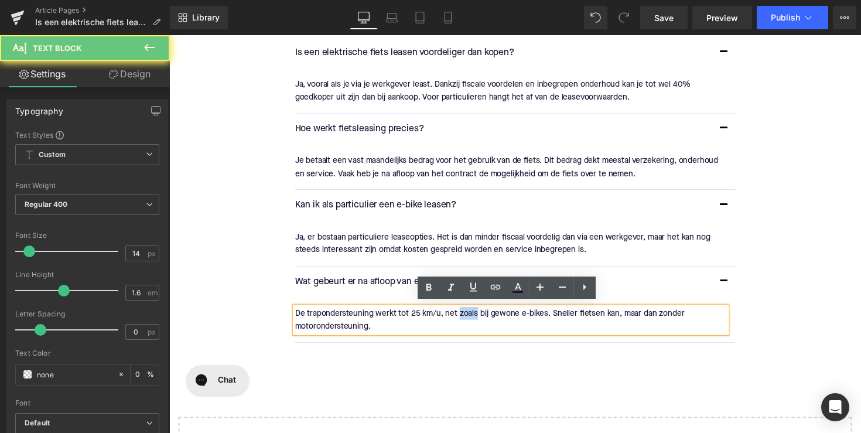
click at [470, 317] on p "De trapondersteuning werkt tot 25 km/u, net zoals bij gewone e-bikes. Sneller f…" at bounding box center [519, 326] width 442 height 26
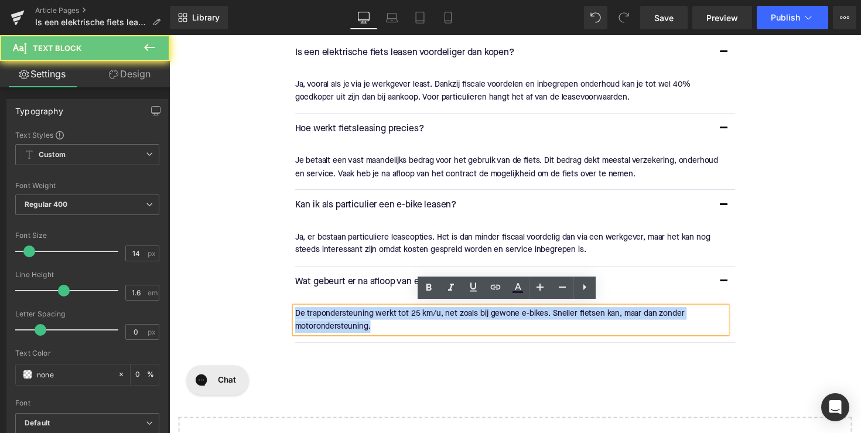
click at [470, 317] on p "De trapondersteuning werkt tot 25 km/u, net zoals bij gewone e-bikes. Sneller f…" at bounding box center [519, 326] width 442 height 26
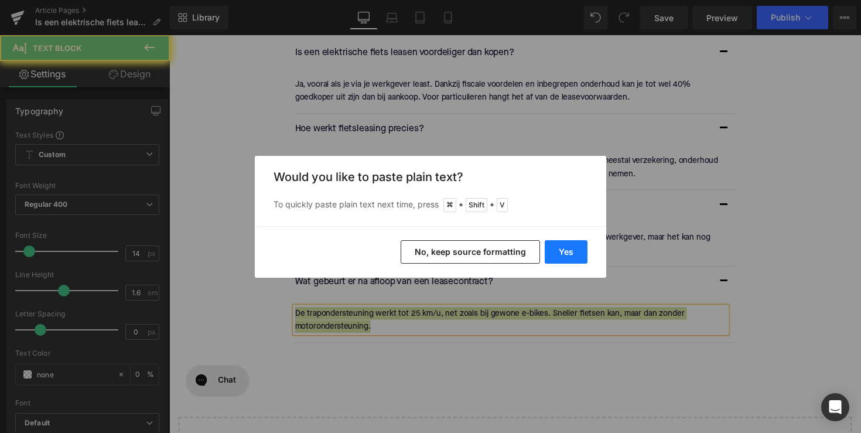
click at [574, 251] on button "Yes" at bounding box center [566, 251] width 43 height 23
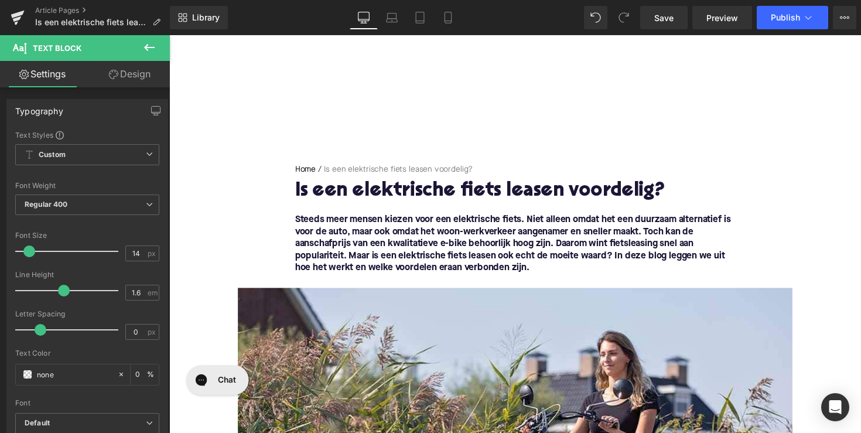
scroll to position [0, 0]
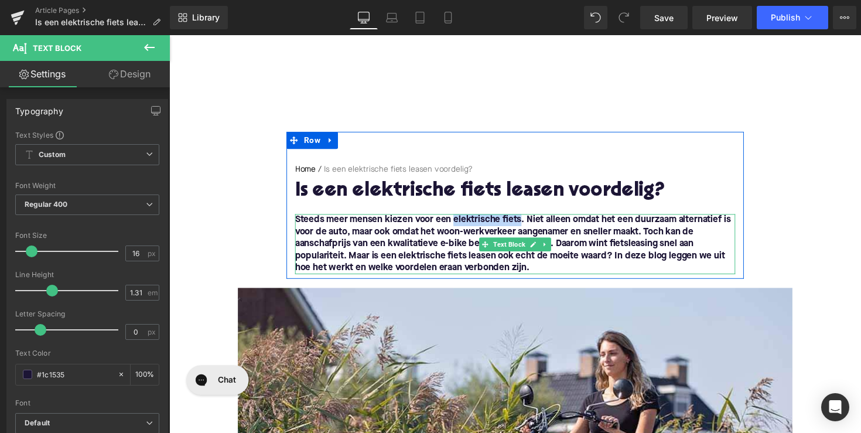
drag, startPoint x: 459, startPoint y: 223, endPoint x: 526, endPoint y: 225, distance: 67.4
click at [526, 225] on strong "Steeds meer mensen kiezen voor een elektrische fiets. Niet alleen omdat het een…" at bounding box center [521, 249] width 446 height 59
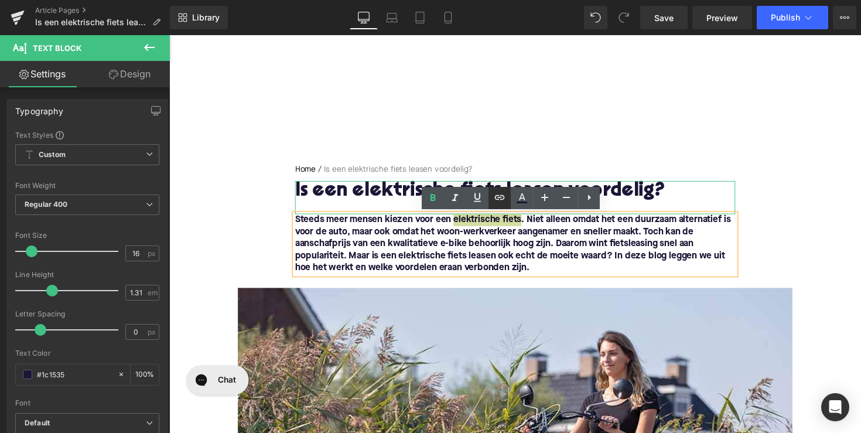
click at [498, 202] on icon at bounding box center [499, 197] width 14 height 14
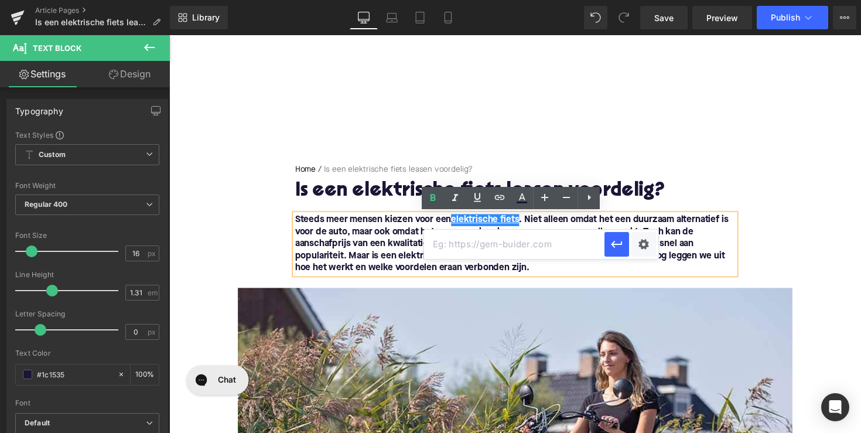
click at [481, 245] on input "text" at bounding box center [514, 244] width 180 height 29
paste input "[URL][DOMAIN_NAME]"
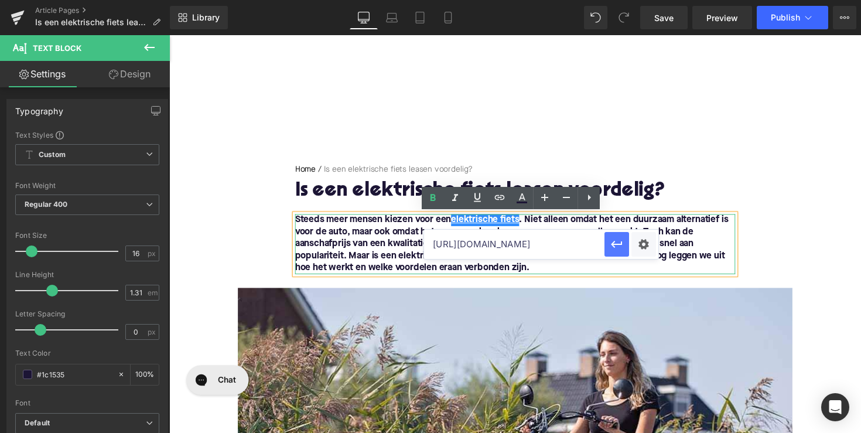
type input "[URL][DOMAIN_NAME]"
click at [615, 239] on icon "button" at bounding box center [617, 244] width 14 height 14
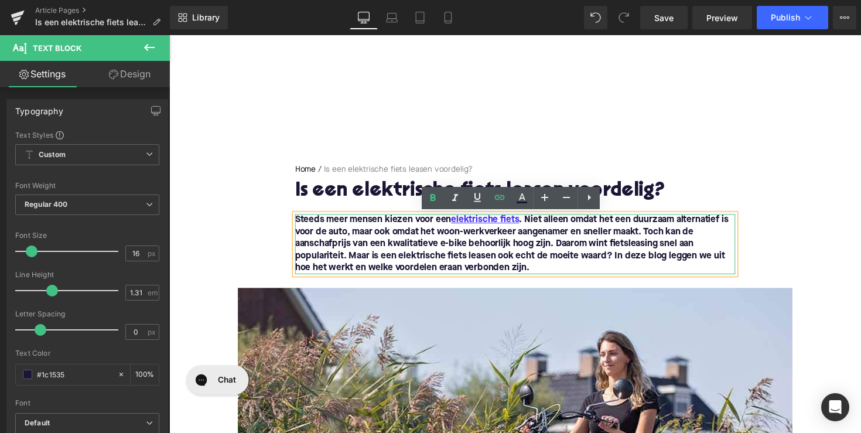
click at [648, 265] on strong "Steeds meer mensen kiezen voor een elektrische fiets . Niet alleen omdat het ee…" at bounding box center [520, 249] width 444 height 59
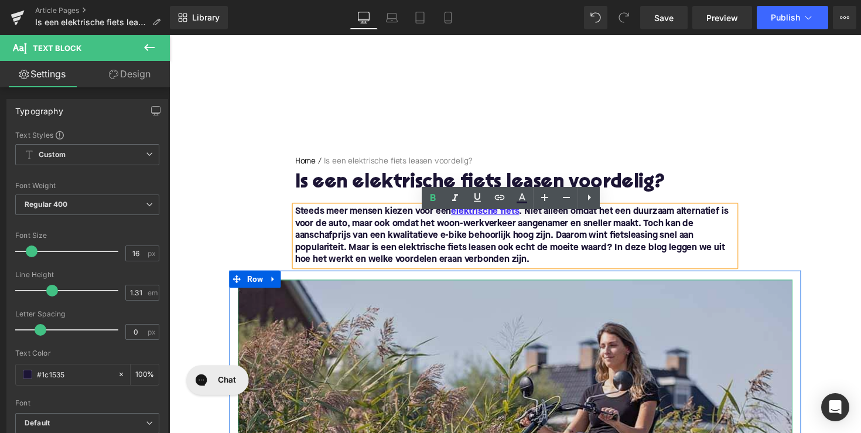
scroll to position [9, 0]
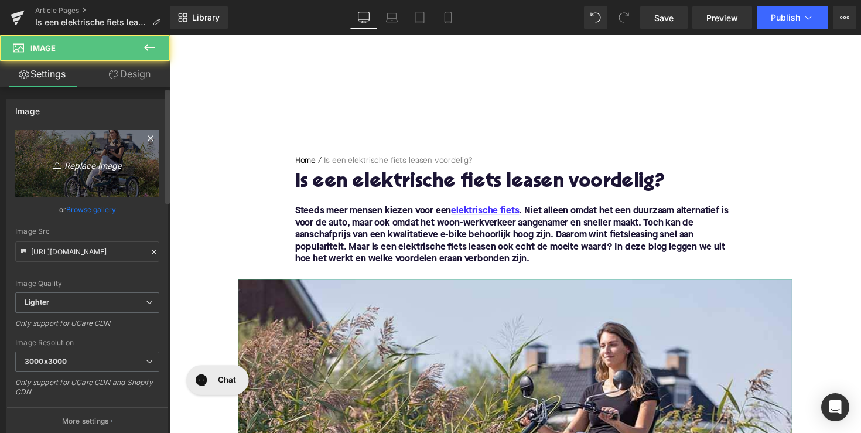
click at [90, 181] on link "Replace Image" at bounding box center [87, 163] width 144 height 67
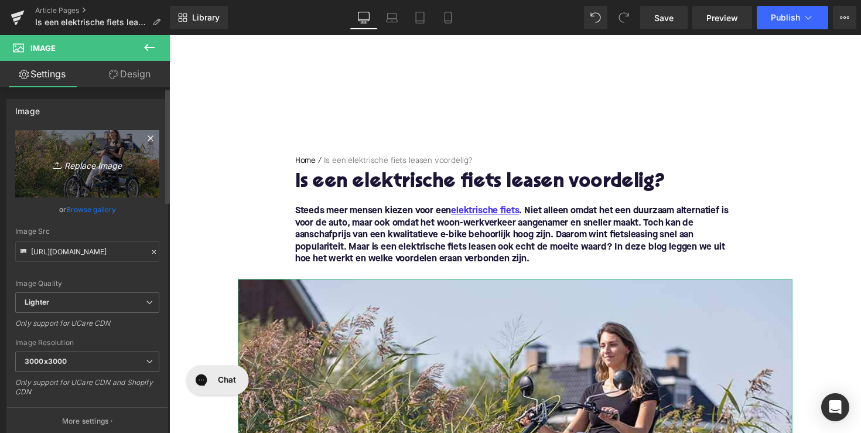
type input "C:\fakepath\e-bike-leasen.jpeg"
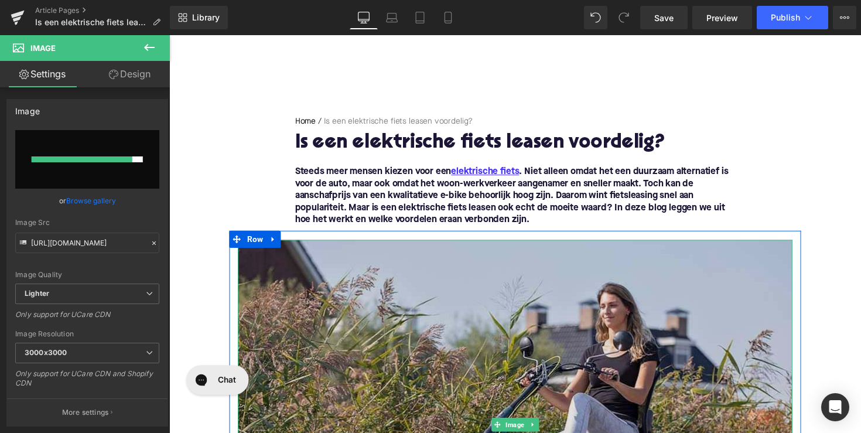
scroll to position [86, 0]
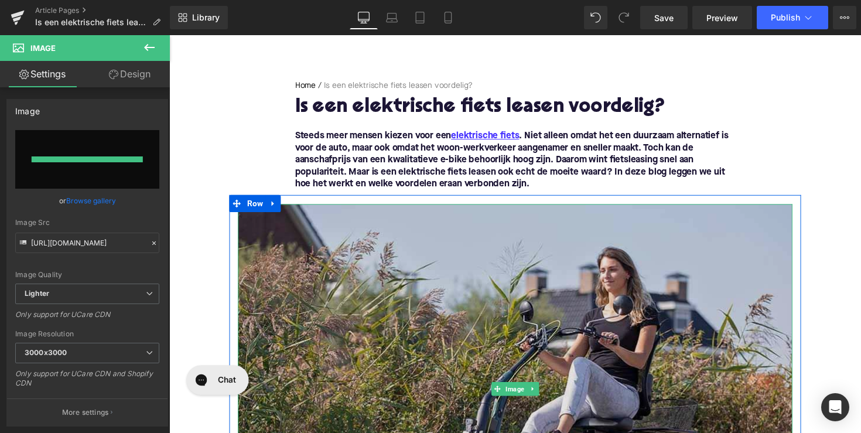
type input "[URL][DOMAIN_NAME]"
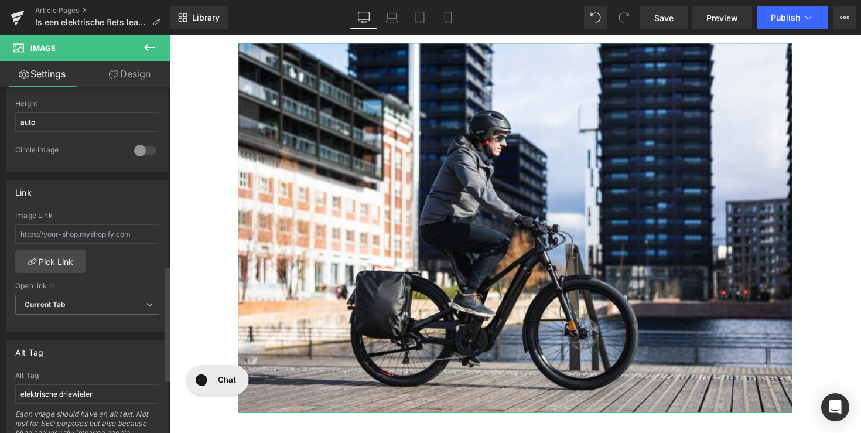
scroll to position [532, 0]
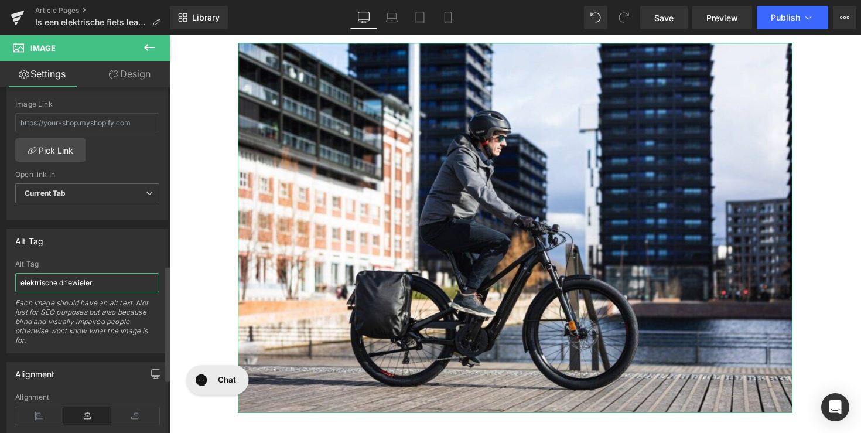
drag, startPoint x: 59, startPoint y: 280, endPoint x: 117, endPoint y: 280, distance: 58.6
click at [117, 280] on input "elektrische driewieler" at bounding box center [87, 282] width 144 height 19
type input "elektrische fiets leasen"
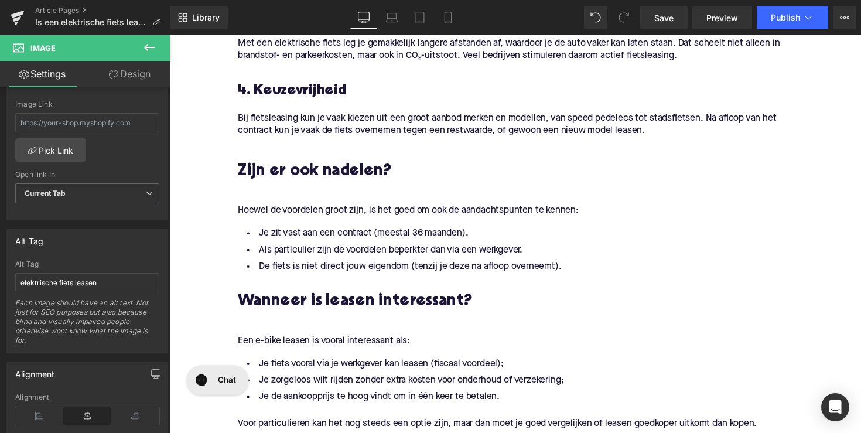
scroll to position [1199, 0]
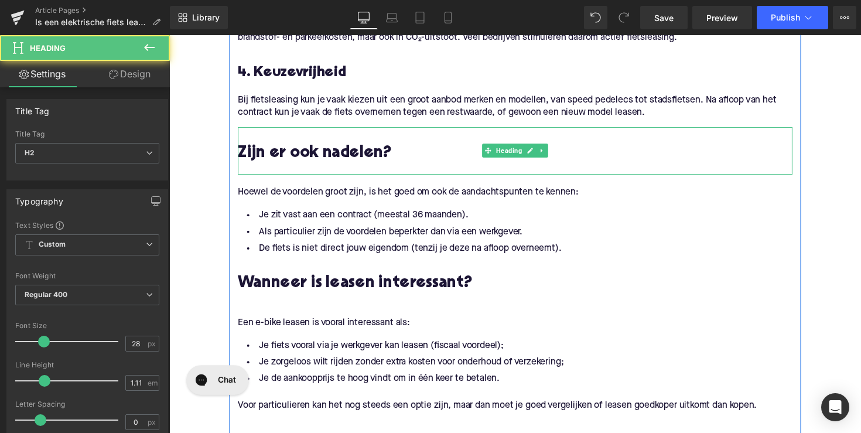
click at [259, 174] on div at bounding box center [523, 172] width 568 height 12
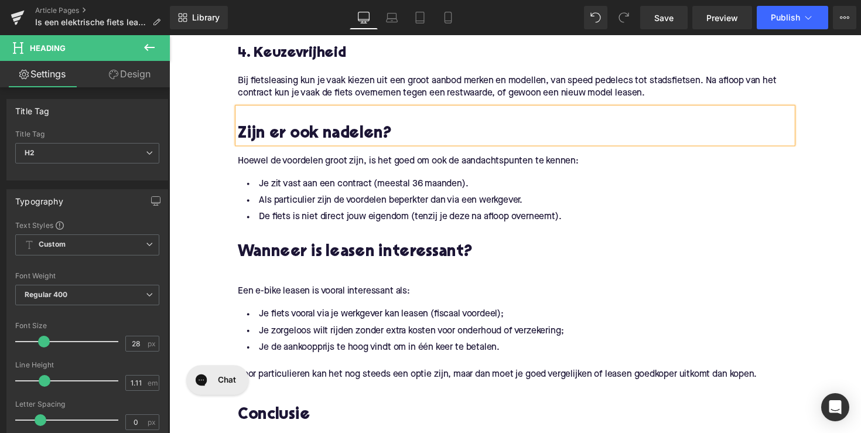
scroll to position [1236, 0]
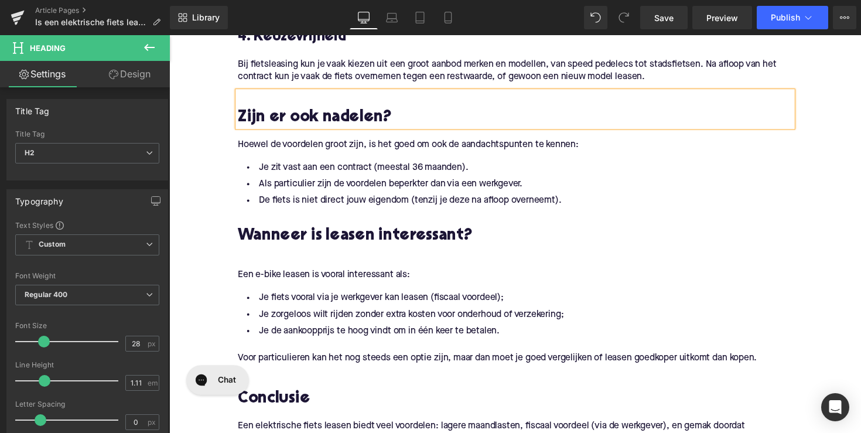
click at [252, 259] on div "Wanneer is leasen interessant? Heading" at bounding box center [523, 238] width 568 height 49
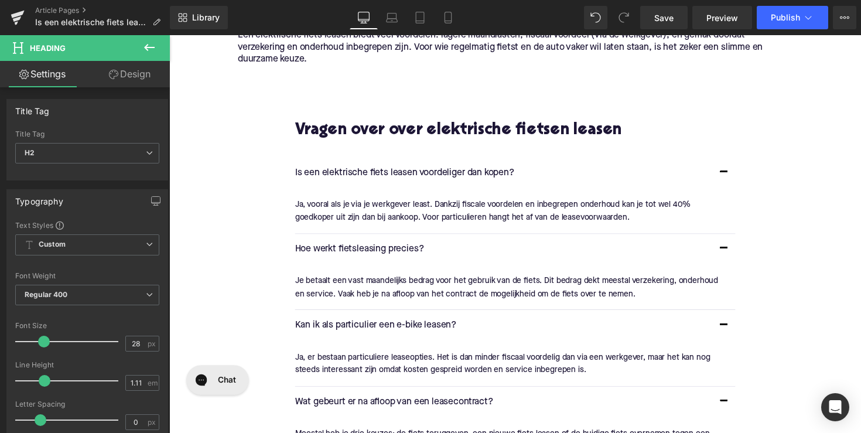
scroll to position [1643, 0]
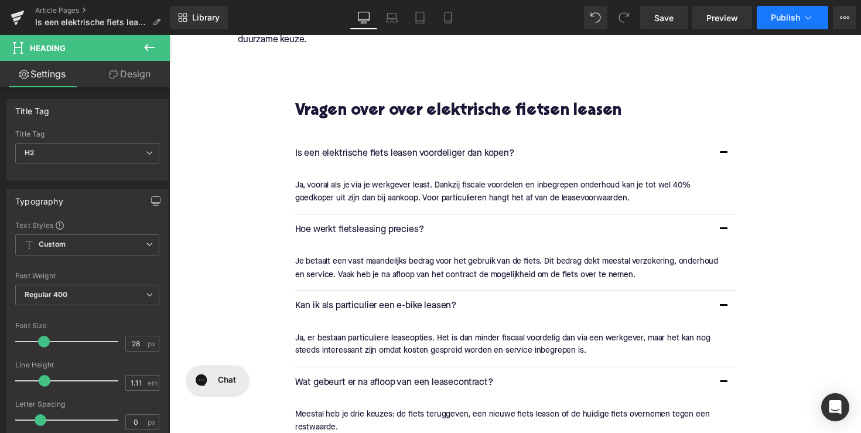
click at [766, 20] on button "Publish" at bounding box center [792, 17] width 71 height 23
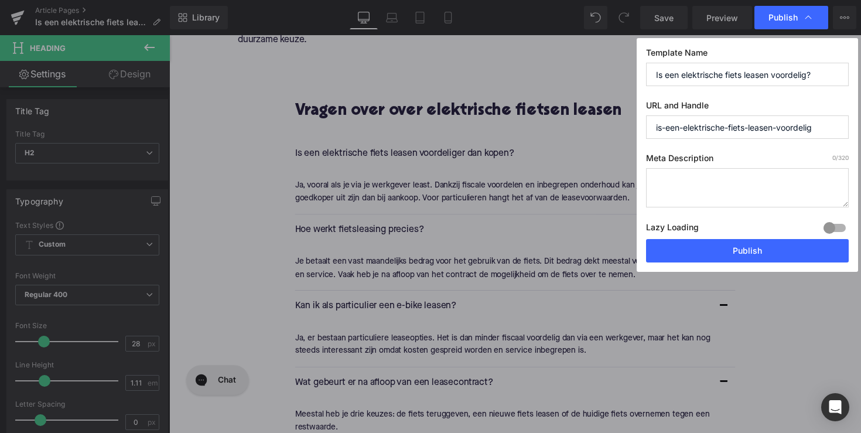
click at [707, 166] on label "Meta Description 0 /320" at bounding box center [747, 160] width 203 height 15
click at [707, 173] on textarea at bounding box center [747, 187] width 203 height 39
paste textarea "Ontdek of een e-bike leasen voordelig is: fiscaal voordeel, lage maandlasten en…"
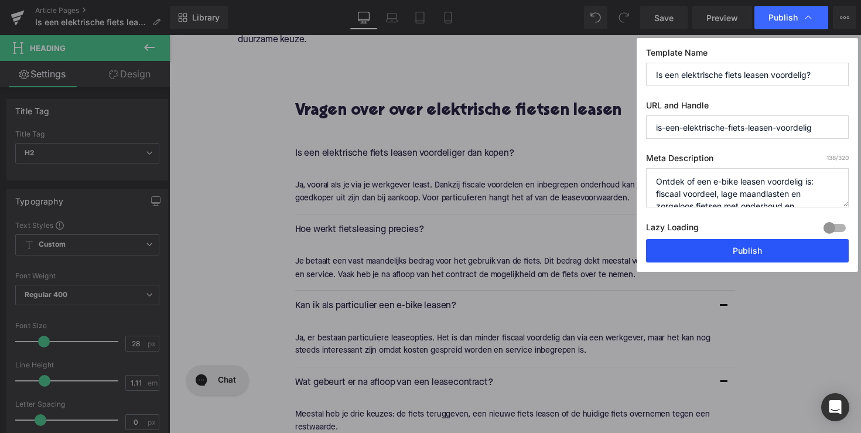
scroll to position [0, 0]
type textarea "Ontdek of een e-bike leasen voordelig is: fiscaal voordeel, lage maandlasten en…"
click at [732, 248] on button "Publish" at bounding box center [747, 250] width 203 height 23
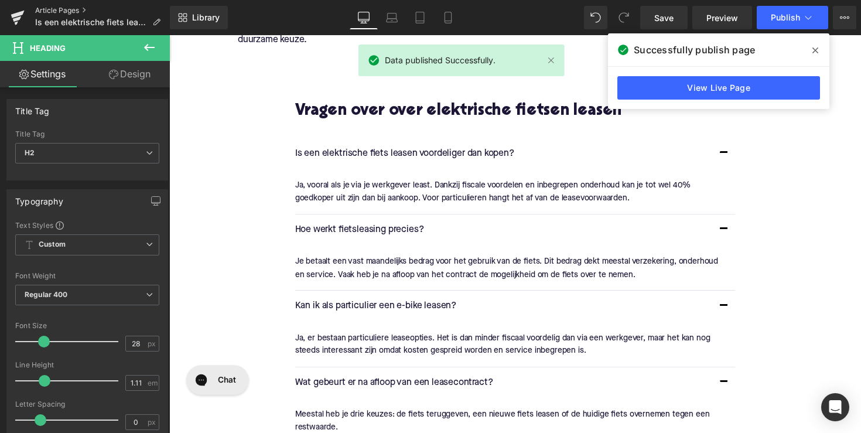
click at [63, 9] on link "Article Pages" at bounding box center [102, 10] width 135 height 9
